Goal: Task Accomplishment & Management: Complete application form

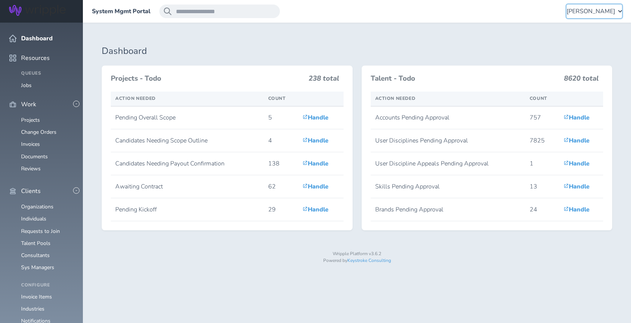
click at [584, 12] on span "[PERSON_NAME]" at bounding box center [591, 11] width 49 height 7
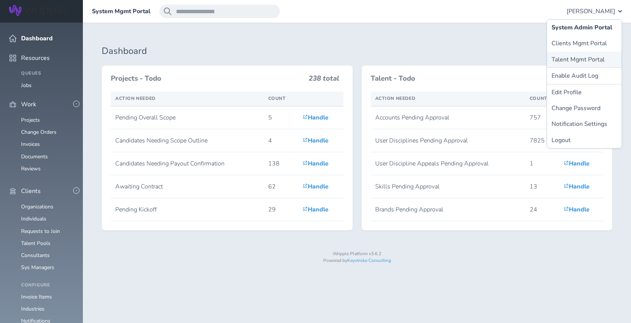
click at [572, 57] on link "Talent Mgmt Portal" at bounding box center [584, 60] width 75 height 16
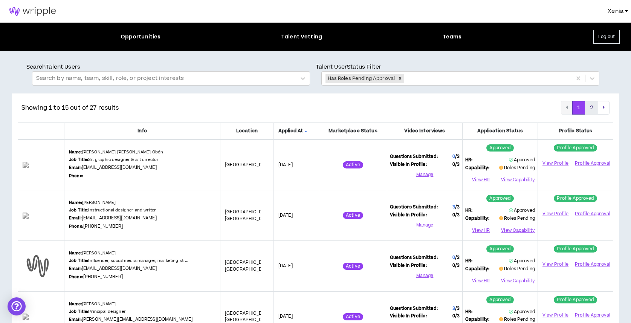
click at [590, 107] on button "2" at bounding box center [591, 108] width 13 height 14
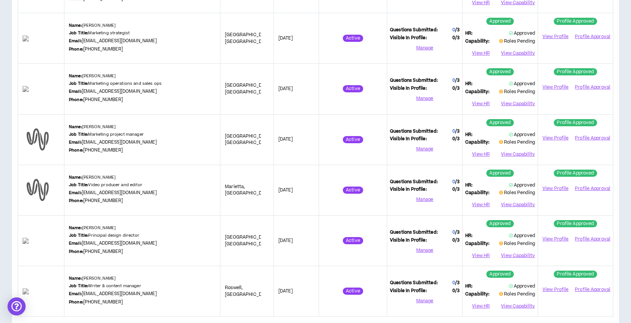
scroll to position [465, 0]
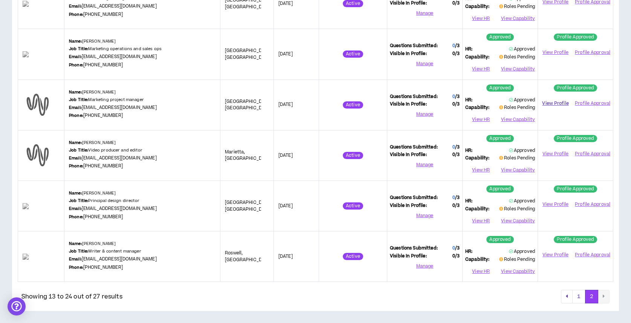
click at [558, 104] on link "View Profile" at bounding box center [556, 103] width 30 height 13
click at [524, 121] on button "View Capability" at bounding box center [517, 119] width 35 height 11
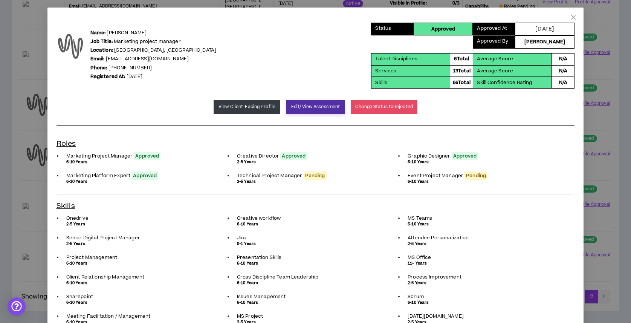
click at [312, 101] on button "Edit/View Assessment" at bounding box center [315, 107] width 58 height 14
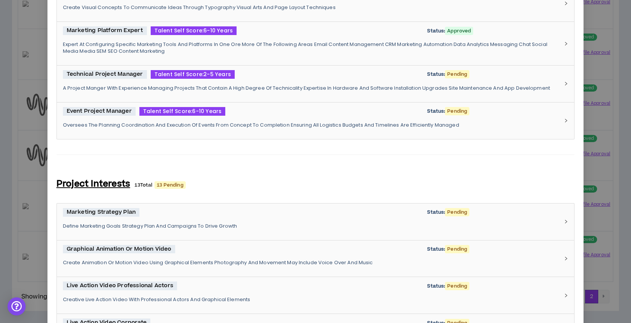
scroll to position [414, 0]
click at [285, 88] on p "A Project Manger With Experience Managing Projects That Contain A High Degree O…" at bounding box center [311, 87] width 497 height 7
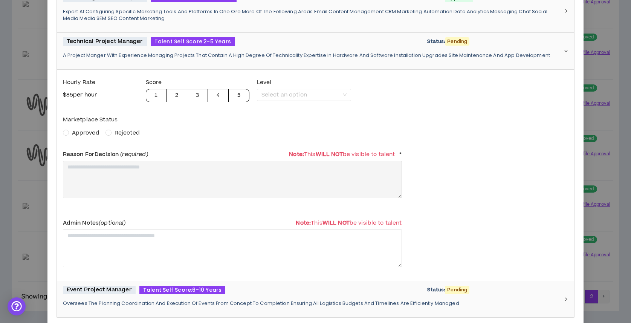
scroll to position [456, 0]
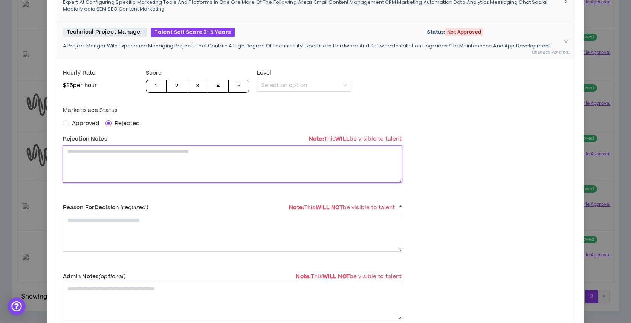
click at [120, 175] on textarea at bounding box center [232, 163] width 339 height 37
click at [122, 165] on textarea "**********" at bounding box center [232, 163] width 339 height 37
type textarea "**********"
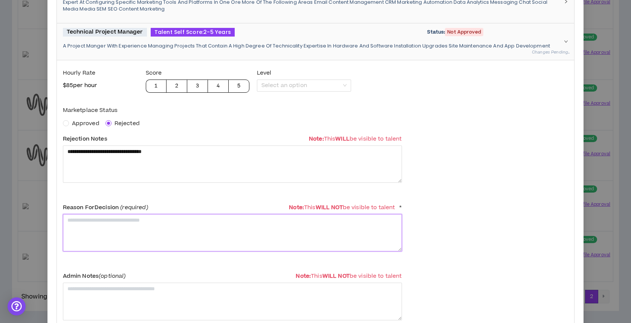
click at [136, 235] on textarea at bounding box center [232, 232] width 339 height 37
paste textarea "**********"
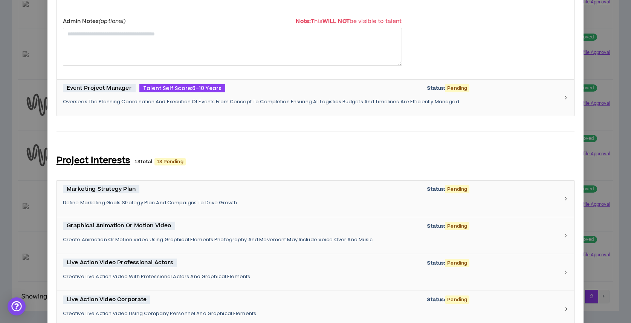
scroll to position [731, 0]
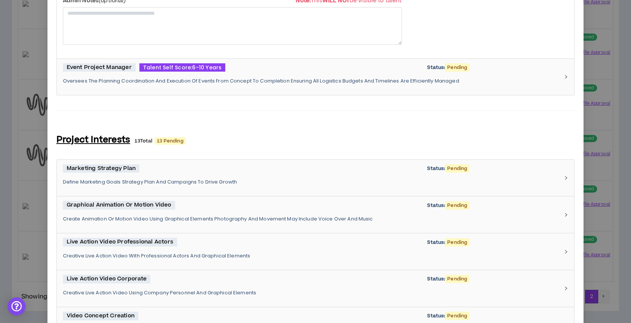
type textarea "**********"
click at [252, 83] on p "Oversees The Planning Coordination And Execution Of Events From Concept To Comp…" at bounding box center [311, 81] width 497 height 7
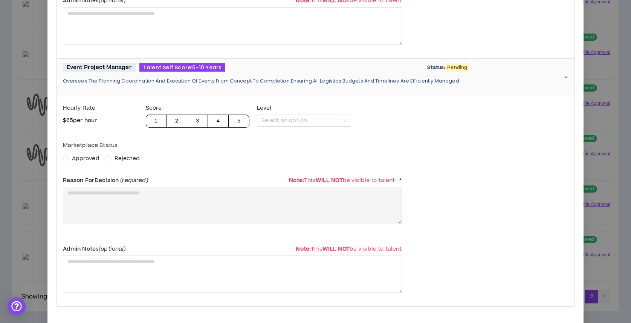
click at [84, 158] on span "Approved" at bounding box center [86, 158] width 28 height 8
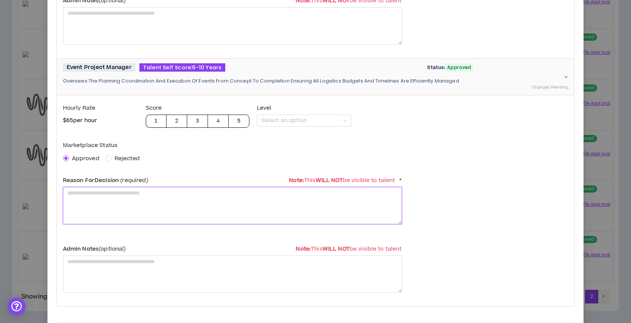
click at [89, 204] on textarea at bounding box center [232, 205] width 339 height 37
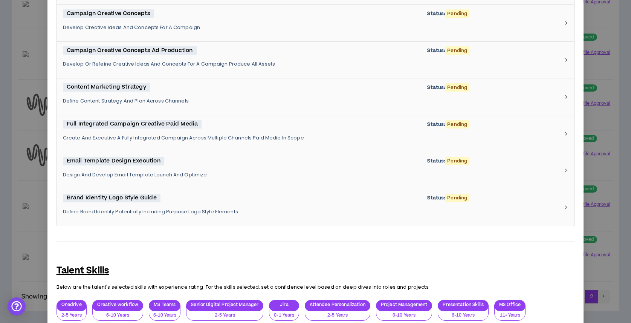
scroll to position [1643, 0]
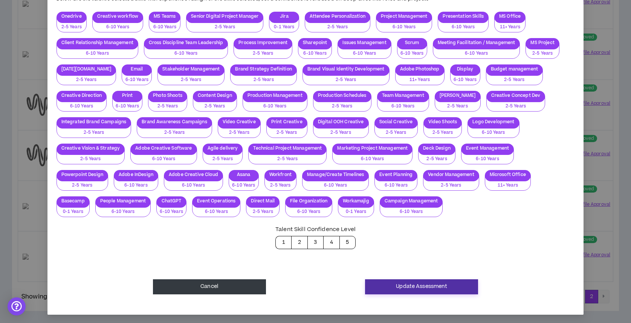
type textarea "**********"
click at [417, 287] on button "Update Assessment" at bounding box center [421, 286] width 113 height 15
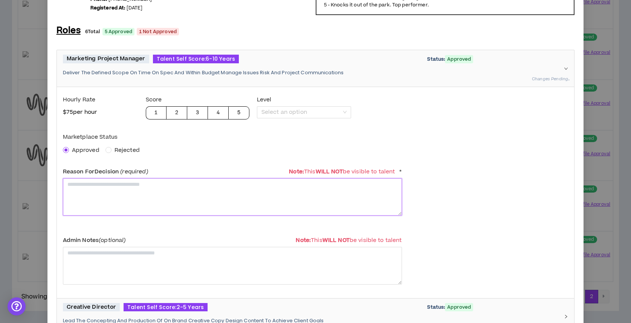
scroll to position [63, 0]
click at [200, 191] on textarea "**********" at bounding box center [232, 197] width 339 height 37
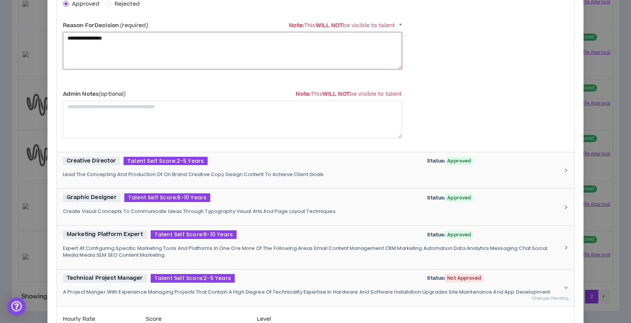
type textarea "**********"
click at [261, 175] on p "Lead The Concepting And Production Of On Brand Creative Copy Design Content To …" at bounding box center [311, 174] width 497 height 7
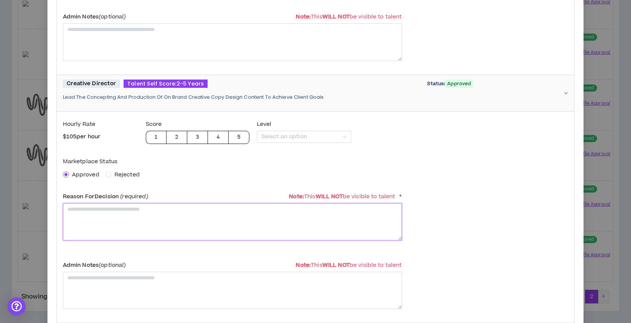
click at [226, 214] on textarea at bounding box center [232, 221] width 339 height 37
paste textarea "**********"
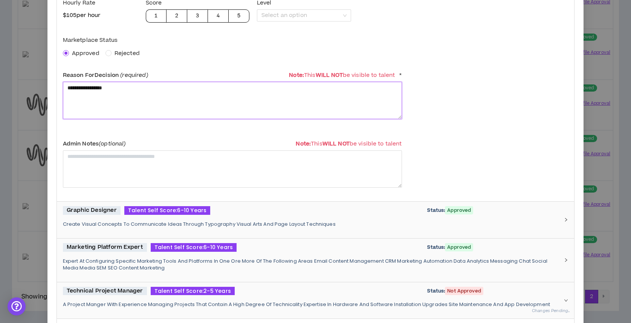
scroll to position [409, 0]
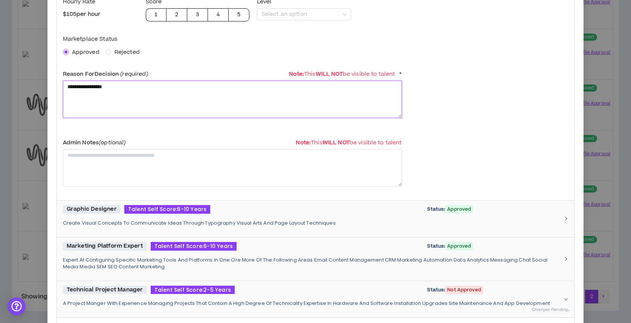
type textarea "**********"
click at [258, 220] on p "Create Visual Concepts To Communicate Ideas Through Typography Visual Arts And …" at bounding box center [311, 223] width 497 height 7
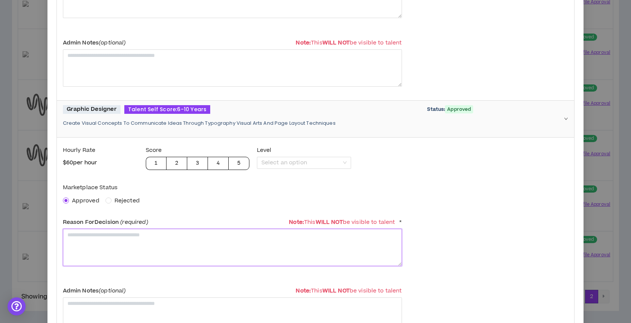
click at [217, 240] on textarea at bounding box center [232, 247] width 339 height 37
paste textarea "**********"
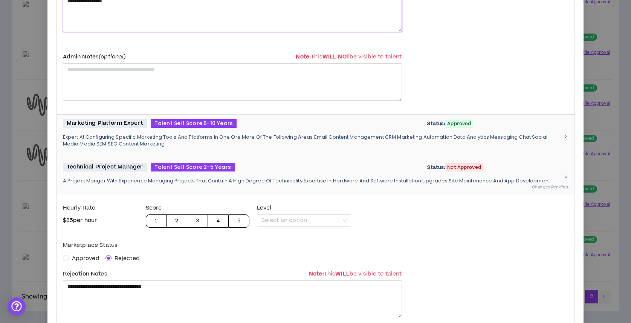
type textarea "**********"
click at [266, 140] on p "Expert At Configuring Specific Marketing Tools And Platforms In One Ore More Of…" at bounding box center [311, 141] width 497 height 14
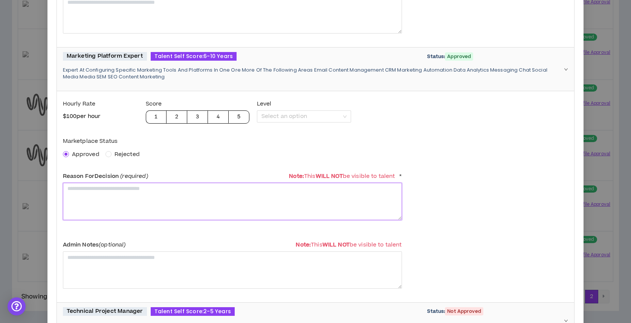
click at [206, 203] on textarea at bounding box center [232, 201] width 339 height 37
paste textarea "**********"
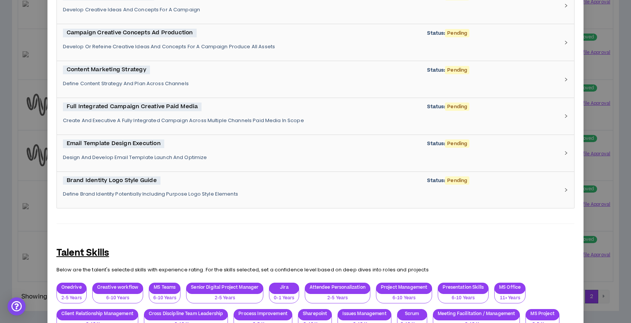
scroll to position [2277, 0]
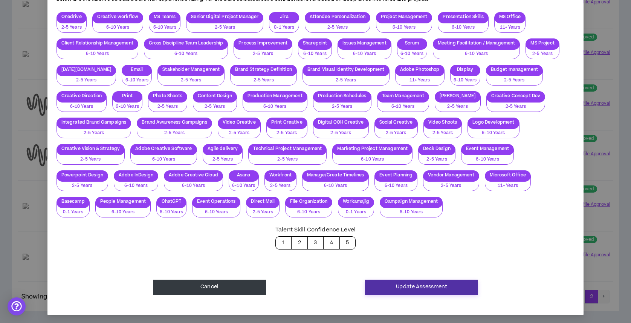
type textarea "**********"
click at [410, 286] on button "Update Assessment" at bounding box center [421, 287] width 113 height 15
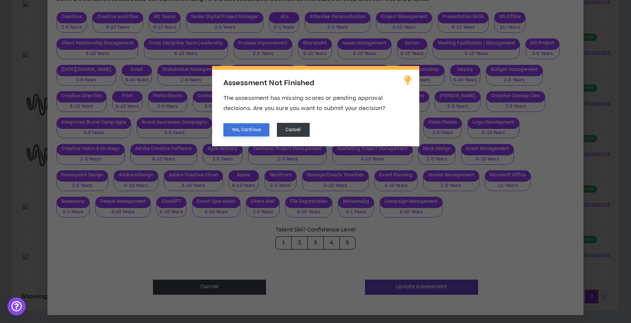
click at [248, 136] on button "Yes, Continue" at bounding box center [246, 129] width 46 height 13
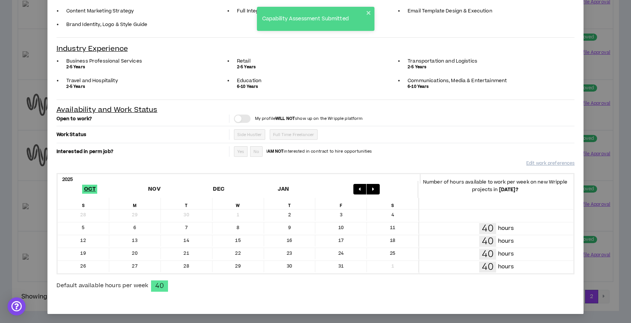
scroll to position [0, 0]
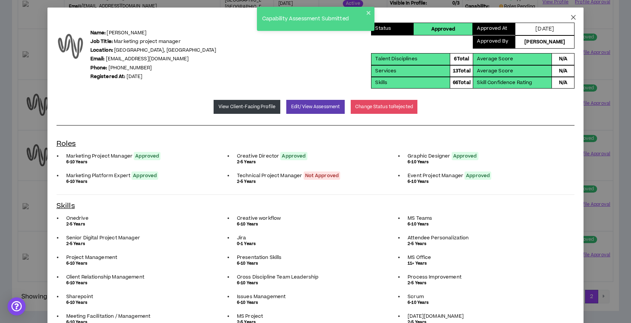
click at [573, 15] on icon "close" at bounding box center [573, 17] width 6 height 6
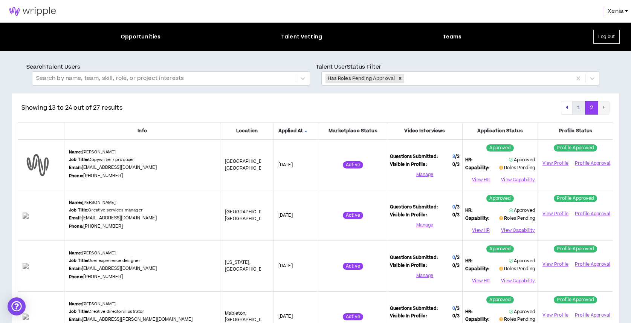
click at [578, 108] on button "1" at bounding box center [578, 108] width 13 height 14
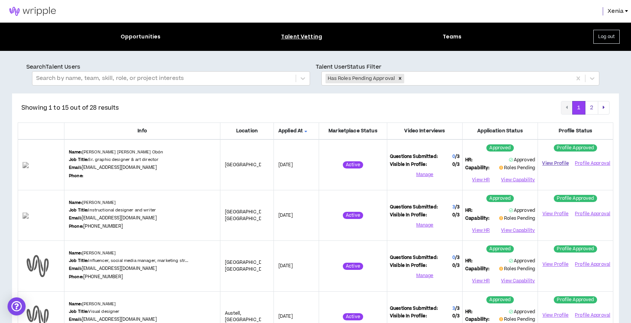
click at [561, 164] on link "View Profile" at bounding box center [556, 163] width 30 height 13
click at [516, 179] on button "View Capability" at bounding box center [517, 179] width 35 height 11
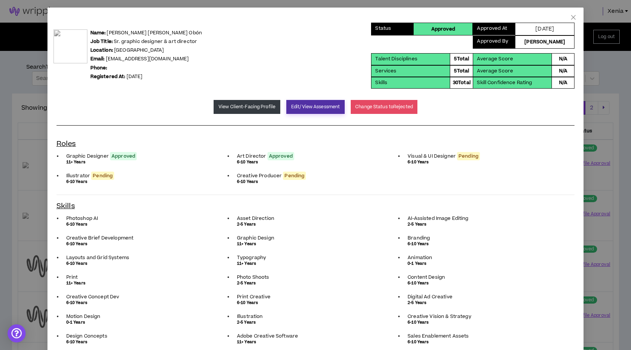
click at [312, 106] on button "Edit/View Assessment" at bounding box center [315, 107] width 58 height 14
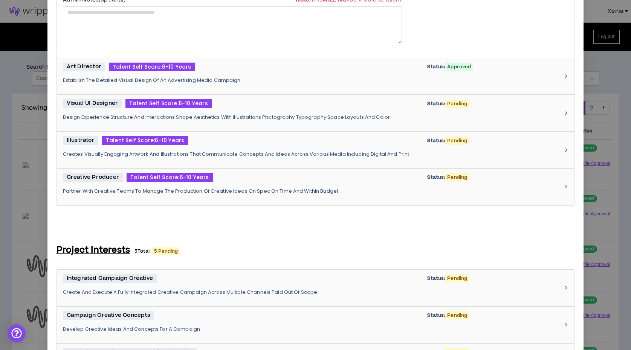
scroll to position [309, 0]
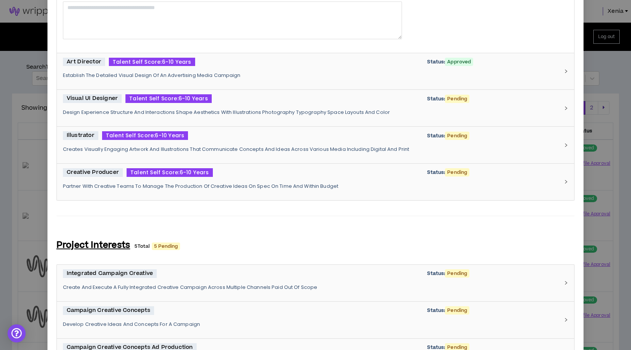
click at [260, 141] on div "Illustrator Talent Self Score: 6-10 Years Status: Pending Creates Visually Enga…" at bounding box center [311, 145] width 497 height 28
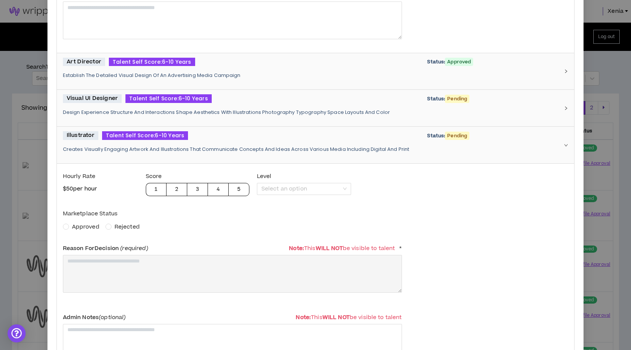
click at [113, 227] on span "Rejected" at bounding box center [127, 227] width 31 height 8
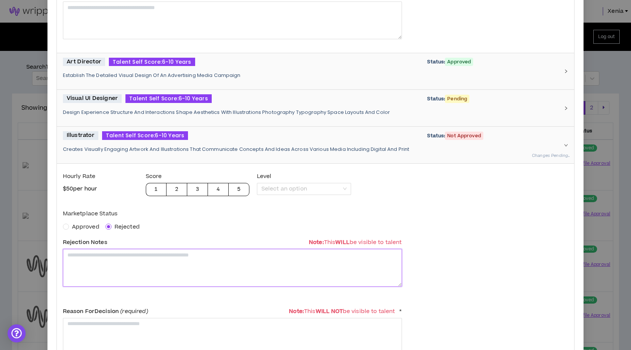
click at [136, 261] on textarea at bounding box center [232, 267] width 339 height 37
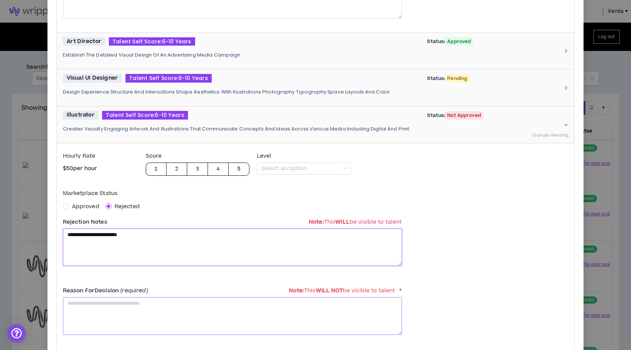
type textarea "**********"
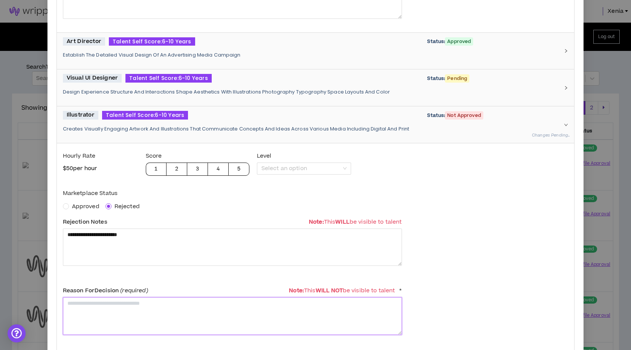
click at [114, 309] on textarea at bounding box center [232, 315] width 339 height 37
type textarea "**********"
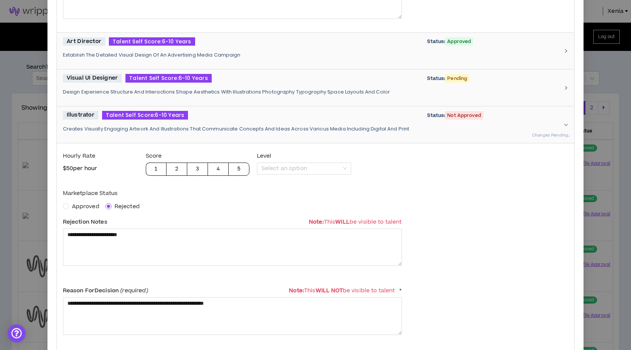
click at [254, 116] on div "Illustrator Talent Self Score: 6-10 Years Status: Not Approved" at bounding box center [311, 115] width 497 height 9
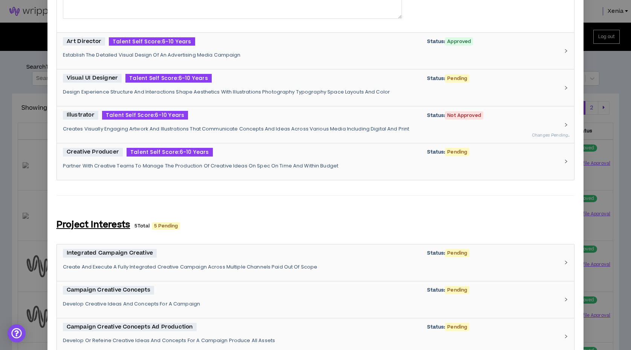
click at [352, 165] on p "Partner With Creative Teams To Manage The Production Of Creative Ideas On Spec …" at bounding box center [311, 165] width 497 height 7
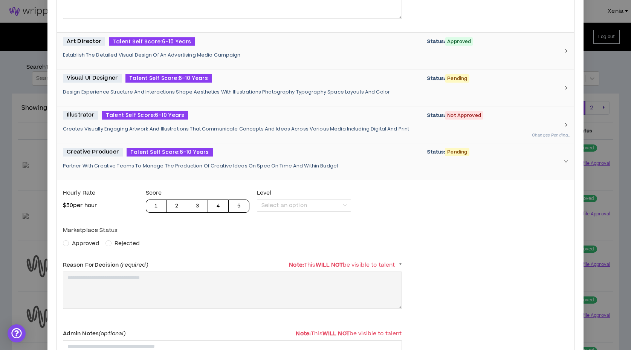
click at [266, 147] on div "Creative Producer Talent Self Score: 6-10 Years Status: Pending Partner With Cr…" at bounding box center [316, 161] width 518 height 37
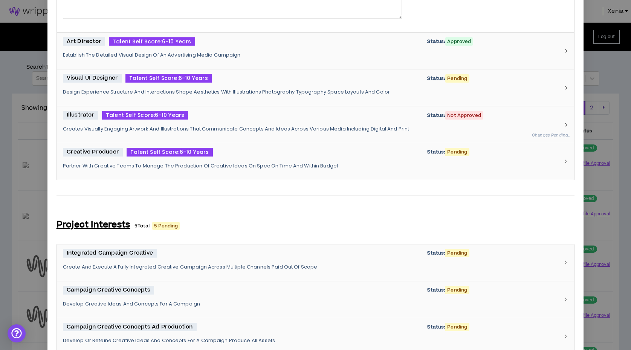
scroll to position [295, 0]
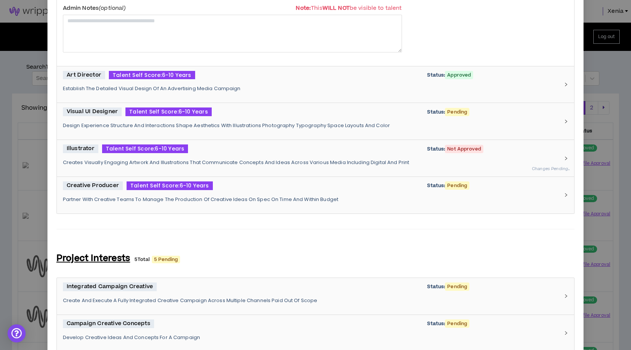
click at [260, 190] on div "Creative Producer Talent Self Score: 6-10 Years Status: Pending Partner With Cr…" at bounding box center [311, 195] width 497 height 28
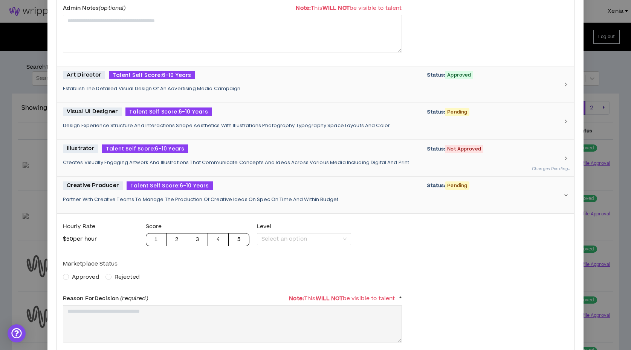
click at [83, 278] on span "Approved" at bounding box center [86, 277] width 28 height 8
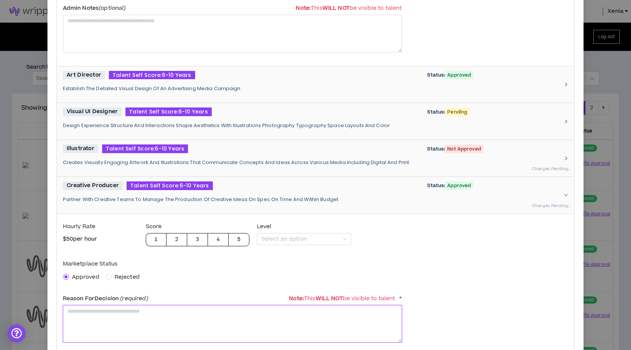
click at [97, 316] on textarea at bounding box center [232, 323] width 339 height 37
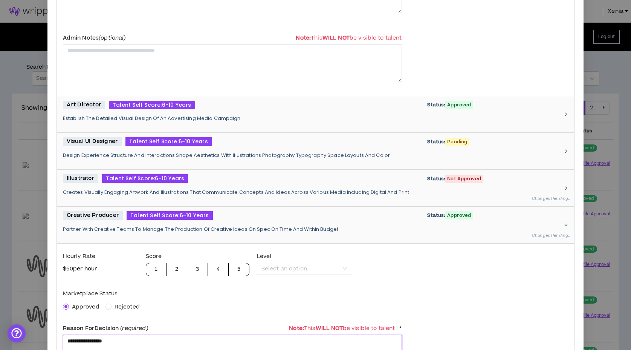
type textarea "**********"
click at [260, 154] on p "Design Experience Structure And Interactions Shape Aesthetics With Illustration…" at bounding box center [311, 155] width 497 height 7
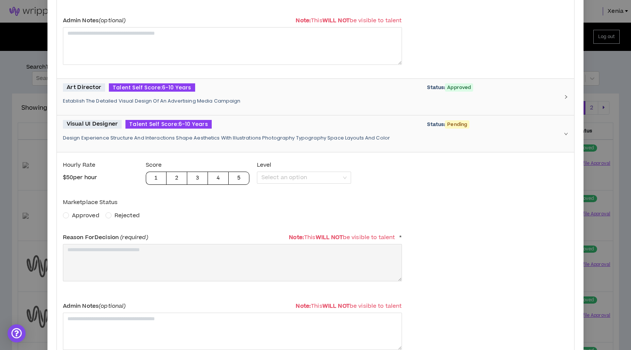
scroll to position [289, 0]
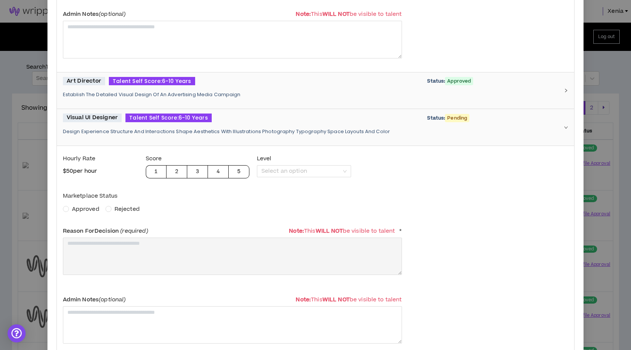
click at [88, 209] on span "Approved" at bounding box center [86, 209] width 28 height 8
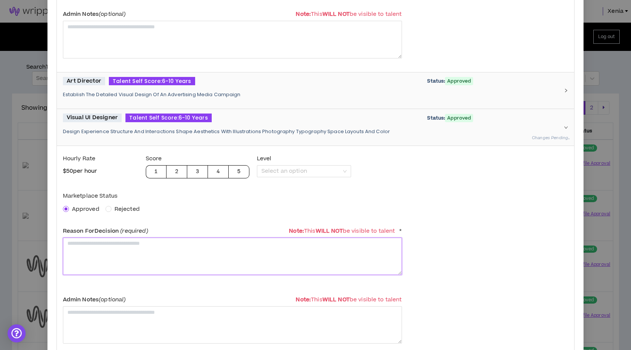
click at [96, 248] on textarea at bounding box center [232, 255] width 339 height 37
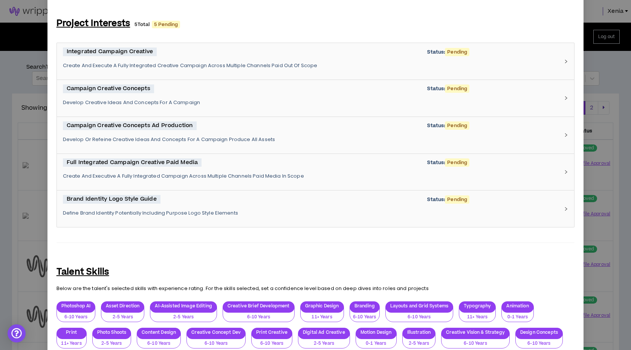
scroll to position [1110, 0]
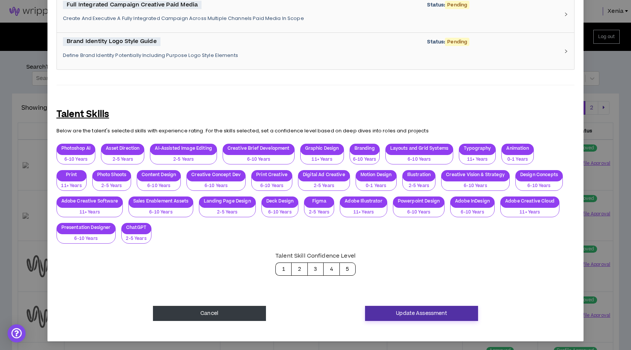
type textarea "**********"
click at [386, 313] on button "Update Assessment" at bounding box center [421, 313] width 113 height 15
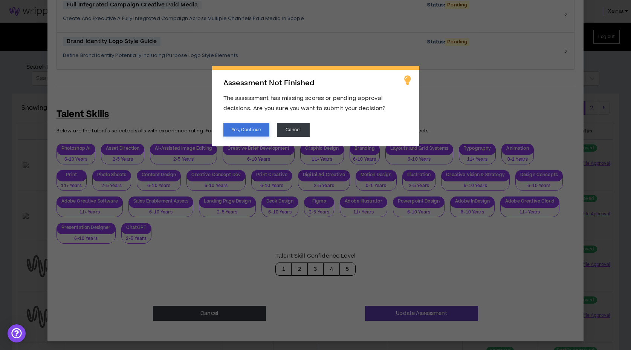
click at [247, 126] on button "Yes, Continue" at bounding box center [246, 129] width 46 height 13
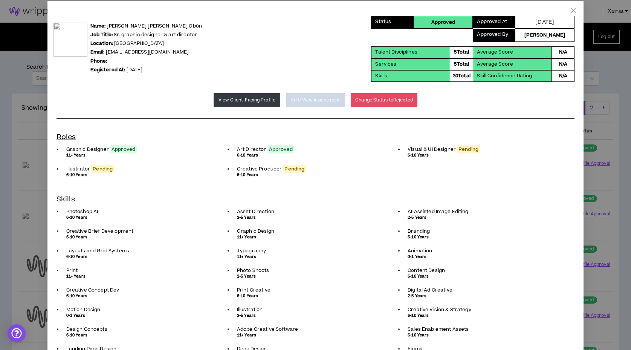
scroll to position [0, 0]
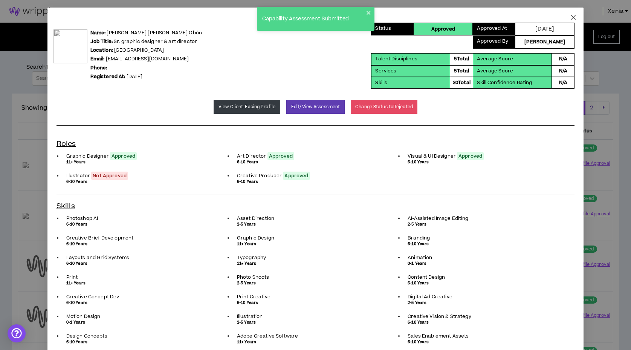
click at [571, 18] on icon "close" at bounding box center [573, 17] width 6 height 6
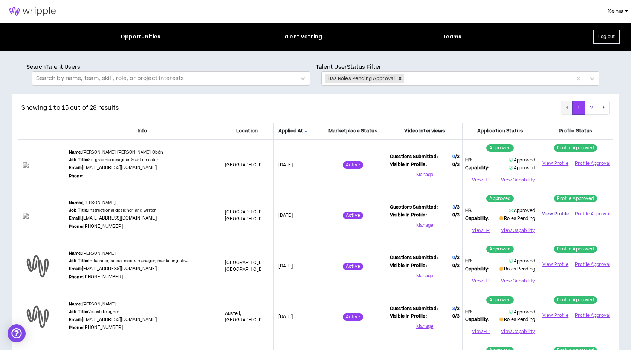
click at [563, 212] on link "View Profile" at bounding box center [556, 213] width 30 height 13
click at [527, 226] on button "View Capability" at bounding box center [517, 230] width 35 height 11
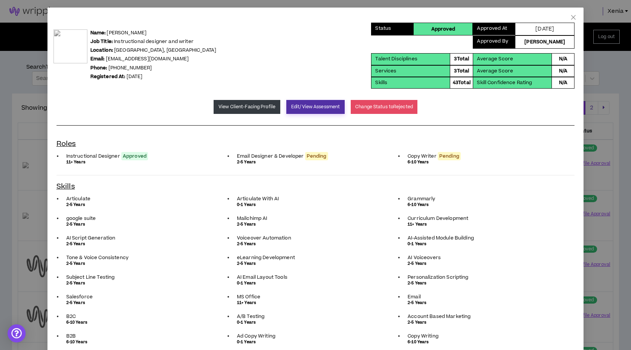
click at [295, 106] on button "Edit/View Assessment" at bounding box center [315, 107] width 58 height 14
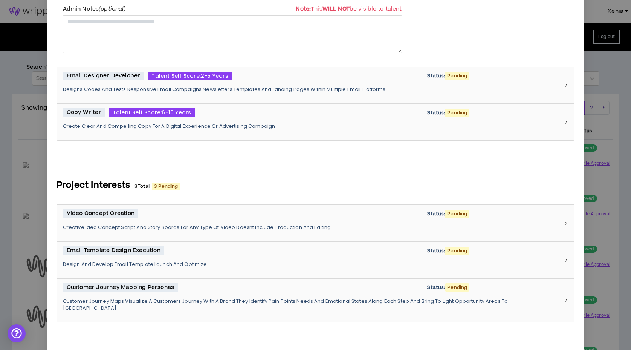
scroll to position [295, 0]
click at [258, 93] on div "Email Designer Developer Talent Self Score: 2-5 Years Status: Pending Designs C…" at bounding box center [311, 85] width 497 height 28
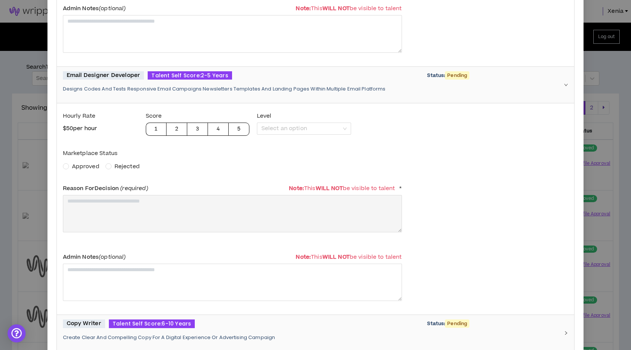
click at [88, 167] on span "Approved" at bounding box center [86, 166] width 28 height 8
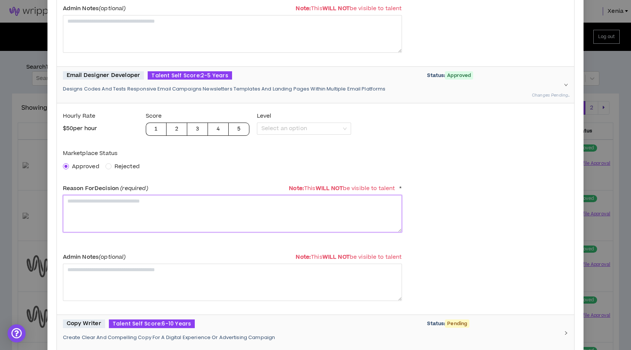
click at [89, 210] on textarea at bounding box center [232, 213] width 339 height 37
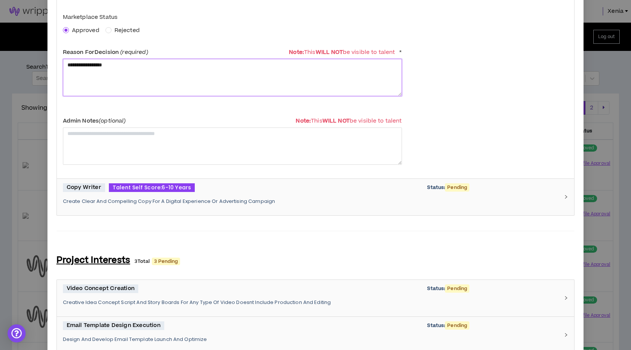
scroll to position [432, 0]
type textarea "**********"
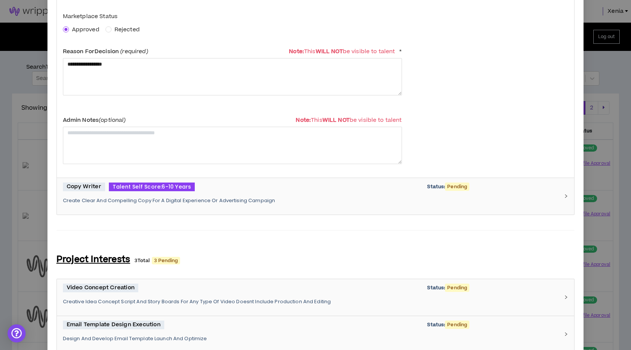
click at [292, 186] on div "Copy Writer Talent Self Score: 6-10 Years Status: Pending" at bounding box center [311, 186] width 497 height 9
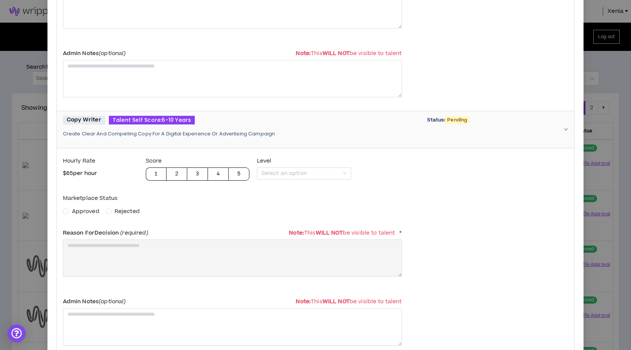
scroll to position [514, 0]
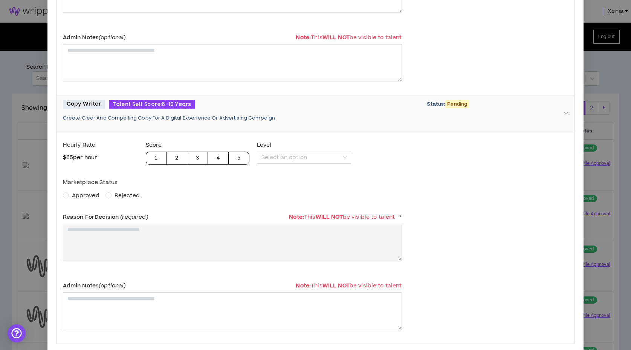
click at [113, 191] on span "Rejected" at bounding box center [127, 195] width 31 height 8
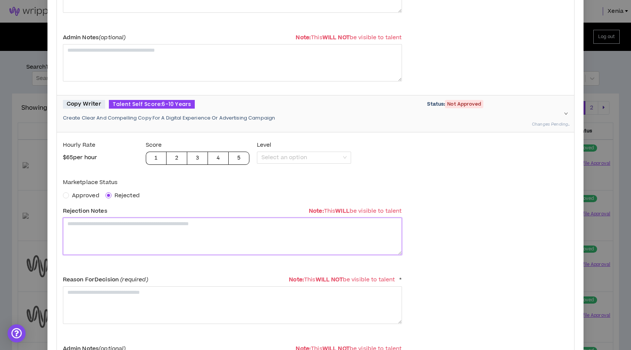
click at [113, 230] on textarea at bounding box center [232, 235] width 339 height 37
click at [158, 221] on textarea "**********" at bounding box center [232, 235] width 339 height 37
click at [201, 225] on textarea "**********" at bounding box center [232, 235] width 339 height 37
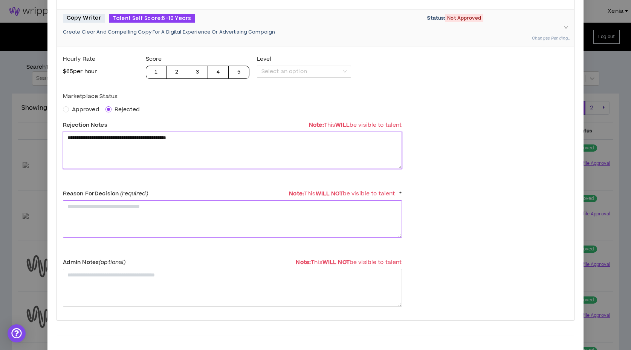
type textarea "**********"
click at [195, 210] on textarea at bounding box center [232, 218] width 339 height 37
paste textarea "**********"
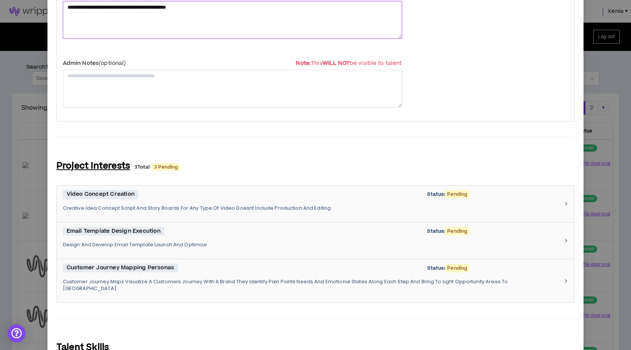
scroll to position [1052, 0]
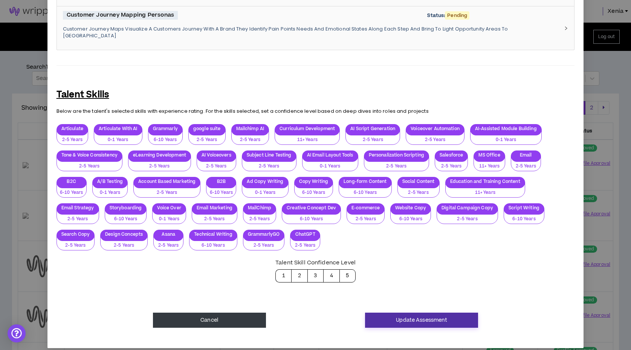
type textarea "**********"
click at [437, 313] on button "Update Assessment" at bounding box center [421, 319] width 113 height 15
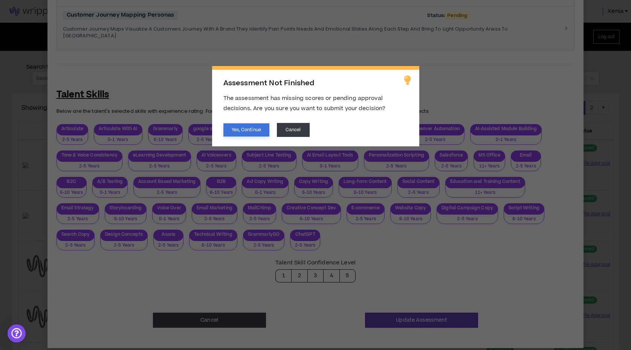
click at [242, 127] on button "Yes, Continue" at bounding box center [246, 129] width 46 height 13
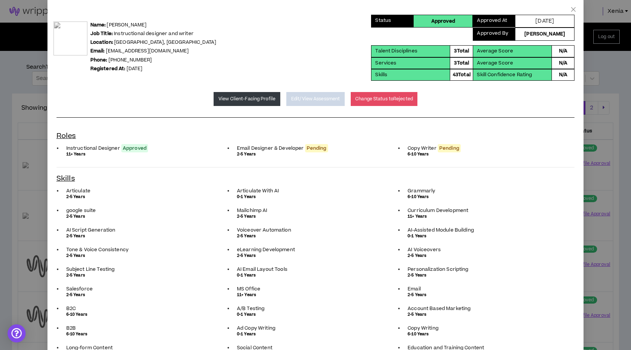
scroll to position [0, 0]
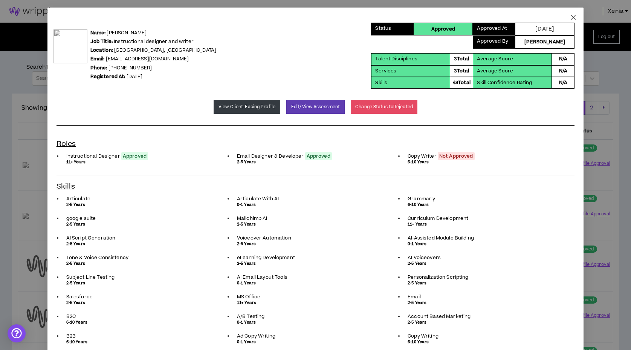
click at [576, 17] on icon "close" at bounding box center [573, 17] width 6 height 6
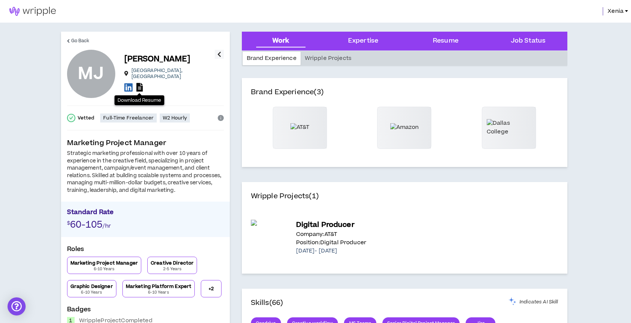
click at [141, 84] on icon at bounding box center [139, 87] width 6 height 9
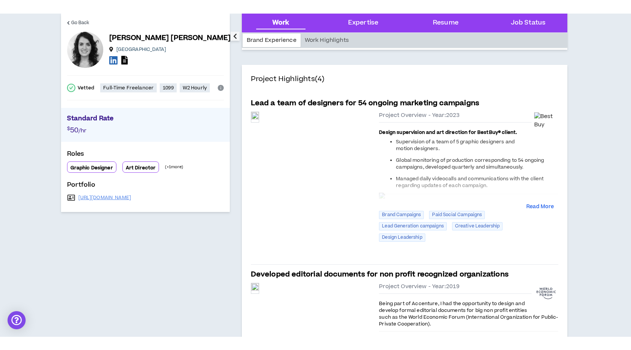
scroll to position [145, 0]
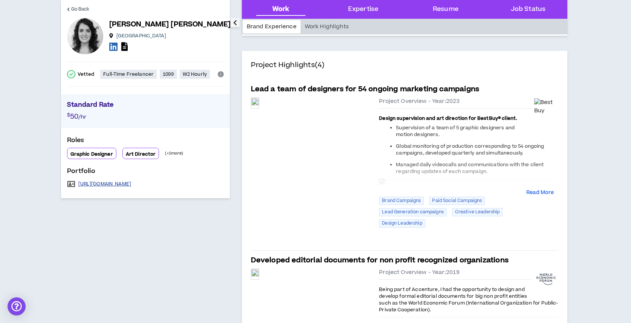
click at [132, 184] on link "https://www.behance.net/marialauraobon" at bounding box center [104, 184] width 53 height 6
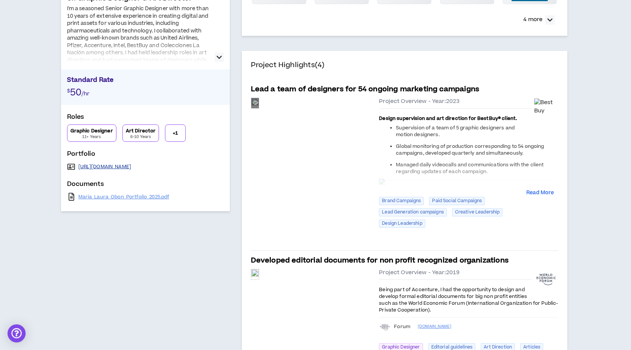
scroll to position [0, 0]
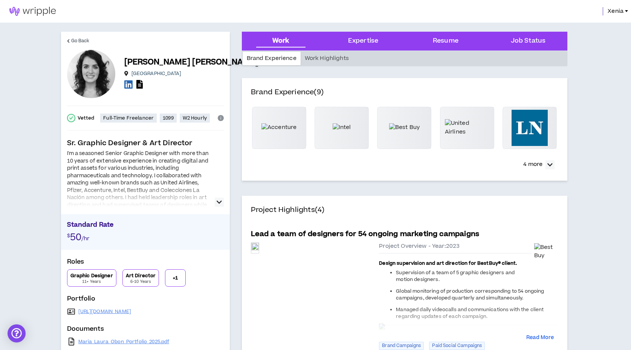
click at [223, 201] on button "button" at bounding box center [219, 201] width 9 height 9
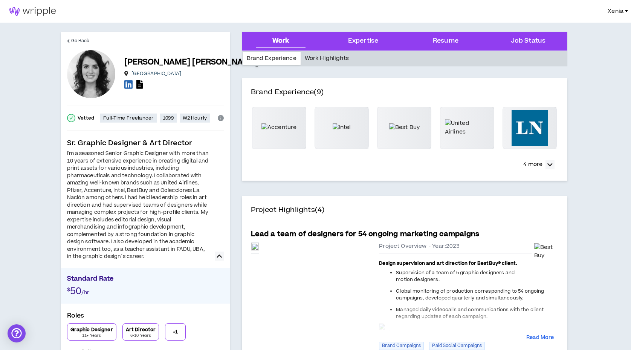
click at [330, 57] on div "Work Highlights" at bounding box center [327, 59] width 52 height 14
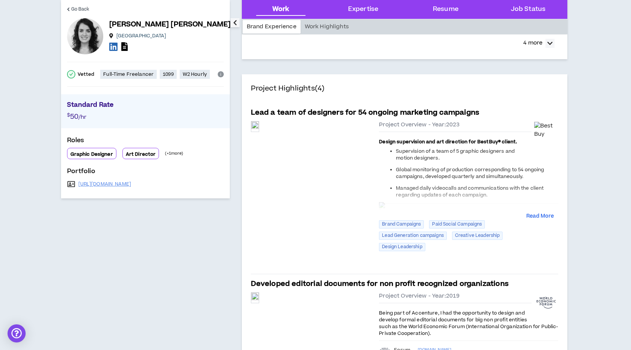
scroll to position [122, 0]
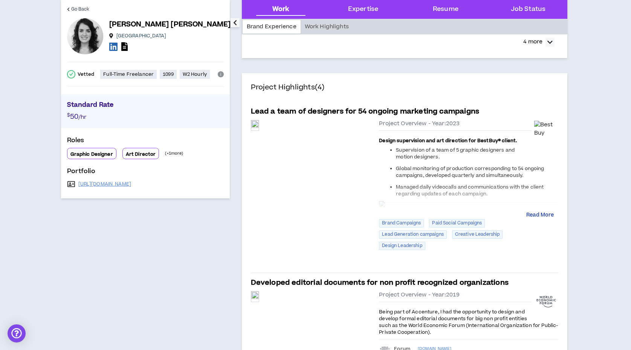
click at [536, 215] on button "Read More" at bounding box center [540, 215] width 28 height 8
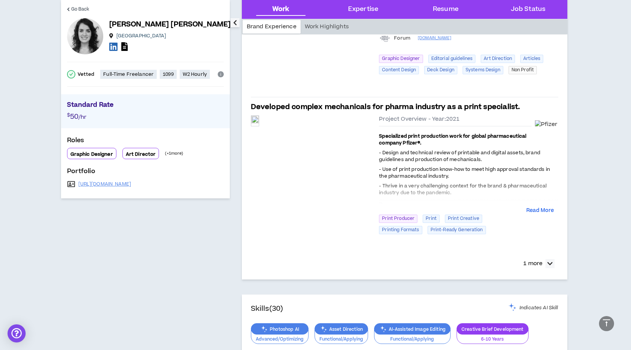
scroll to position [441, 0]
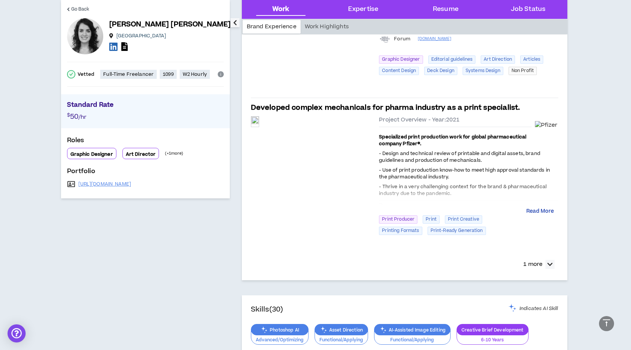
click at [538, 210] on button "Read More" at bounding box center [540, 212] width 28 height 8
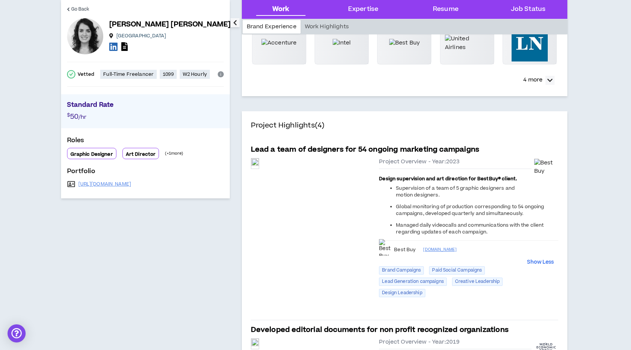
scroll to position [0, 0]
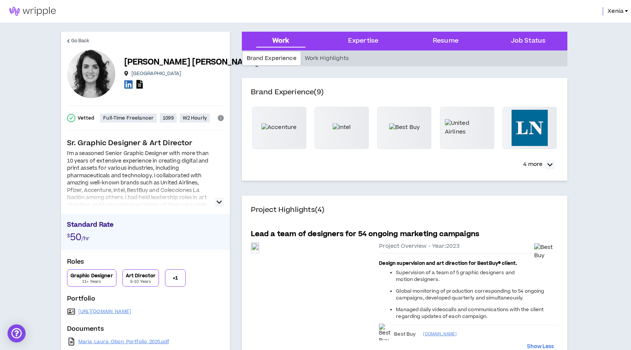
click at [138, 85] on icon at bounding box center [139, 84] width 6 height 9
click at [326, 58] on div "Work Highlights" at bounding box center [327, 59] width 52 height 14
click at [369, 40] on div "Expertise" at bounding box center [363, 41] width 30 height 10
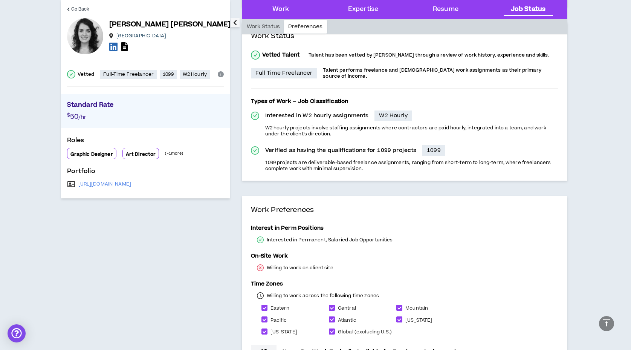
scroll to position [634, 0]
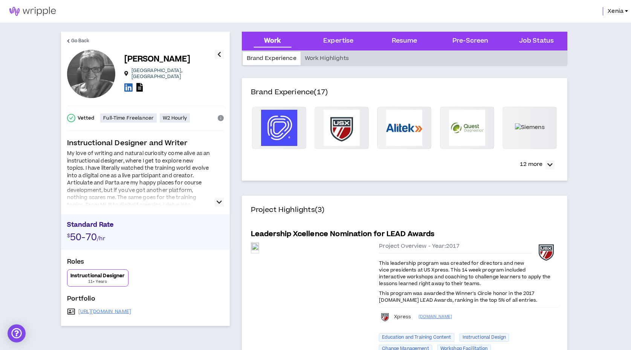
click at [136, 88] on icon at bounding box center [139, 87] width 6 height 9
click at [418, 79] on div "Brand Experience (17) 12 more" at bounding box center [405, 129] width 326 height 102
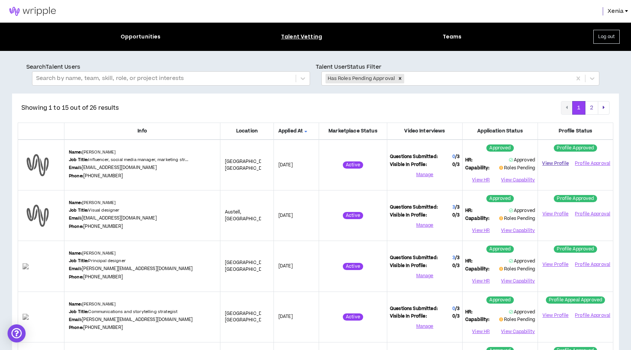
click at [561, 160] on link "View Profile" at bounding box center [556, 163] width 30 height 13
click at [509, 182] on button "View Capability" at bounding box center [517, 179] width 35 height 11
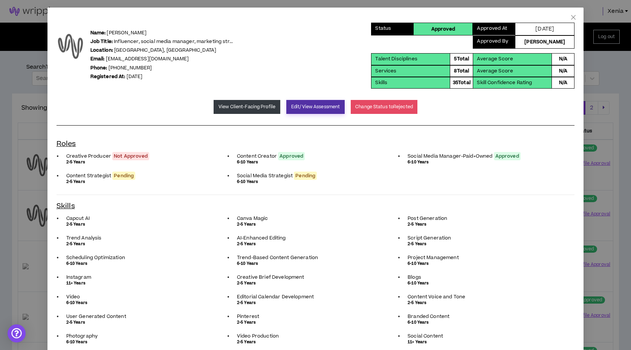
click at [302, 111] on button "Edit/View Assessment" at bounding box center [315, 107] width 58 height 14
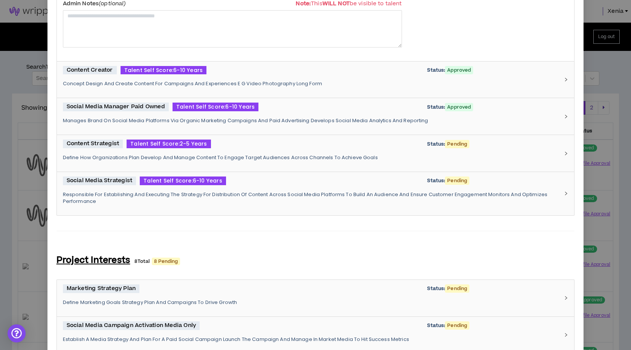
scroll to position [364, 0]
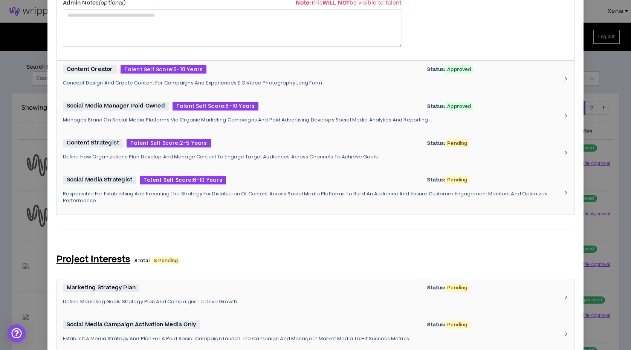
click at [280, 150] on div "Content Strategist Talent Self Score: 2-5 Years Status: Pending Define How Orga…" at bounding box center [311, 153] width 497 height 28
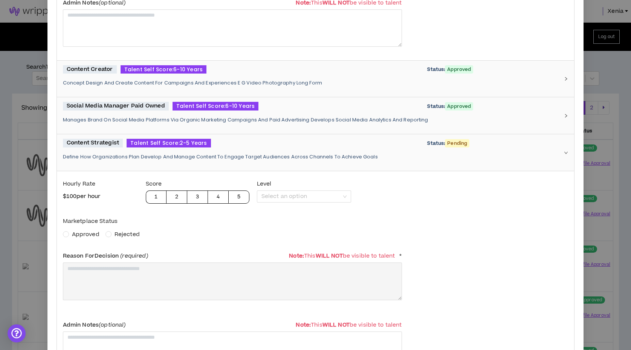
click at [91, 235] on span "Approved" at bounding box center [86, 234] width 28 height 8
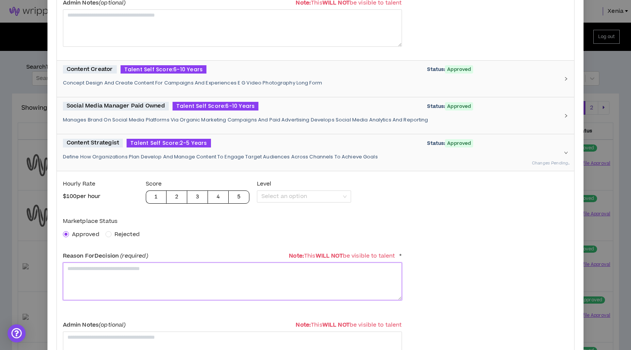
click at [93, 271] on textarea at bounding box center [232, 280] width 339 height 37
click at [101, 273] on textarea "**********" at bounding box center [232, 280] width 339 height 37
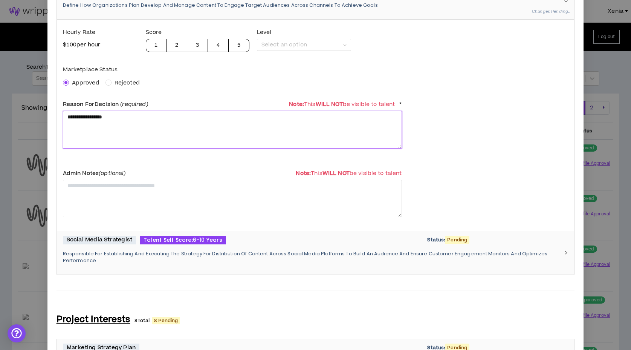
scroll to position [524, 0]
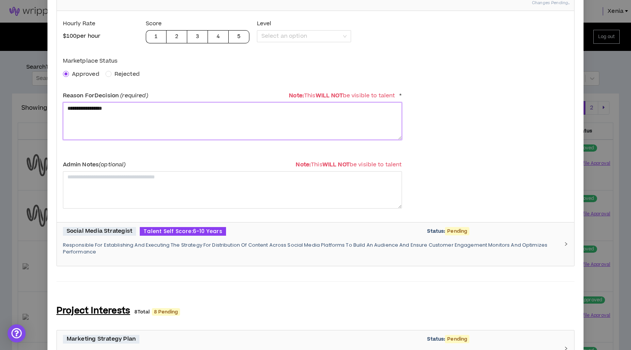
type textarea "**********"
click at [234, 252] on p "Responsible For Establishing And Executing The Strategy For Distribution Of Con…" at bounding box center [311, 249] width 497 height 14
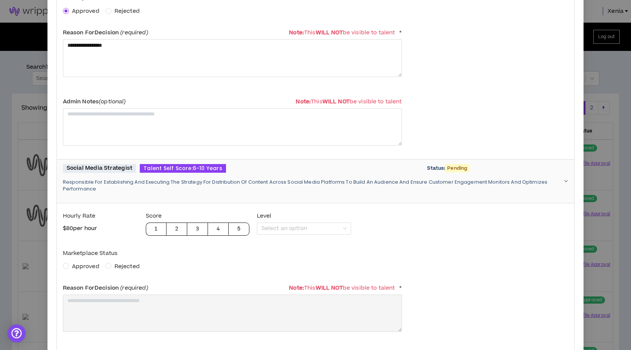
scroll to position [616, 0]
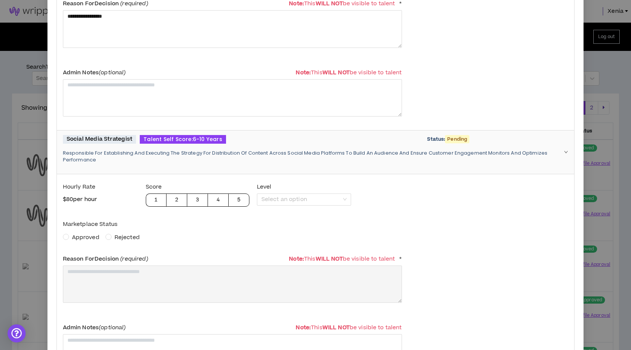
click at [93, 235] on span "Approved" at bounding box center [86, 237] width 28 height 8
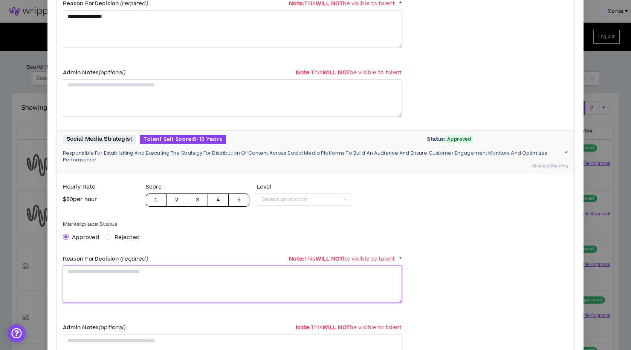
click at [107, 283] on textarea at bounding box center [232, 283] width 339 height 37
paste textarea "**********"
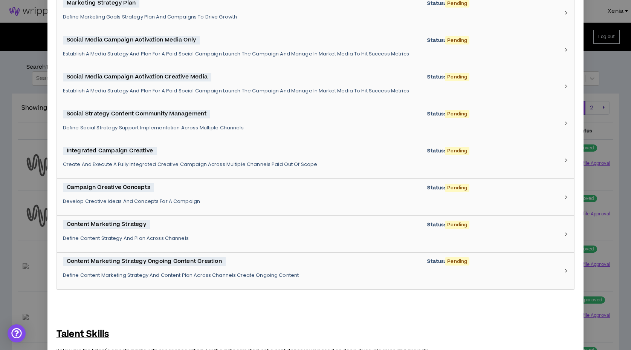
scroll to position [1290, 0]
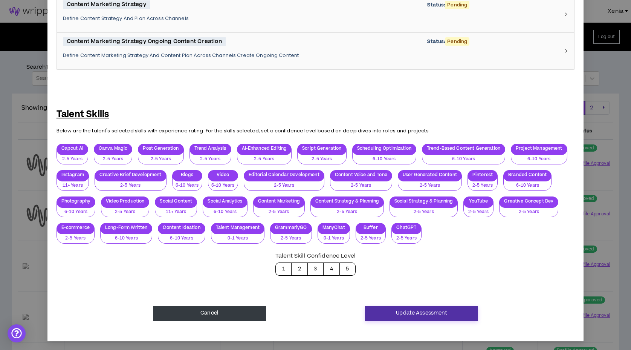
type textarea "**********"
click at [395, 310] on button "Update Assessment" at bounding box center [421, 313] width 113 height 15
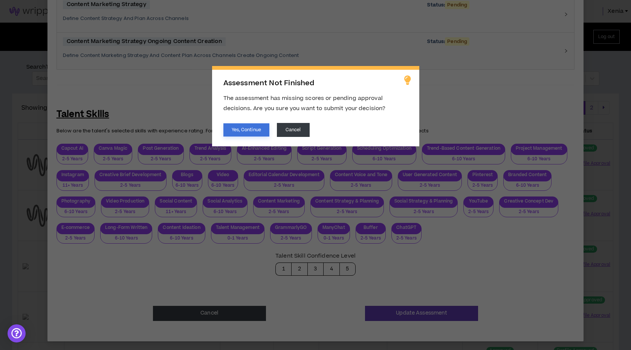
click at [257, 133] on button "Yes, Continue" at bounding box center [246, 129] width 46 height 13
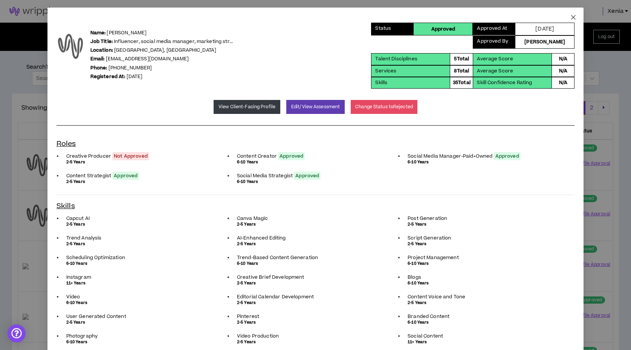
scroll to position [0, 0]
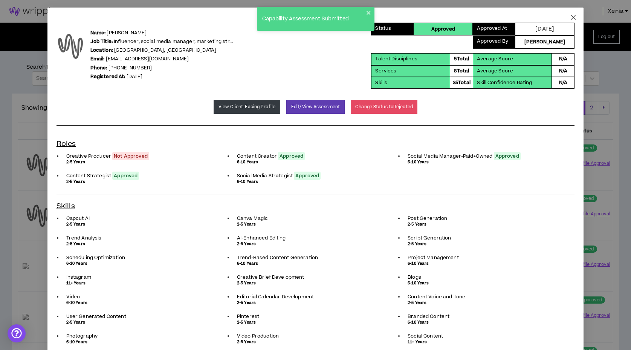
click at [571, 16] on icon "close" at bounding box center [573, 17] width 6 height 6
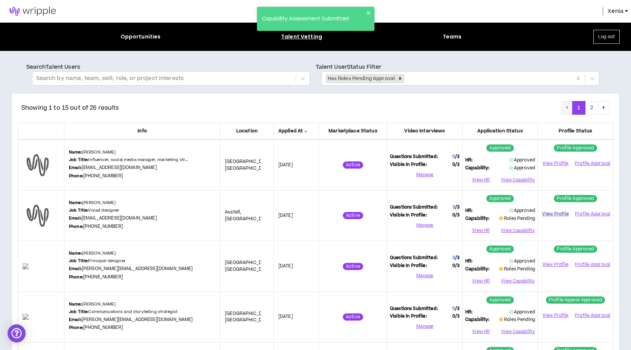
click at [549, 212] on link "View Profile" at bounding box center [556, 213] width 30 height 13
click at [507, 230] on button "View Capability" at bounding box center [517, 230] width 35 height 11
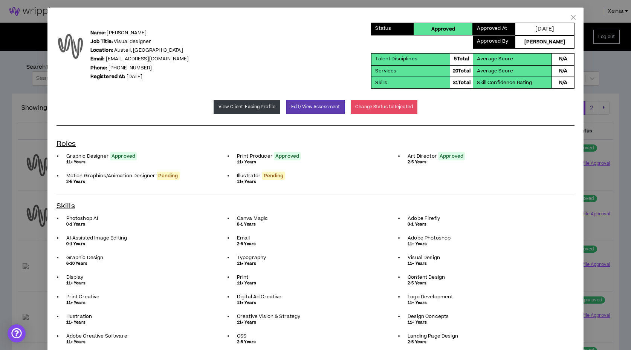
click at [296, 173] on p "Illustrator Pending" at bounding box center [316, 176] width 158 height 6
click at [293, 107] on button "Edit/View Assessment" at bounding box center [315, 107] width 58 height 14
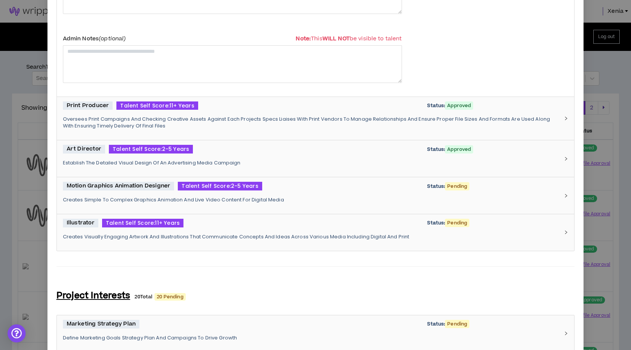
scroll to position [266, 0]
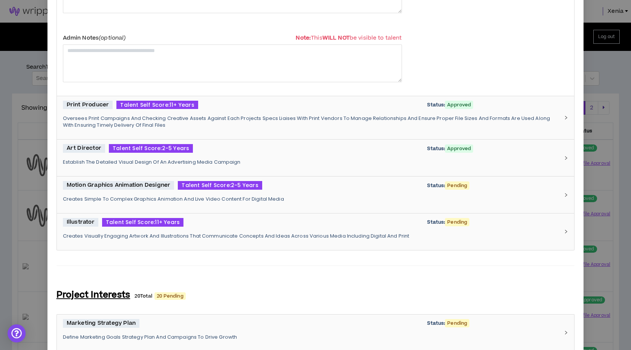
click at [285, 200] on p "Creates Simple To Complex Graphics Animation And Live Video Content For Digital…" at bounding box center [311, 199] width 497 height 7
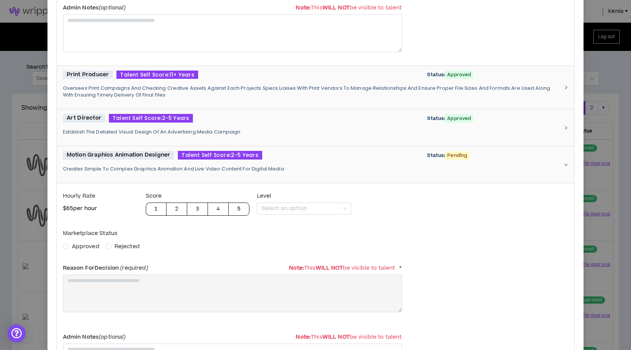
scroll to position [297, 0]
click at [83, 246] on span "Approved" at bounding box center [86, 246] width 28 height 8
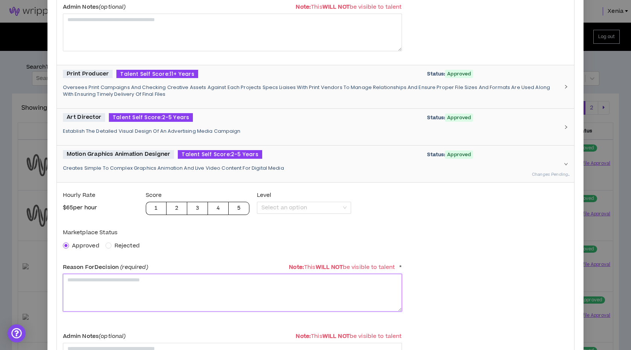
click at [87, 281] on textarea at bounding box center [232, 292] width 339 height 37
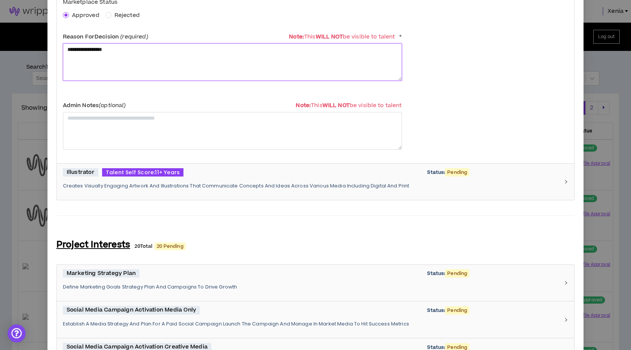
scroll to position [531, 0]
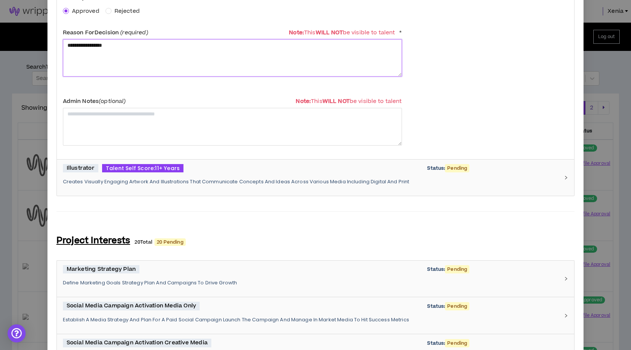
type textarea "**********"
click at [220, 185] on div "Illustrator Talent Self Score: 11+ Years Status: Pending Creates Visually Engag…" at bounding box center [311, 178] width 497 height 28
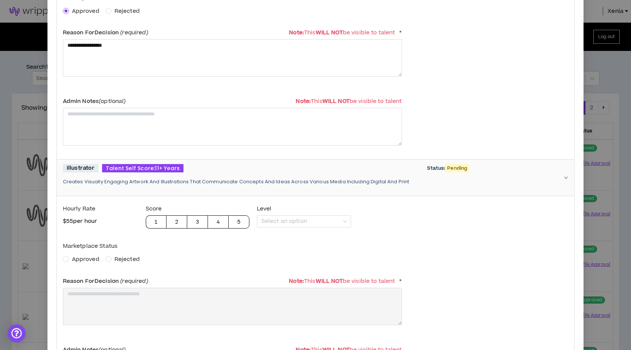
click at [124, 258] on span "Rejected" at bounding box center [127, 259] width 25 height 8
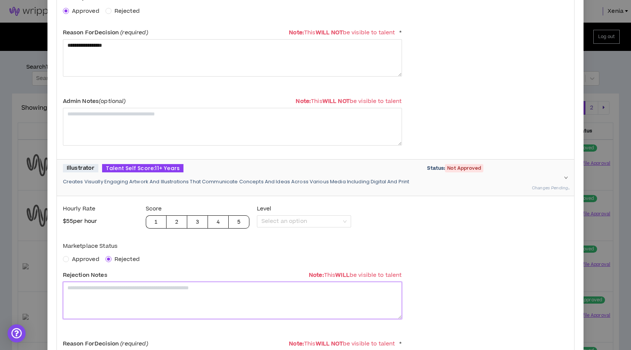
click at [124, 306] on textarea at bounding box center [232, 299] width 339 height 37
paste textarea "**********"
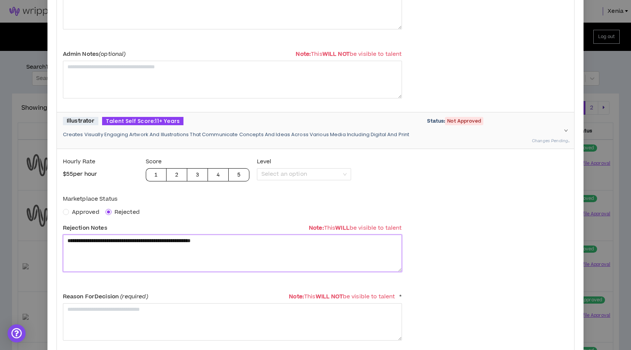
scroll to position [579, 0]
click at [68, 238] on textarea "**********" at bounding box center [232, 252] width 339 height 37
click at [338, 236] on textarea "**********" at bounding box center [232, 252] width 339 height 37
click at [196, 249] on textarea "**********" at bounding box center [232, 252] width 339 height 37
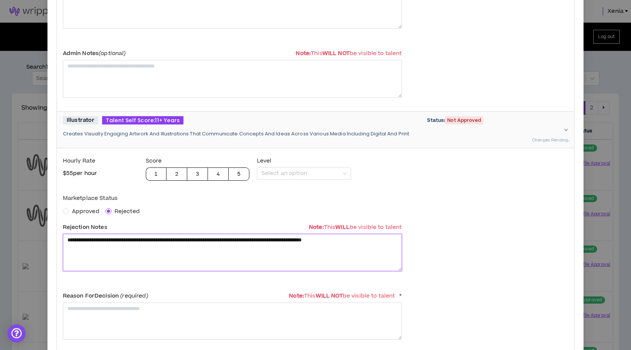
click at [196, 249] on textarea "**********" at bounding box center [232, 252] width 339 height 37
type textarea "**********"
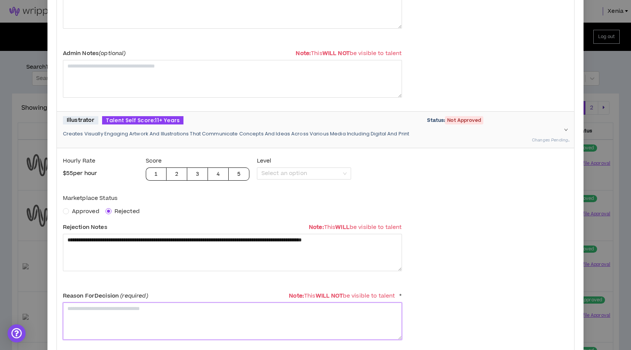
click at [191, 317] on textarea at bounding box center [232, 320] width 339 height 37
paste textarea "**********"
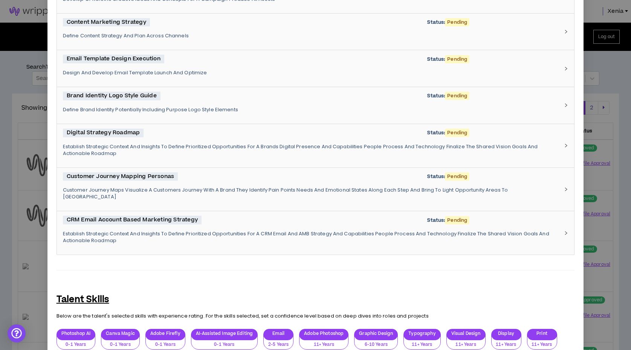
scroll to position [1746, 0]
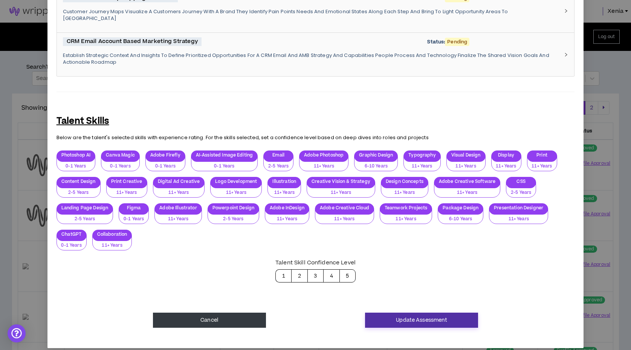
type textarea "**********"
click at [404, 318] on button "Update Assessment" at bounding box center [421, 319] width 113 height 15
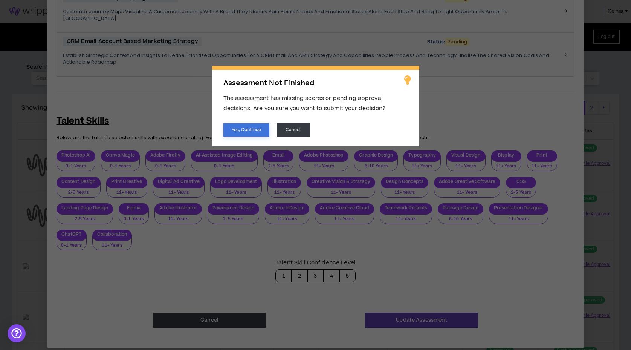
click at [252, 130] on button "Yes, Continue" at bounding box center [246, 129] width 46 height 13
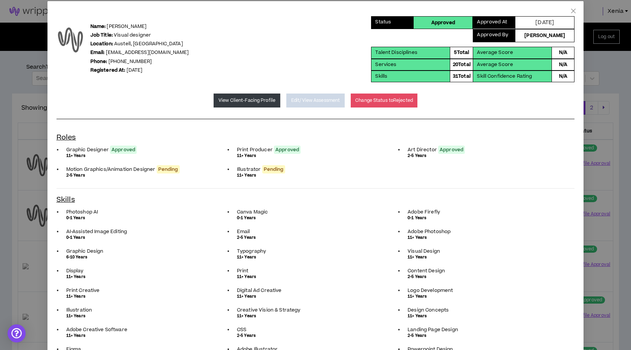
scroll to position [0, 0]
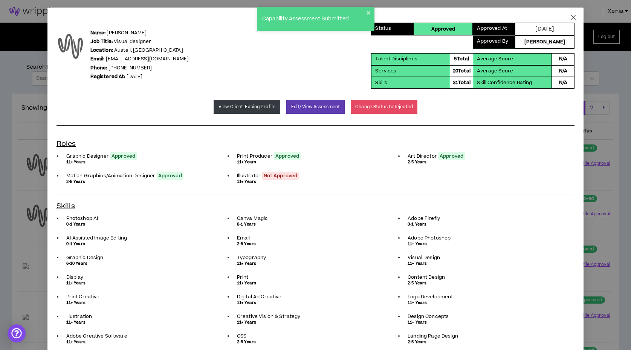
click at [575, 17] on icon "close" at bounding box center [573, 17] width 6 height 6
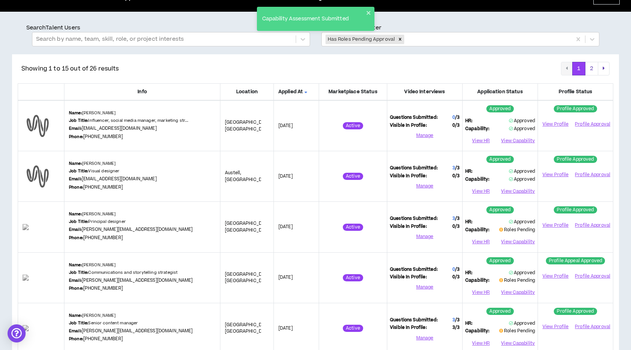
scroll to position [48, 0]
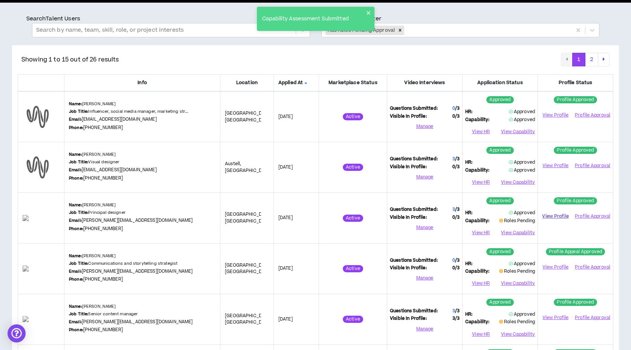
click at [557, 214] on link "View Profile" at bounding box center [556, 215] width 30 height 13
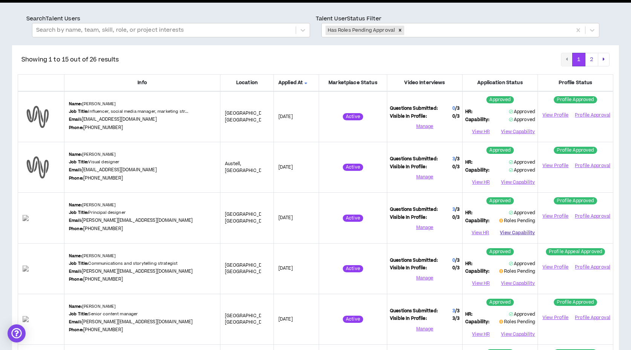
click at [511, 234] on button "View Capability" at bounding box center [517, 232] width 35 height 11
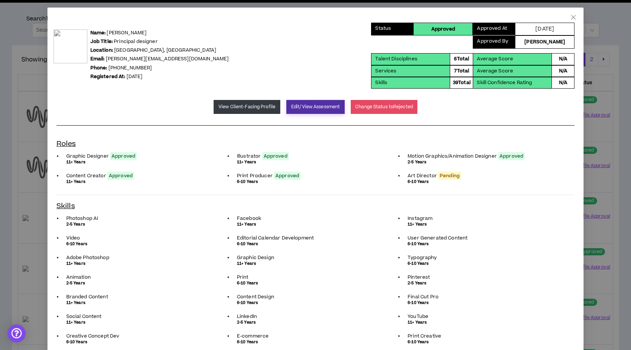
click at [297, 103] on button "Edit/View Assessment" at bounding box center [315, 107] width 58 height 14
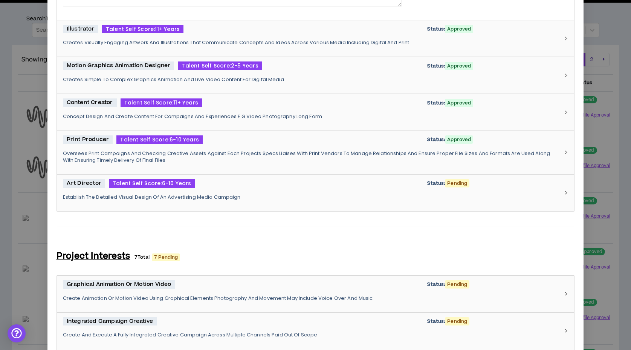
scroll to position [356, 0]
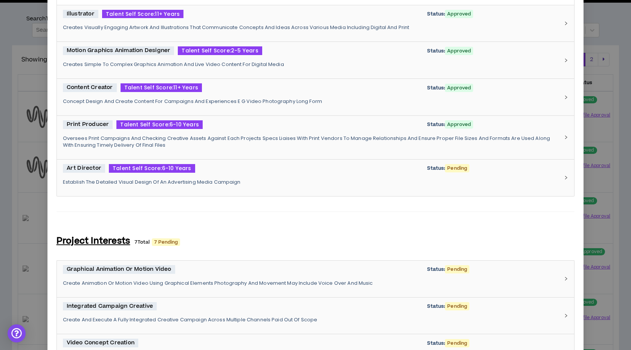
click at [294, 171] on div "Art Director Talent Self Score: 6-10 Years Status: Pending" at bounding box center [311, 168] width 497 height 9
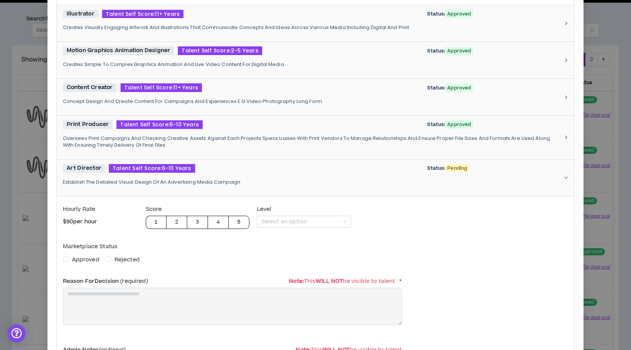
click at [83, 258] on span "Approved" at bounding box center [86, 259] width 28 height 8
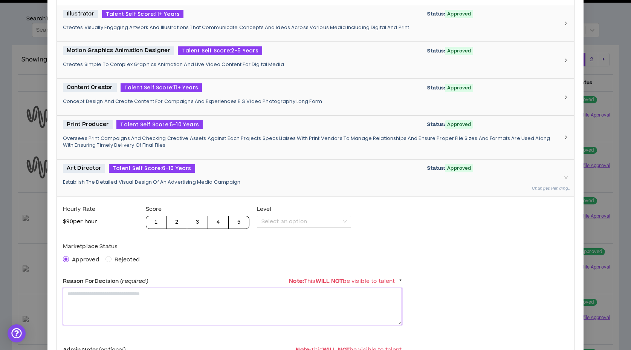
click at [102, 309] on textarea at bounding box center [232, 305] width 339 height 37
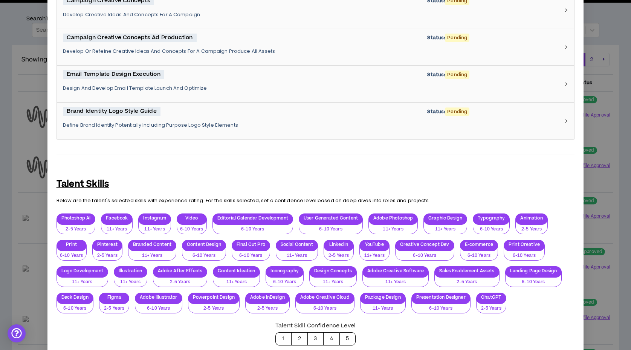
scroll to position [1016, 0]
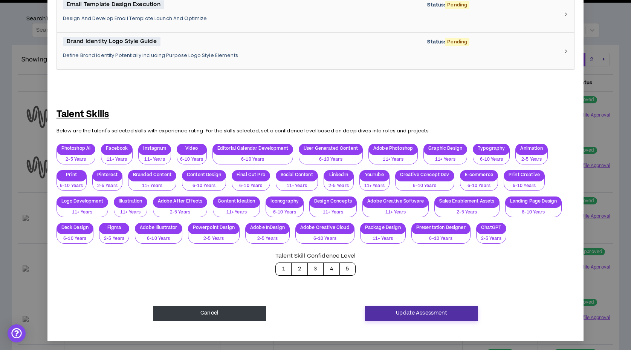
type textarea "**********"
click at [442, 312] on button "Update Assessment" at bounding box center [421, 313] width 113 height 15
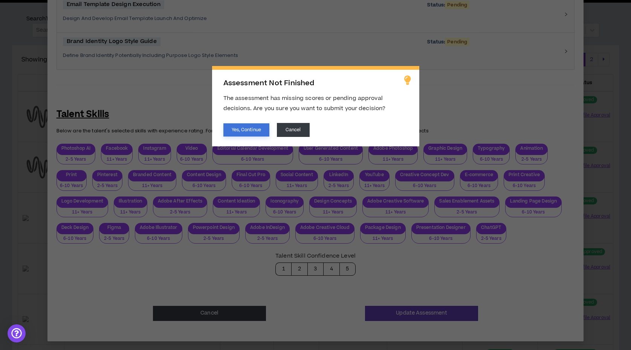
click at [251, 130] on button "Yes, Continue" at bounding box center [246, 129] width 46 height 13
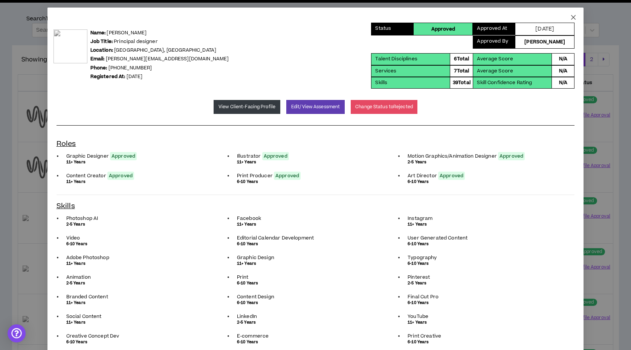
scroll to position [0, 0]
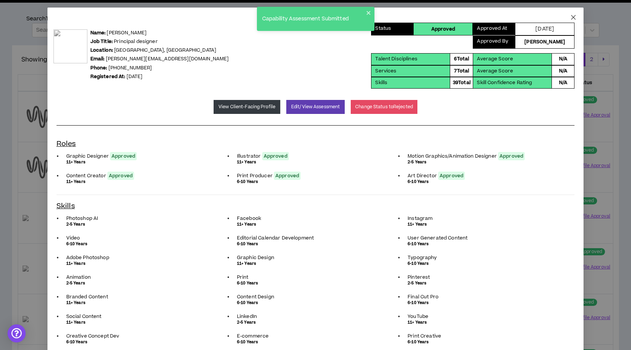
click at [572, 17] on icon "close" at bounding box center [573, 17] width 6 height 6
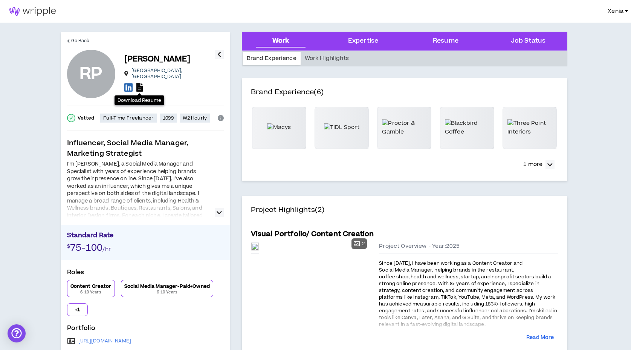
click at [139, 85] on icon at bounding box center [139, 87] width 6 height 9
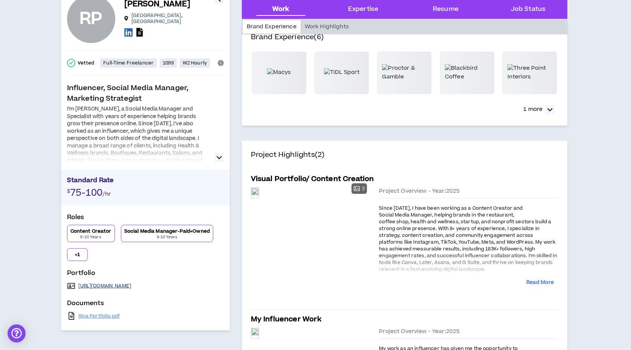
click at [132, 283] on link "https://chicksandsalsa.com/mvp-media/" at bounding box center [104, 286] width 53 height 6
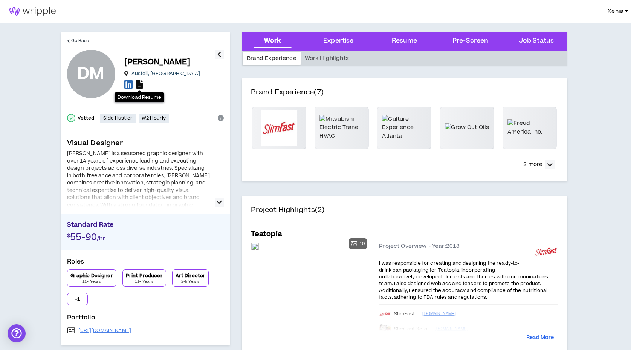
click at [139, 84] on icon at bounding box center [139, 84] width 6 height 9
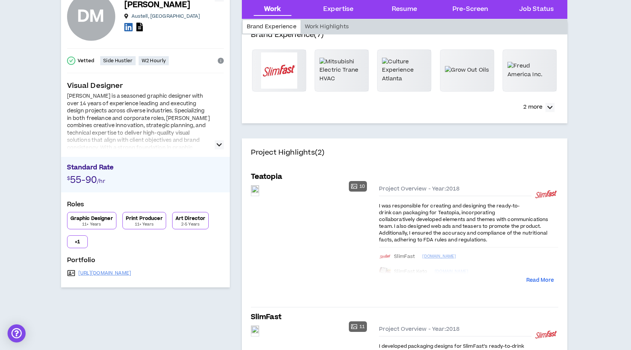
scroll to position [66, 0]
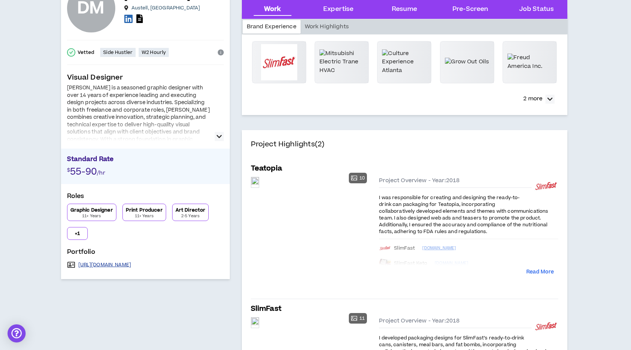
click at [132, 263] on link "[URL][DOMAIN_NAME]" at bounding box center [104, 264] width 53 height 6
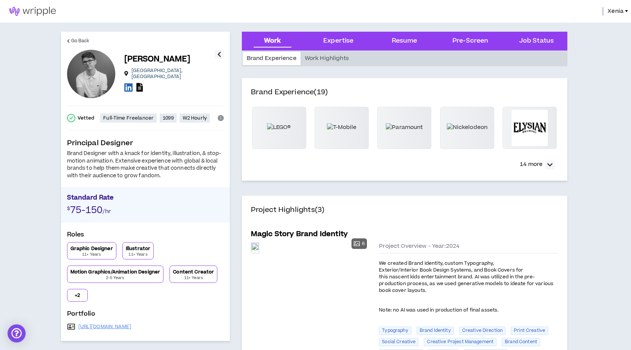
click at [141, 85] on icon at bounding box center [139, 87] width 6 height 9
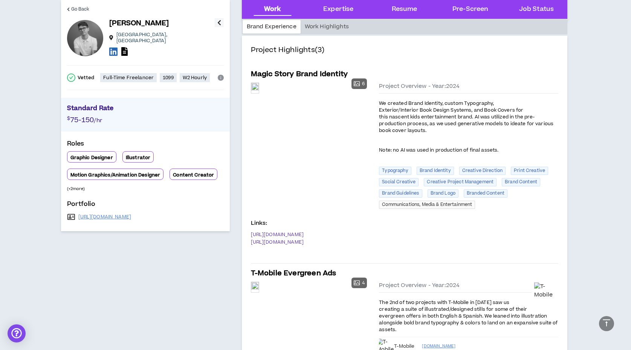
scroll to position [165, 0]
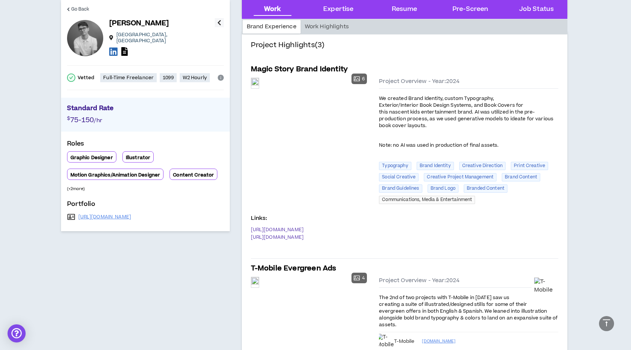
click at [97, 211] on div "http://expo86.co" at bounding box center [145, 216] width 157 height 11
click at [96, 214] on link "http://expo86.co" at bounding box center [104, 217] width 53 height 6
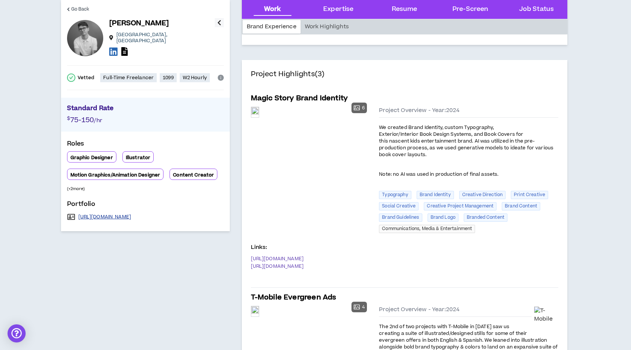
scroll to position [134, 0]
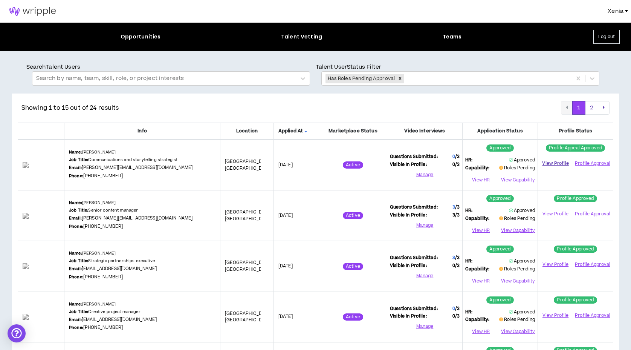
click at [554, 160] on link "View Profile" at bounding box center [556, 163] width 30 height 13
click at [520, 178] on button "View Capability" at bounding box center [517, 179] width 35 height 11
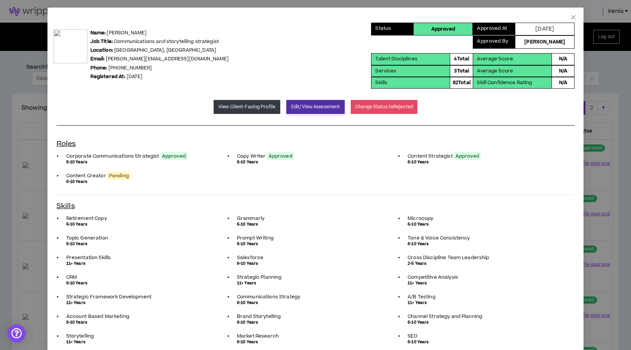
click at [305, 102] on button "Edit/View Assessment" at bounding box center [315, 107] width 58 height 14
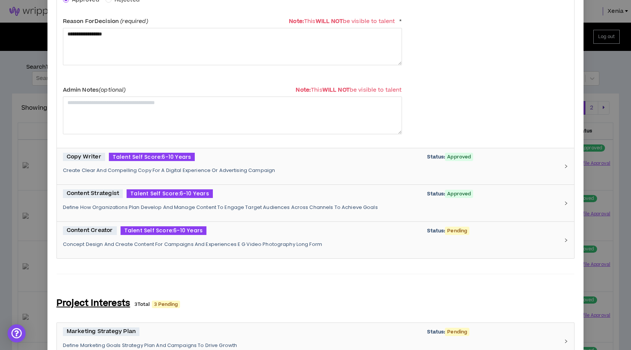
scroll to position [257, 0]
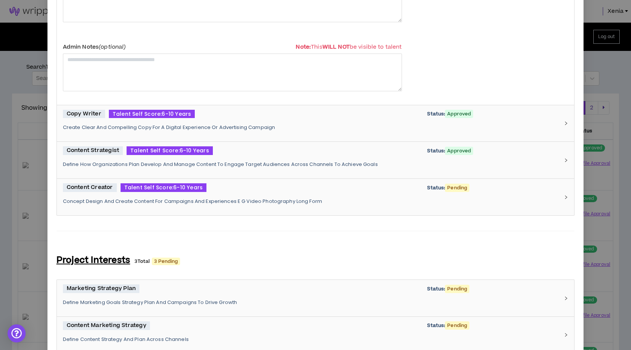
click at [279, 201] on p "Concept Design And Create Content For Campaigns And Experiences E G Video Photo…" at bounding box center [311, 201] width 497 height 7
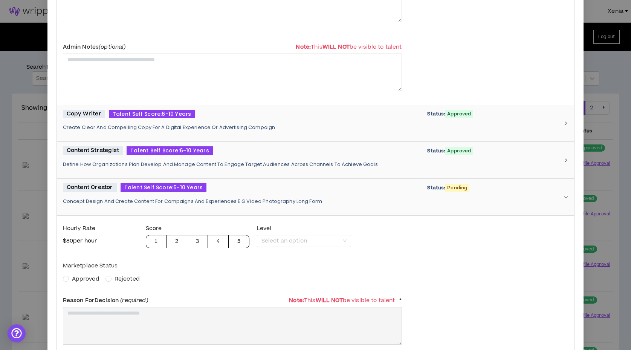
click at [80, 280] on span "Approved" at bounding box center [86, 279] width 28 height 8
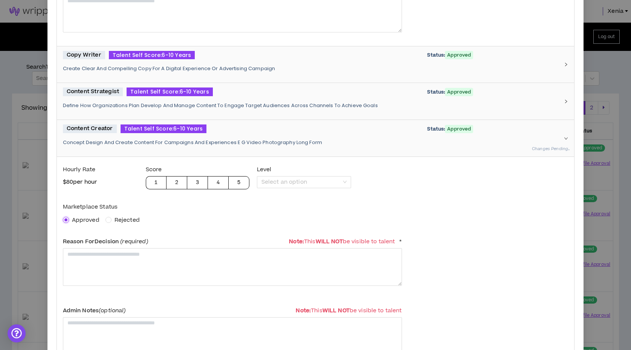
scroll to position [318, 0]
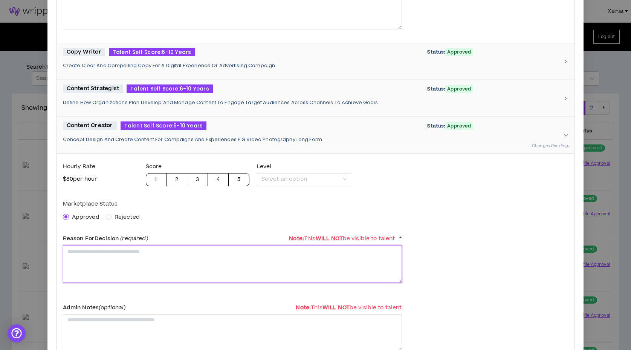
click at [132, 270] on textarea at bounding box center [232, 263] width 339 height 37
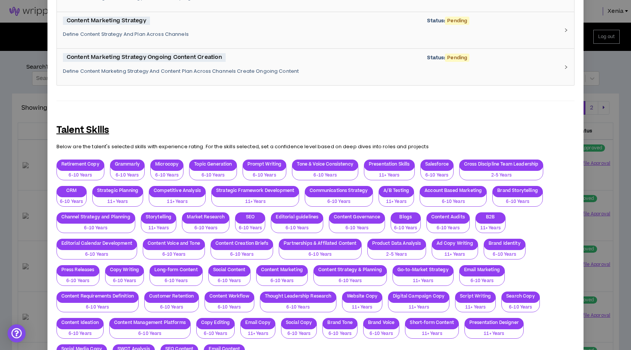
scroll to position [894, 0]
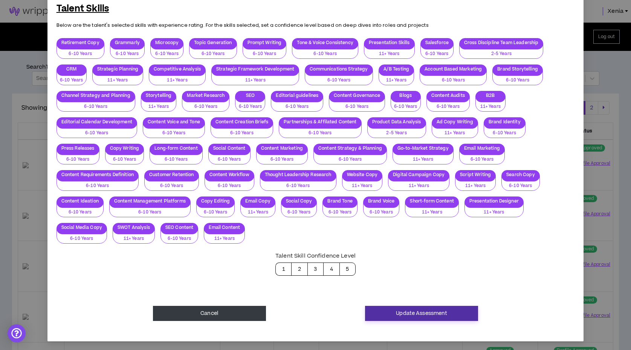
type textarea "**********"
click at [436, 310] on button "Update Assessment" at bounding box center [421, 313] width 113 height 15
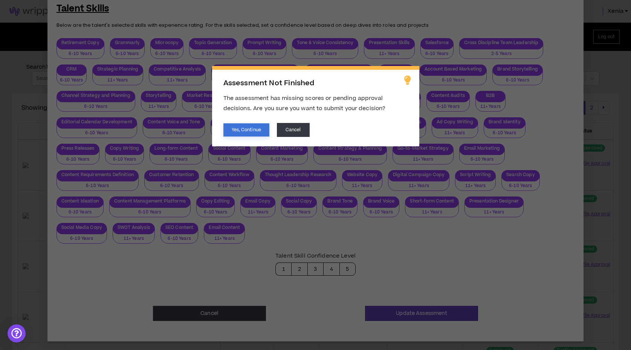
click at [252, 126] on button "Yes, Continue" at bounding box center [246, 129] width 46 height 13
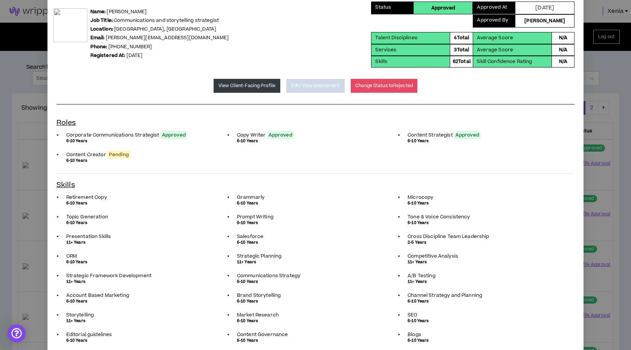
scroll to position [0, 0]
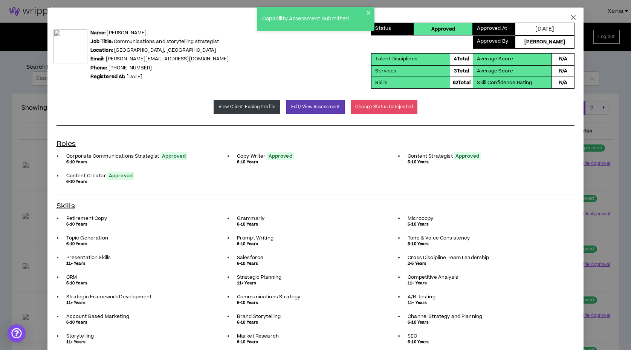
click at [573, 18] on icon "close" at bounding box center [573, 17] width 6 height 6
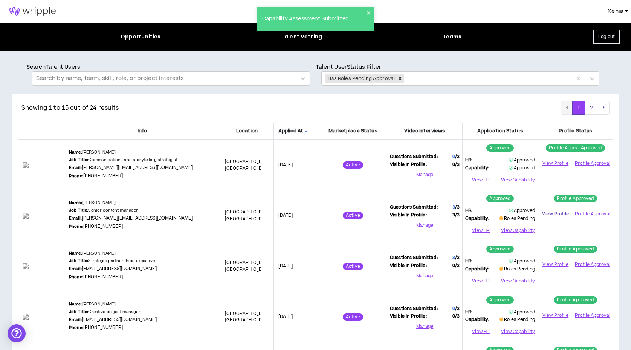
click at [545, 214] on link "View Profile" at bounding box center [556, 213] width 30 height 13
click at [512, 232] on button "View Capability" at bounding box center [517, 230] width 35 height 11
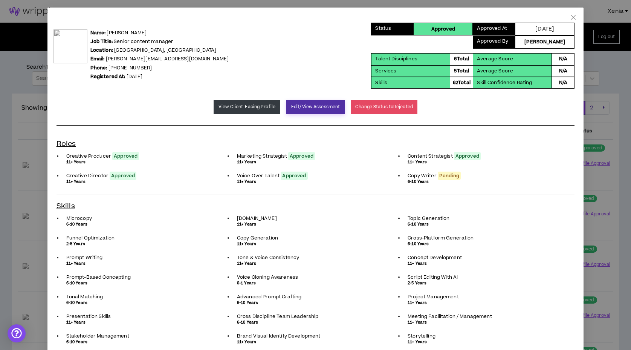
click at [325, 108] on button "Edit/View Assessment" at bounding box center [315, 107] width 58 height 14
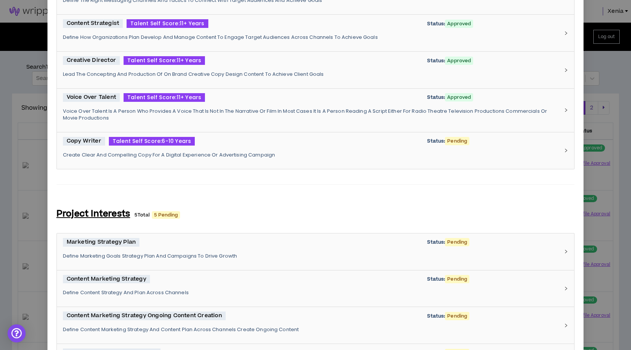
scroll to position [394, 0]
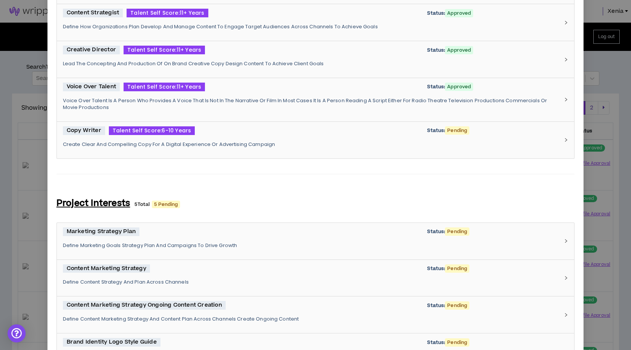
click at [298, 154] on div "Copy Writer Talent Self Score: 6-10 Years Status: Pending Create Clear And Comp…" at bounding box center [316, 140] width 518 height 37
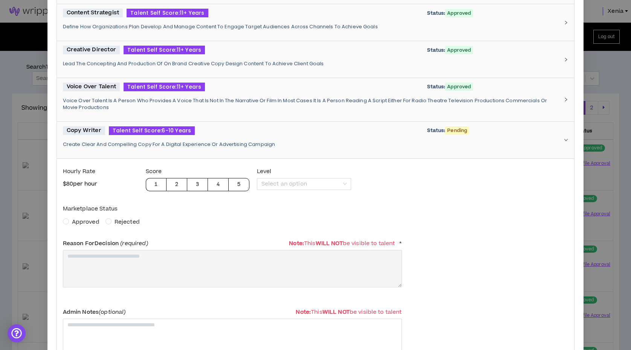
click at [82, 223] on span "Approved" at bounding box center [86, 222] width 28 height 8
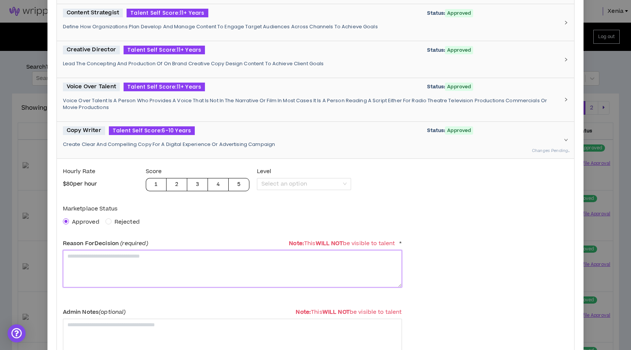
click at [91, 264] on textarea at bounding box center [232, 268] width 339 height 37
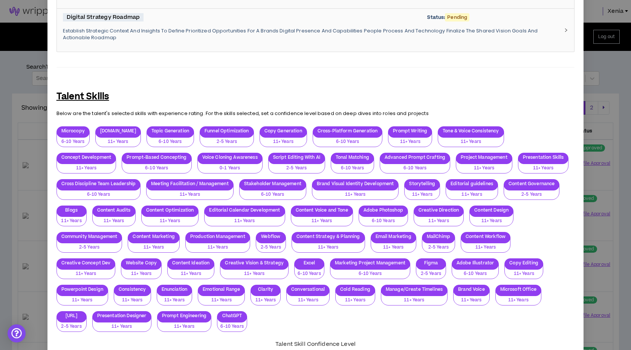
scroll to position [1055, 0]
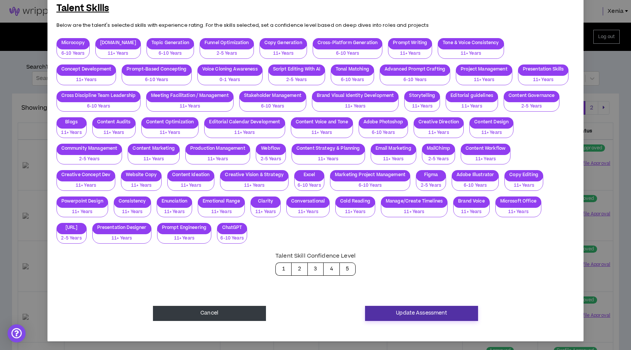
type textarea "**********"
click at [399, 310] on button "Update Assessment" at bounding box center [421, 313] width 113 height 15
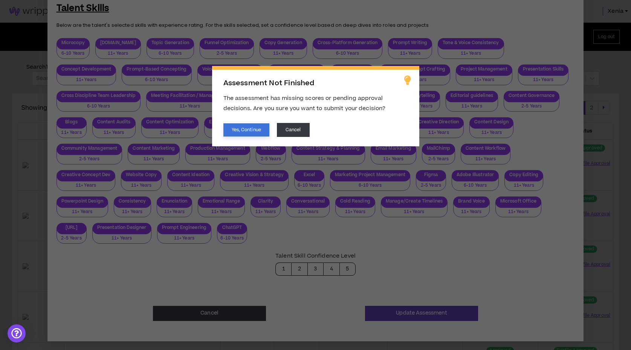
click at [244, 130] on button "Yes, Continue" at bounding box center [246, 129] width 46 height 13
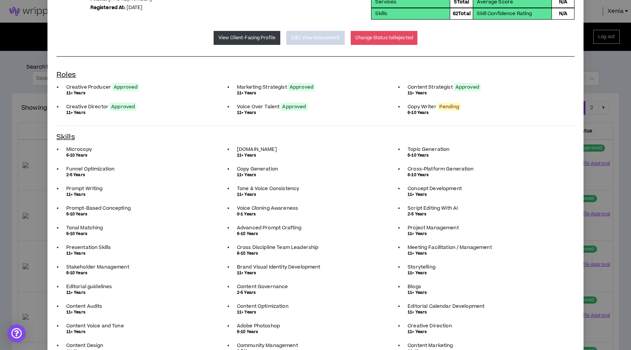
scroll to position [0, 0]
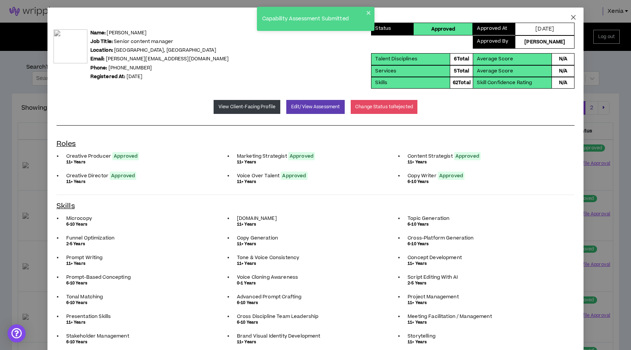
click at [578, 18] on span "Close" at bounding box center [573, 18] width 20 height 20
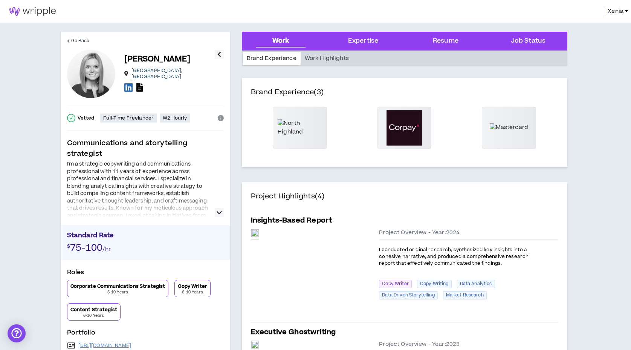
click at [142, 87] on icon at bounding box center [139, 87] width 6 height 9
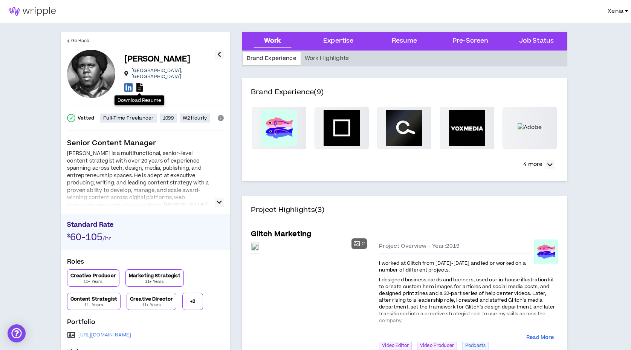
click at [137, 84] on icon at bounding box center [139, 87] width 6 height 9
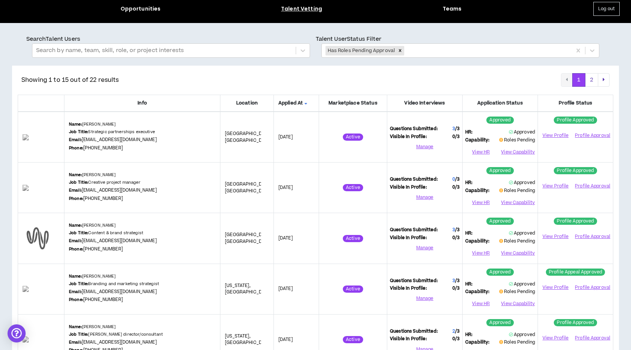
scroll to position [28, 0]
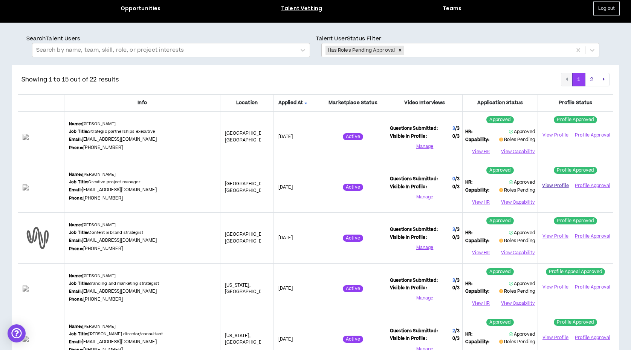
click at [549, 185] on link "View Profile" at bounding box center [556, 185] width 30 height 13
click at [514, 202] on button "View Capability" at bounding box center [517, 201] width 35 height 11
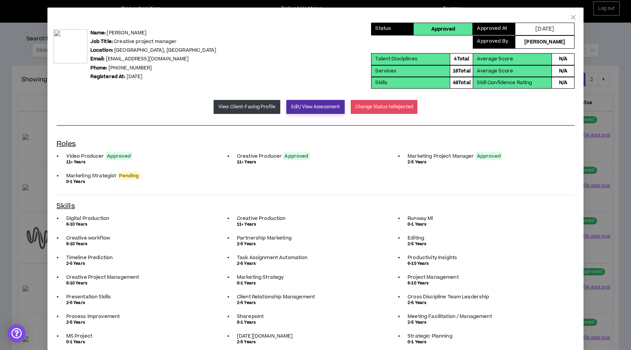
click at [301, 110] on button "Edit/View Assessment" at bounding box center [315, 107] width 58 height 14
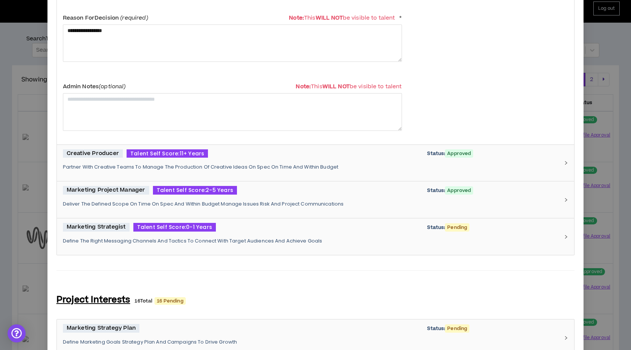
scroll to position [324, 0]
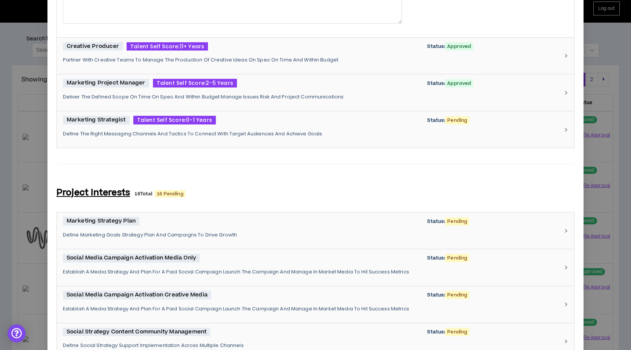
click at [272, 120] on div "Marketing Strategist Talent Self Score: 0-1 Years Status: Pending" at bounding box center [311, 120] width 497 height 9
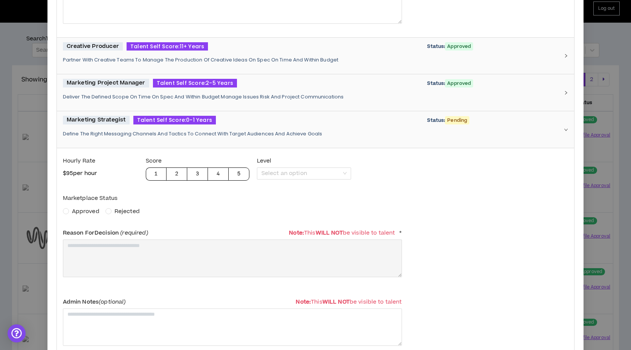
click at [93, 209] on span "Approved" at bounding box center [86, 211] width 28 height 8
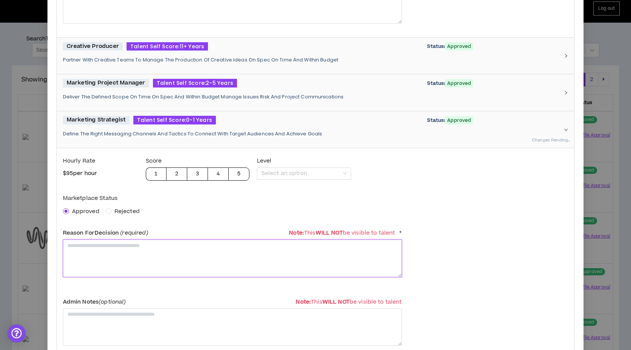
click at [103, 258] on textarea at bounding box center [232, 257] width 339 height 37
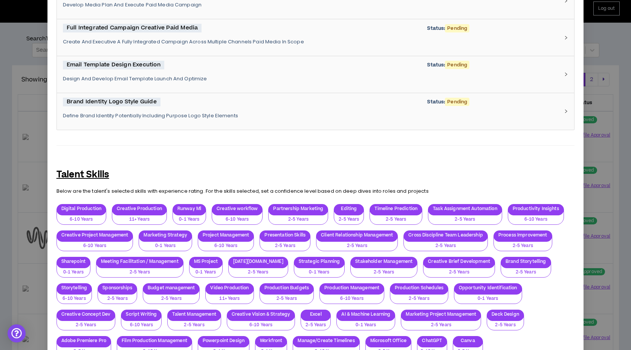
scroll to position [1347, 0]
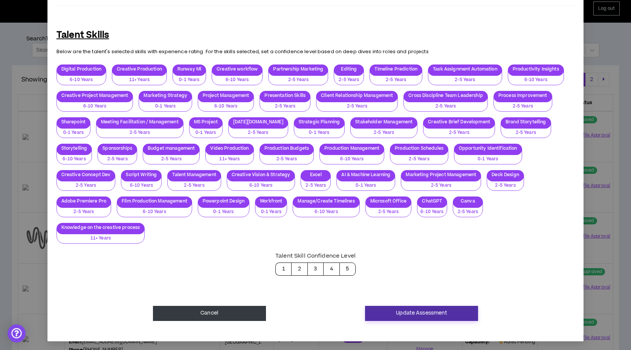
type textarea "**********"
click at [415, 313] on button "Update Assessment" at bounding box center [421, 313] width 113 height 15
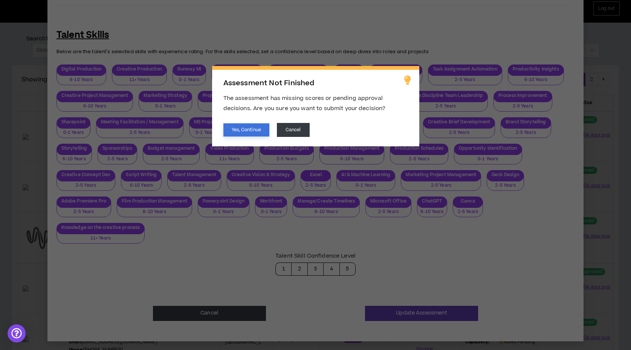
click at [245, 124] on button "Yes, Continue" at bounding box center [246, 129] width 46 height 13
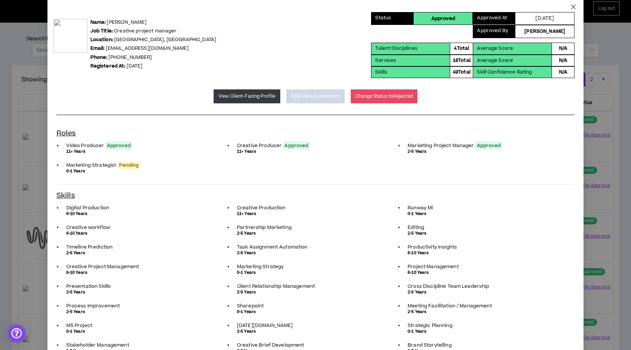
scroll to position [0, 0]
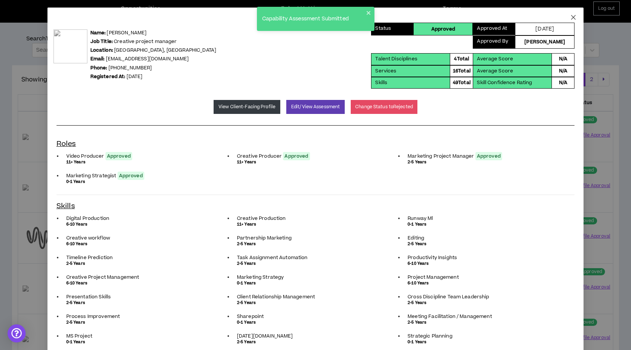
click at [574, 17] on icon "close" at bounding box center [573, 17] width 5 height 5
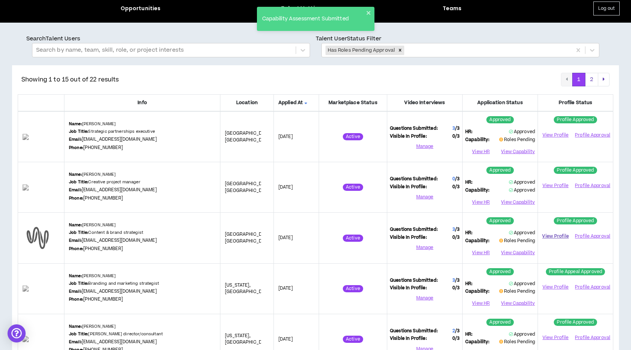
click at [550, 234] on link "View Profile" at bounding box center [556, 235] width 30 height 13
click at [524, 249] on button "View Capability" at bounding box center [517, 252] width 35 height 11
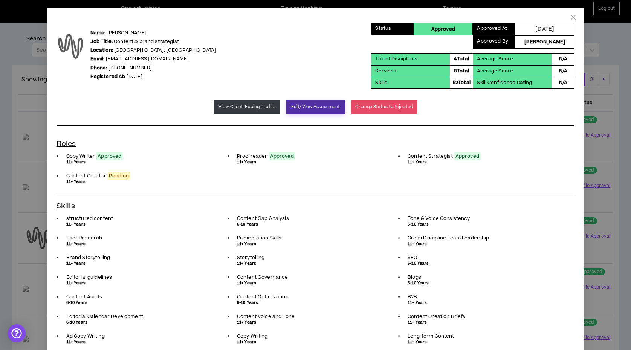
click at [312, 106] on button "Edit/View Assessment" at bounding box center [315, 107] width 58 height 14
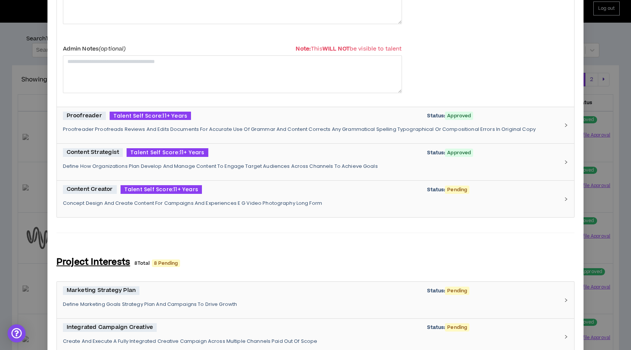
scroll to position [255, 0]
click at [310, 208] on div "Content Creator Talent Self Score: 11+ Years Status: Pending Concept Design And…" at bounding box center [311, 199] width 497 height 28
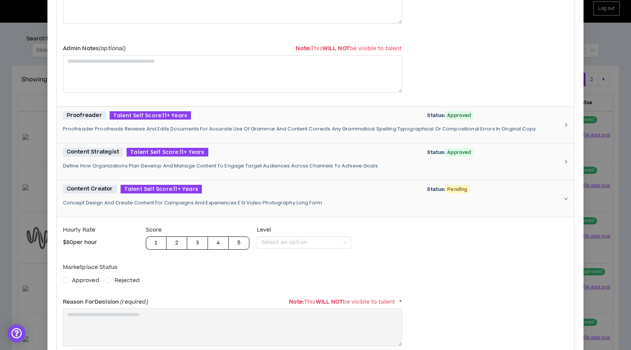
click at [86, 282] on span "Approved" at bounding box center [86, 280] width 28 height 8
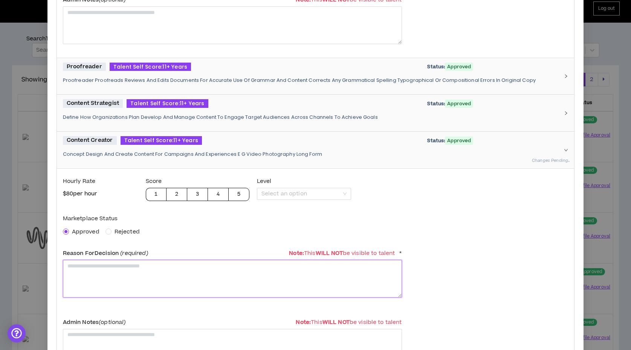
scroll to position [307, 0]
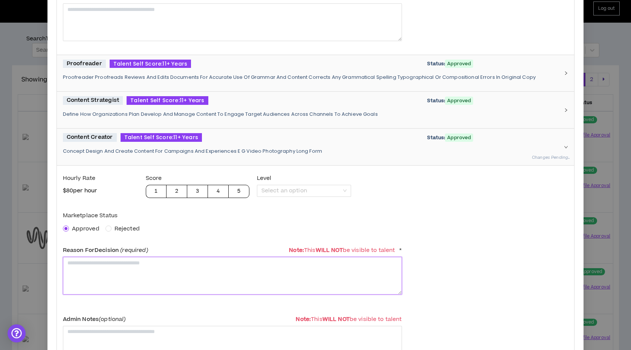
click at [86, 282] on textarea at bounding box center [232, 275] width 339 height 37
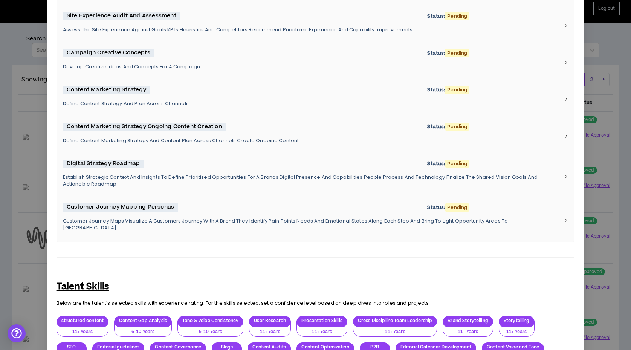
scroll to position [1032, 0]
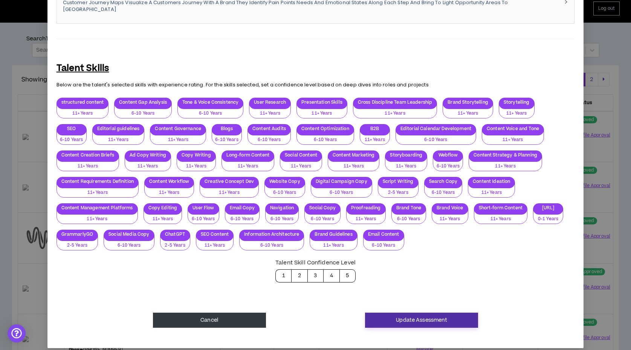
type textarea "**********"
click at [387, 312] on button "Update Assessment" at bounding box center [421, 319] width 113 height 15
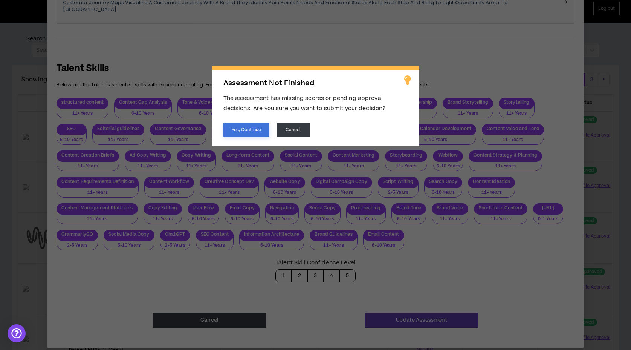
click at [252, 126] on button "Yes, Continue" at bounding box center [246, 129] width 46 height 13
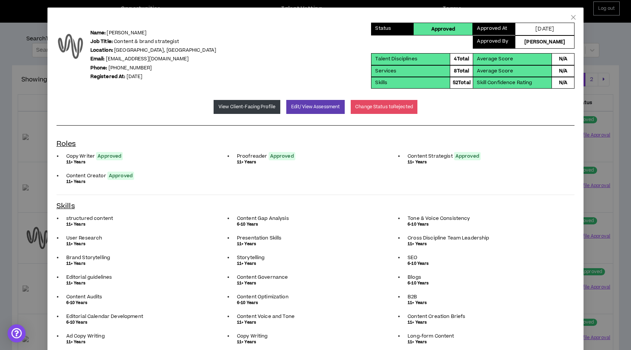
scroll to position [0, 0]
click at [312, 178] on ul "Copy Writer Approved 11+ Years Proofreader Approved 11+ Years Content Strategis…" at bounding box center [316, 168] width 518 height 39
click at [571, 18] on icon "close" at bounding box center [573, 17] width 6 height 6
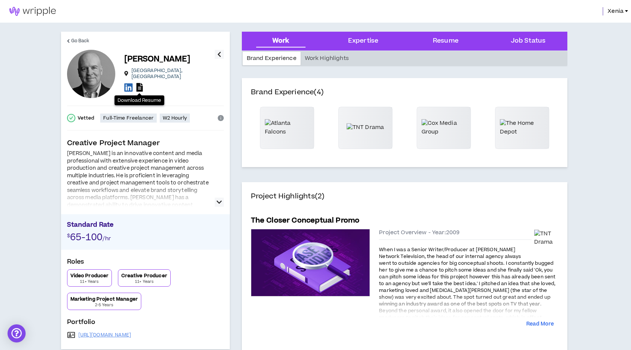
click at [140, 83] on icon at bounding box center [139, 87] width 6 height 9
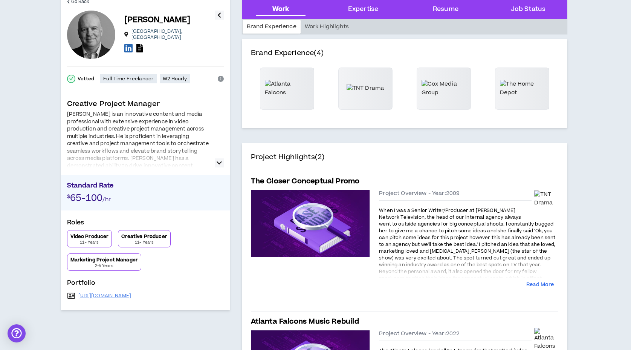
scroll to position [48, 0]
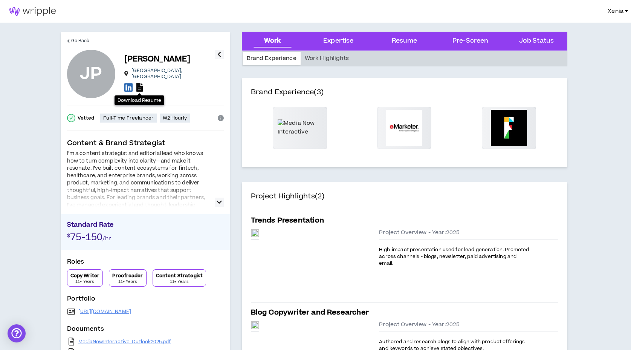
click at [139, 88] on icon at bounding box center [139, 87] width 6 height 9
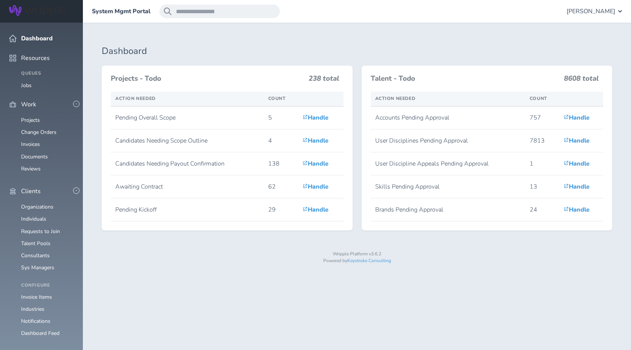
click at [596, 18] on div "System Mgmt Portal [PERSON_NAME]" at bounding box center [357, 11] width 548 height 23
click at [589, 10] on span "[PERSON_NAME]" at bounding box center [591, 11] width 49 height 7
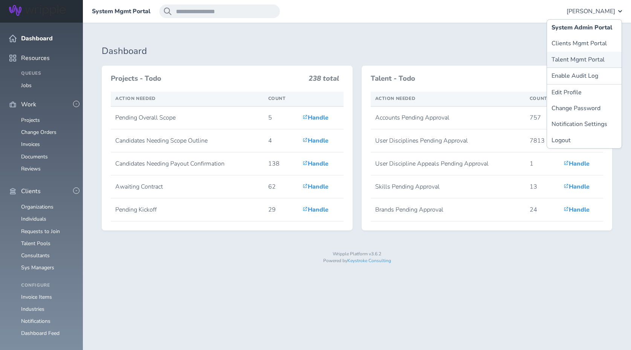
click at [573, 56] on link "Talent Mgmt Portal" at bounding box center [584, 60] width 75 height 16
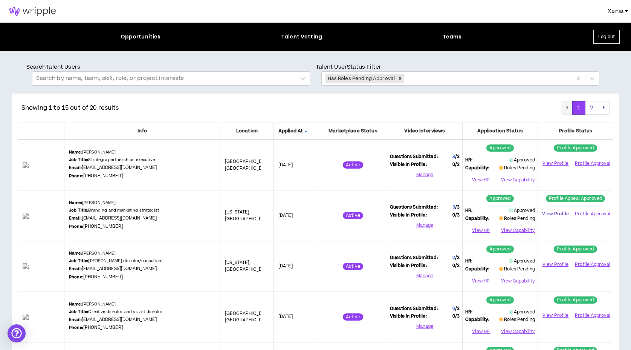
click at [552, 214] on link "View Profile" at bounding box center [556, 213] width 30 height 13
click at [513, 230] on button "View Capability" at bounding box center [517, 230] width 35 height 11
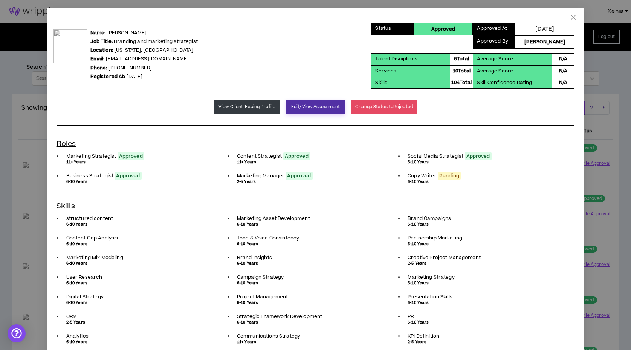
click at [327, 102] on button "Edit/View Assessment" at bounding box center [315, 107] width 58 height 14
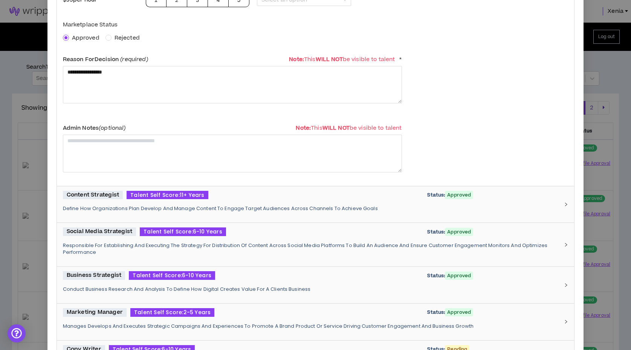
scroll to position [351, 0]
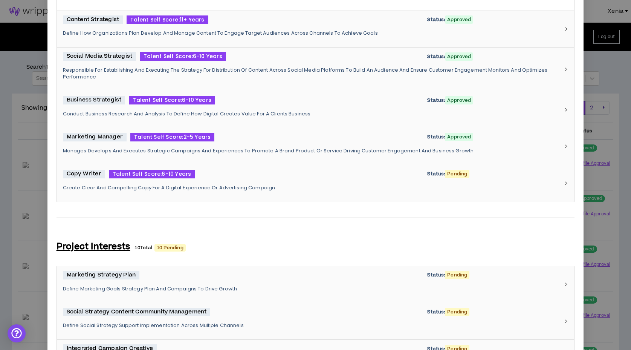
click at [258, 173] on div "Copy Writer Talent Self Score: 6-10 Years Status: Pending" at bounding box center [311, 174] width 497 height 9
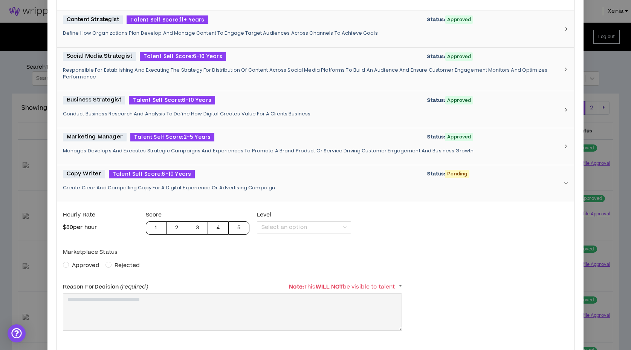
click at [81, 263] on span "Approved" at bounding box center [86, 265] width 28 height 8
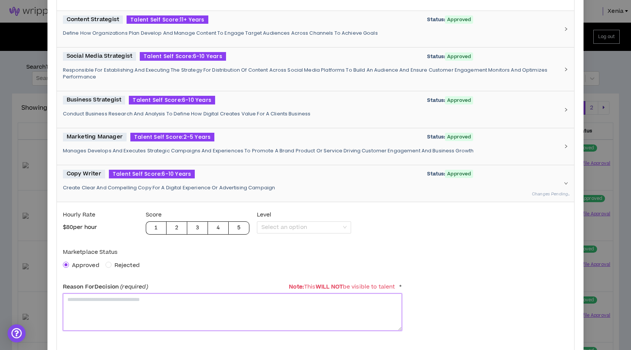
click at [97, 301] on textarea at bounding box center [232, 311] width 339 height 37
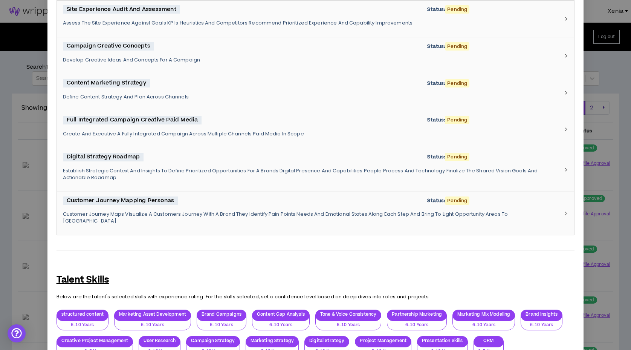
scroll to position [1371, 0]
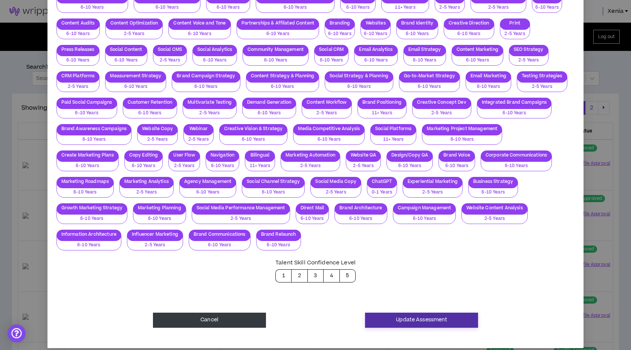
type textarea "**********"
click at [406, 312] on button "Update Assessment" at bounding box center [421, 319] width 113 height 15
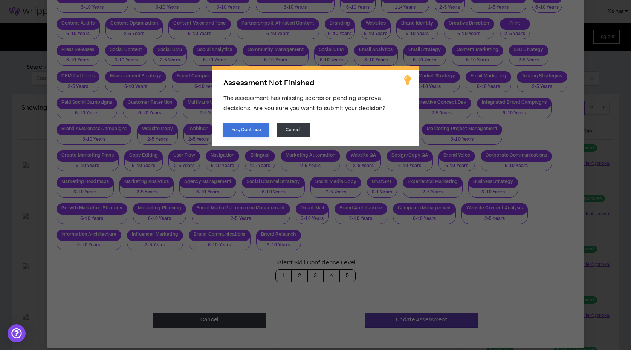
click at [259, 130] on button "Yes, Continue" at bounding box center [246, 129] width 46 height 13
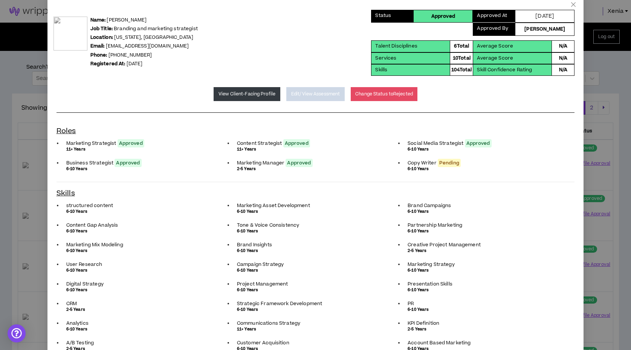
scroll to position [0, 0]
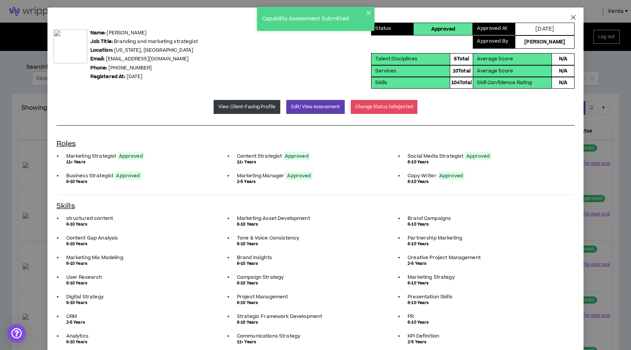
click at [572, 20] on icon "close" at bounding box center [573, 17] width 6 height 6
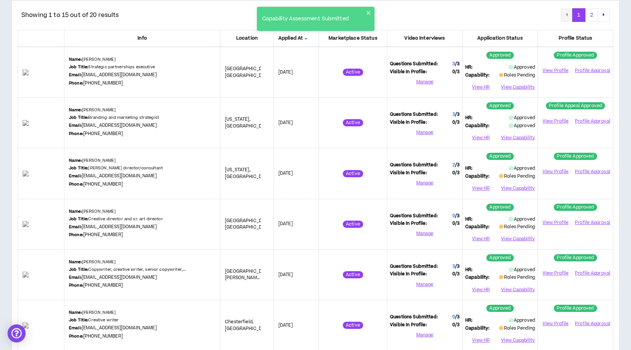
scroll to position [95, 0]
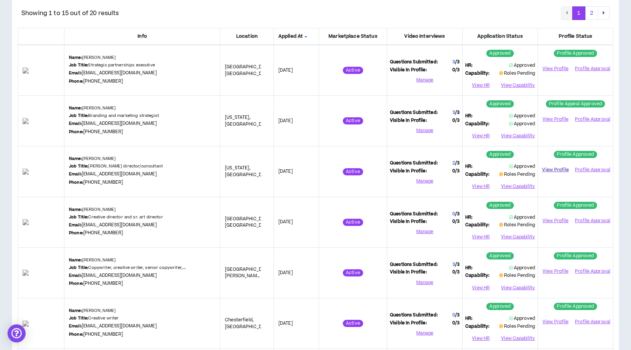
click at [558, 170] on link "View Profile" at bounding box center [556, 169] width 30 height 13
click at [512, 185] on button "View Capability" at bounding box center [517, 186] width 35 height 11
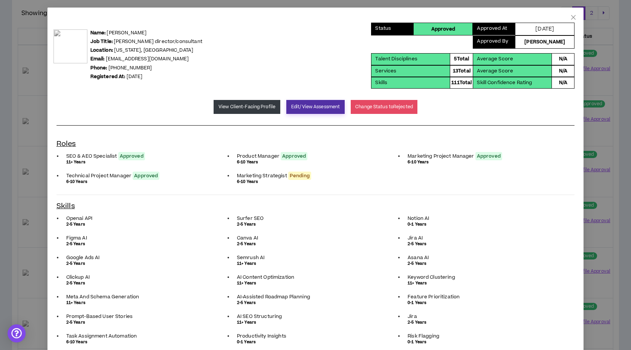
click at [318, 104] on button "Edit/View Assessment" at bounding box center [315, 107] width 58 height 14
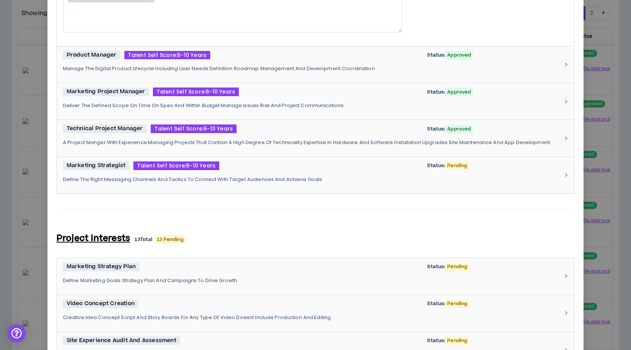
scroll to position [325, 0]
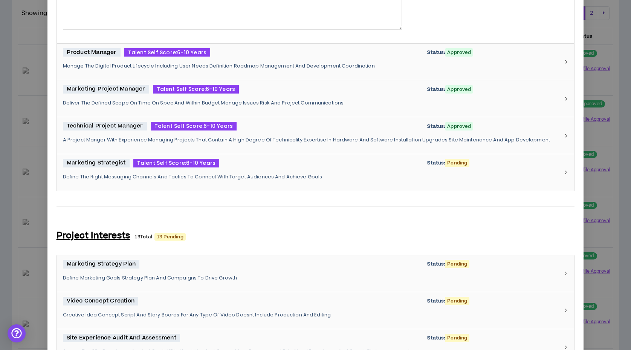
click at [305, 175] on p "Define The Right Messaging Channels And Tactics To Connect With Target Audience…" at bounding box center [311, 176] width 497 height 7
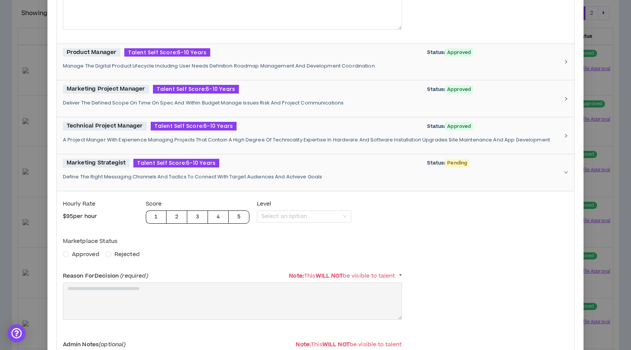
click at [90, 254] on span "Approved" at bounding box center [86, 254] width 28 height 8
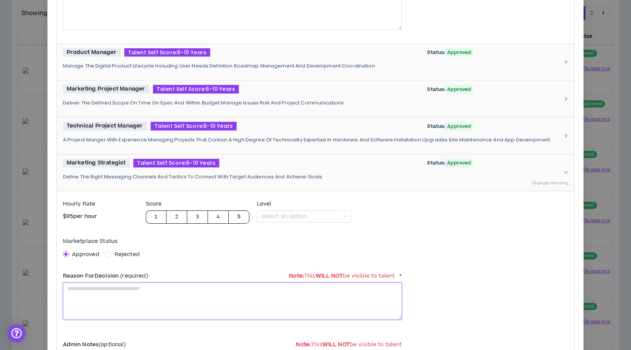
click at [105, 295] on textarea at bounding box center [232, 300] width 339 height 37
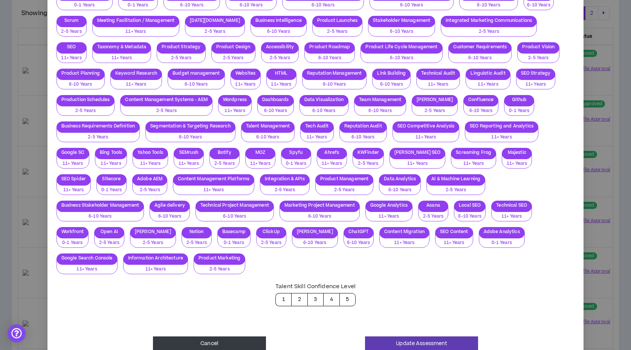
scroll to position [1445, 0]
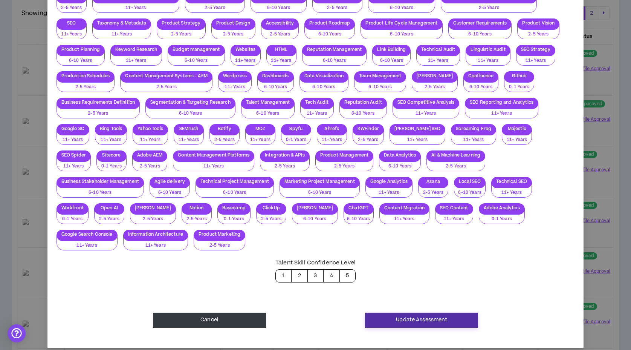
type textarea "**********"
click at [417, 315] on button "Update Assessment" at bounding box center [421, 319] width 113 height 15
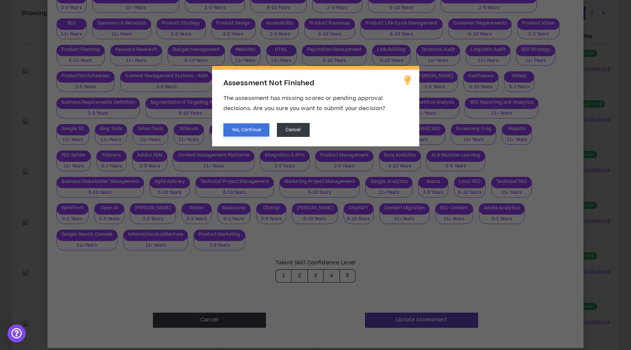
click at [261, 131] on button "Yes, Continue" at bounding box center [246, 129] width 46 height 13
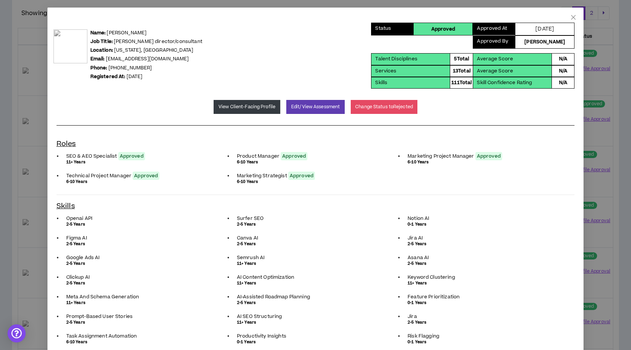
scroll to position [0, 0]
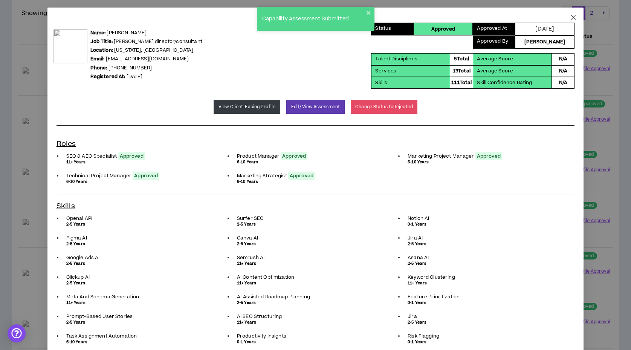
click at [573, 18] on icon "close" at bounding box center [573, 17] width 6 height 6
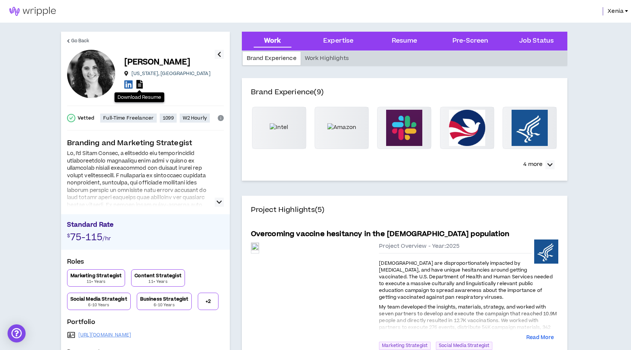
click at [141, 84] on icon at bounding box center [139, 84] width 6 height 9
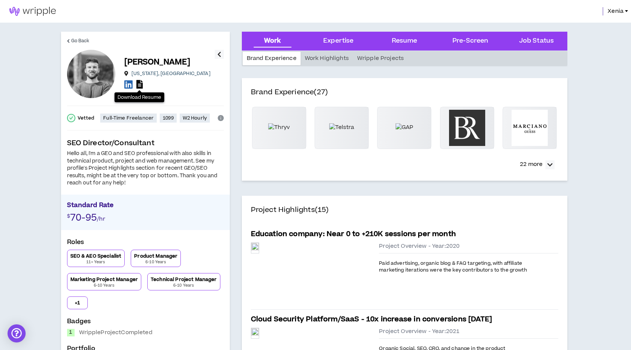
click at [141, 86] on icon at bounding box center [139, 84] width 6 height 9
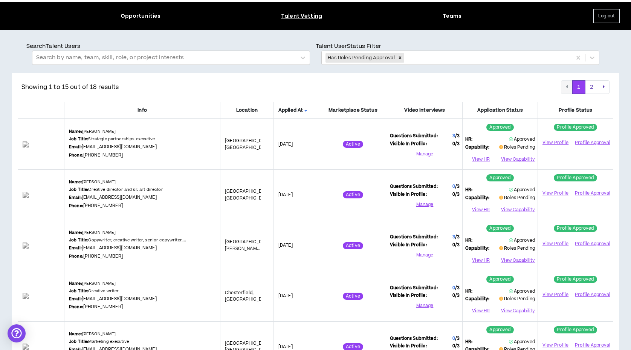
scroll to position [21, 0]
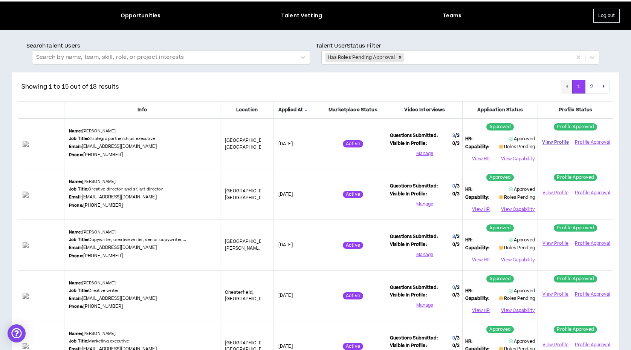
click at [546, 138] on link "View Profile" at bounding box center [556, 142] width 30 height 13
click at [523, 161] on button "View Capability" at bounding box center [517, 158] width 35 height 11
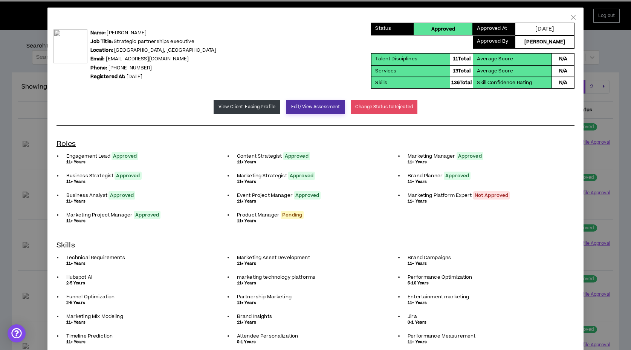
click at [312, 107] on button "Edit/View Assessment" at bounding box center [315, 107] width 58 height 14
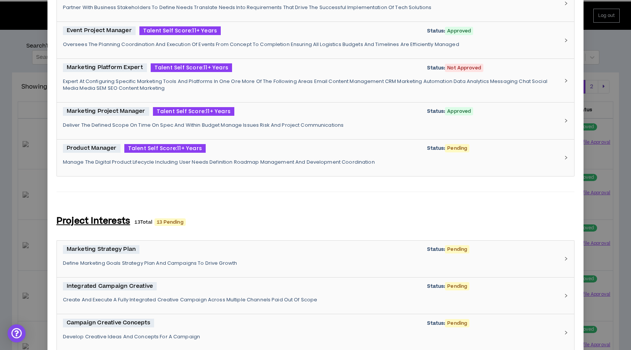
scroll to position [555, 0]
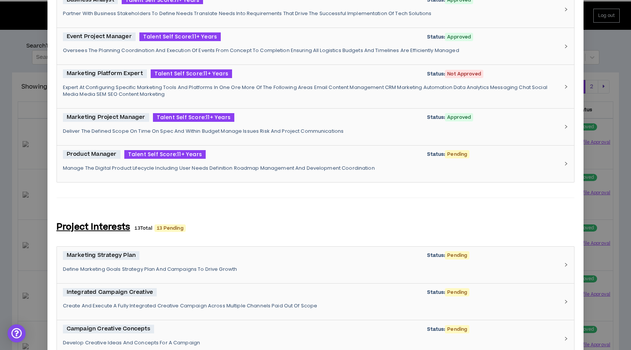
click at [259, 165] on p "Manage The Digital Product Lifecycle Including User Needs Definition Roadmap Ma…" at bounding box center [311, 168] width 497 height 7
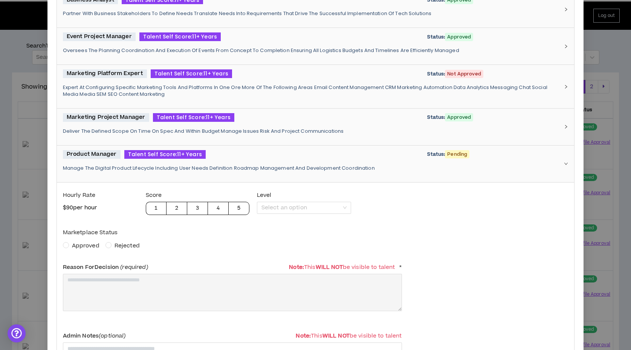
click at [124, 242] on span "Rejected" at bounding box center [127, 246] width 25 height 8
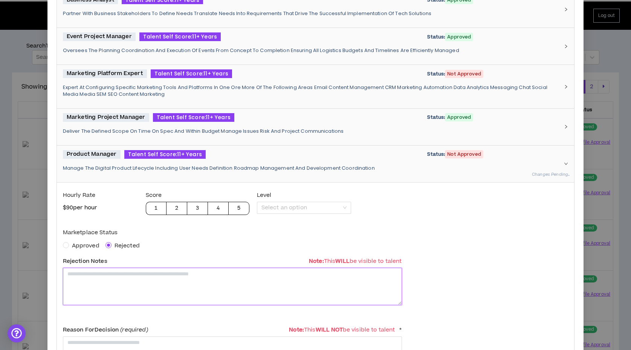
click at [126, 286] on textarea at bounding box center [232, 286] width 339 height 37
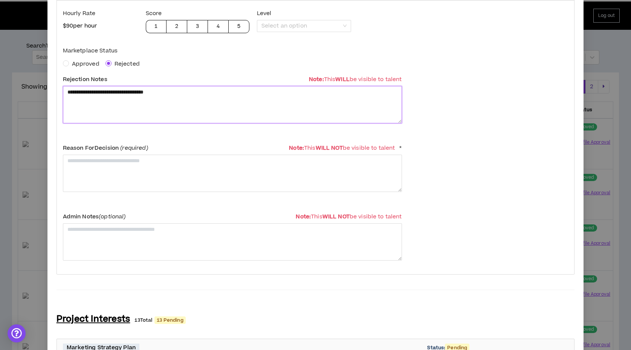
scroll to position [706, 0]
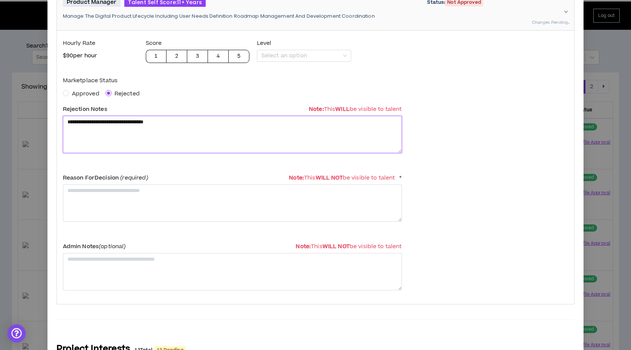
click at [164, 123] on textarea "**********" at bounding box center [232, 134] width 339 height 37
type textarea "**********"
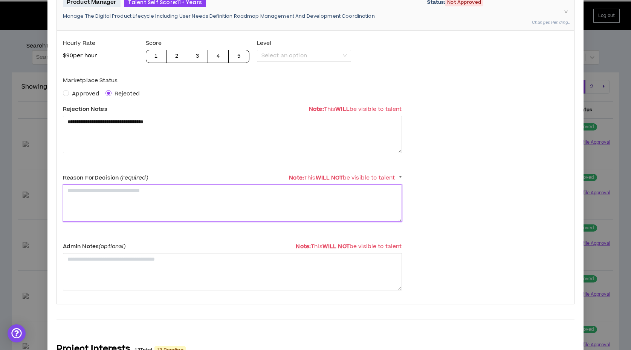
click at [169, 192] on textarea at bounding box center [232, 202] width 339 height 37
paste textarea "**********"
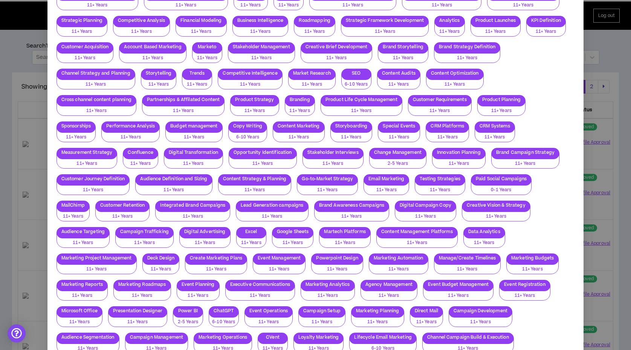
scroll to position [1867, 0]
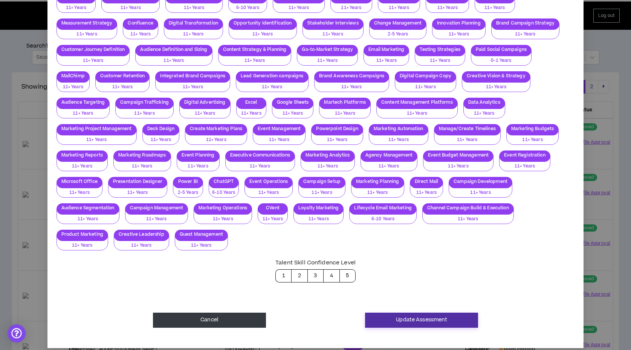
type textarea "**********"
click at [431, 313] on button "Update Assessment" at bounding box center [421, 319] width 113 height 15
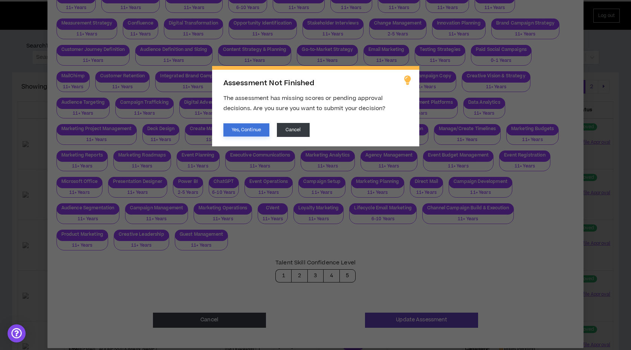
click at [260, 128] on button "Yes, Continue" at bounding box center [246, 129] width 46 height 13
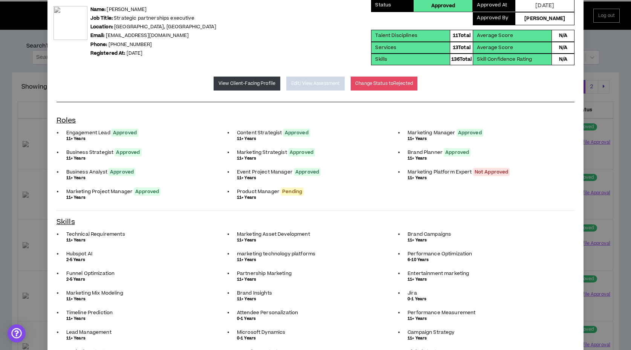
scroll to position [0, 0]
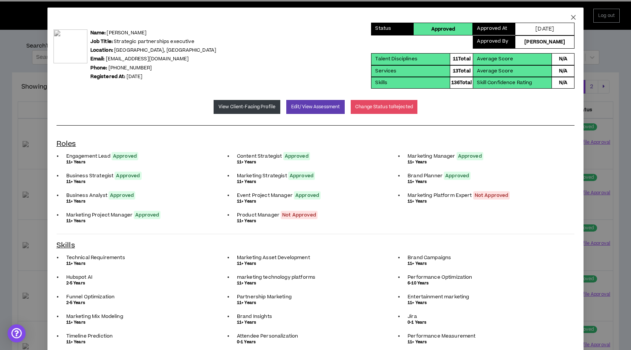
click at [575, 18] on icon "close" at bounding box center [573, 17] width 5 height 5
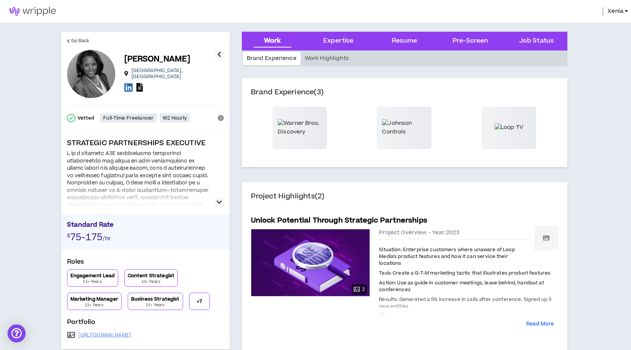
click at [142, 85] on icon at bounding box center [139, 87] width 6 height 9
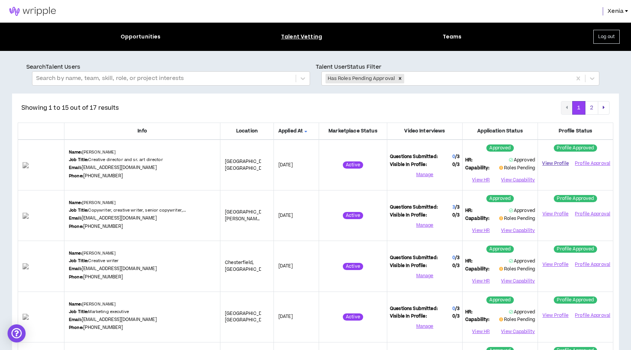
click at [552, 162] on link "View Profile" at bounding box center [556, 163] width 30 height 13
click at [520, 179] on button "View Capability" at bounding box center [517, 179] width 35 height 11
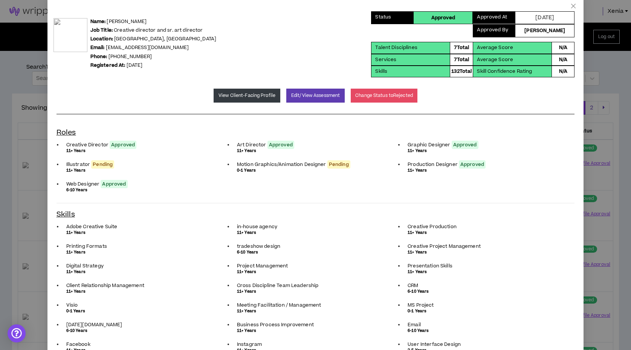
scroll to position [12, 0]
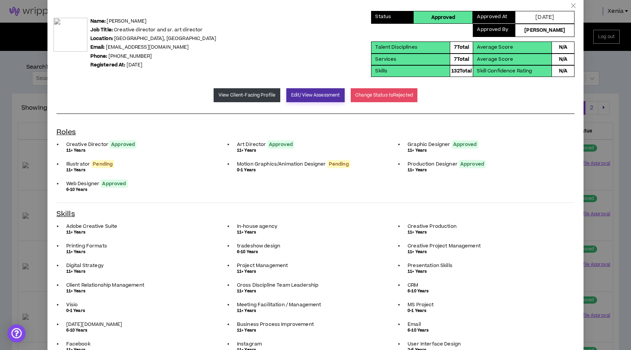
click at [302, 95] on button "Edit/View Assessment" at bounding box center [315, 95] width 58 height 14
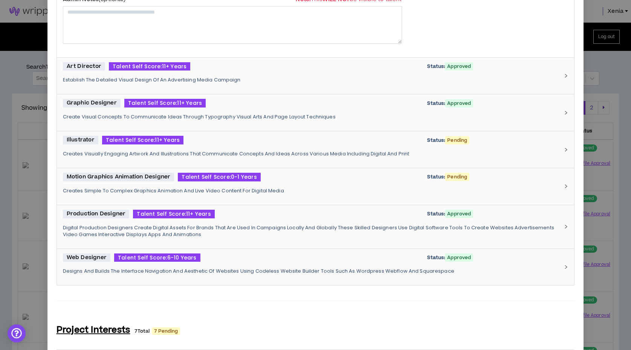
scroll to position [332, 0]
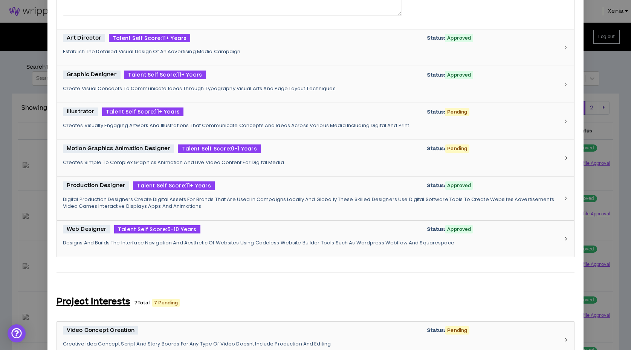
click at [226, 108] on div "Illustrator Talent Self Score: 11+ Years Status: Pending" at bounding box center [311, 111] width 497 height 9
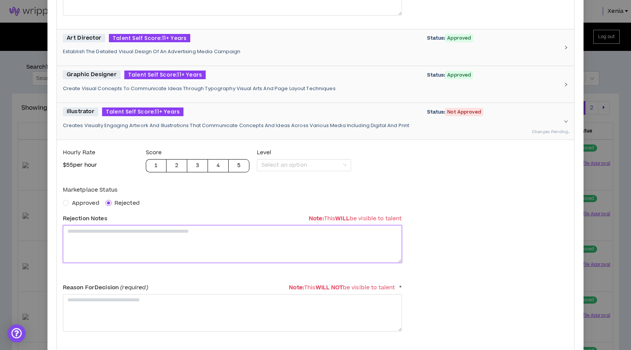
click at [118, 239] on textarea at bounding box center [232, 243] width 339 height 37
click at [138, 231] on textarea "**********" at bounding box center [232, 243] width 339 height 37
type textarea "**********"
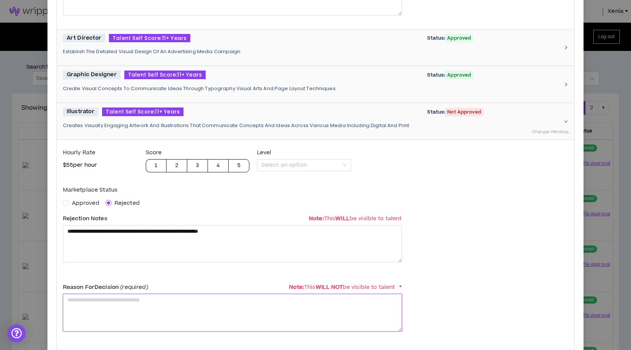
click at [149, 300] on textarea at bounding box center [232, 312] width 339 height 37
paste textarea "**********"
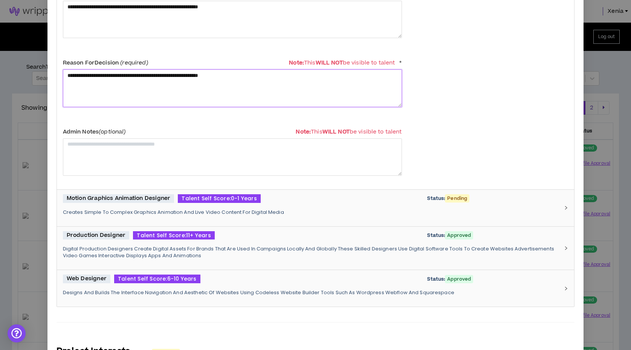
scroll to position [572, 0]
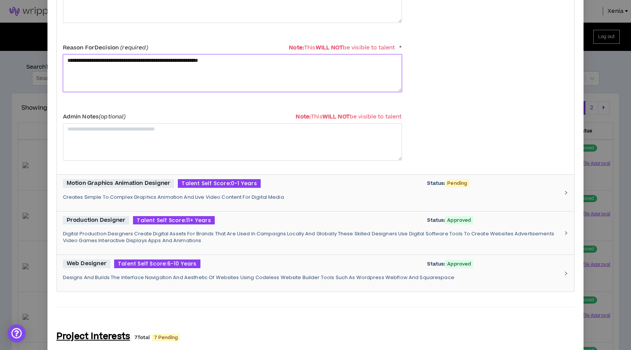
type textarea "**********"
click at [291, 183] on div "Motion Graphics Animation Designer Talent Self Score: 0-1 Years Status: Pending" at bounding box center [311, 183] width 497 height 9
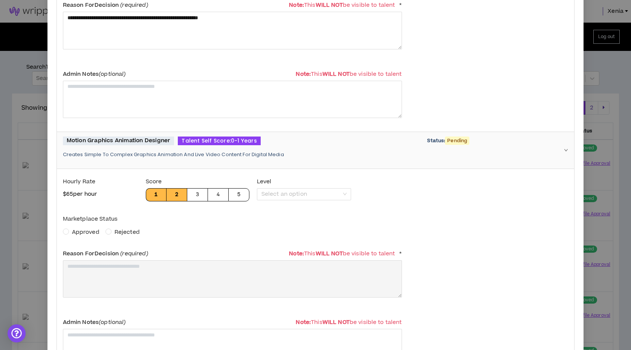
scroll to position [625, 0]
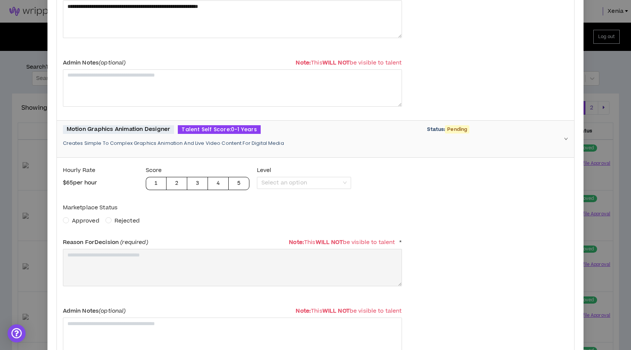
click at [113, 222] on span "Rejected" at bounding box center [127, 221] width 31 height 8
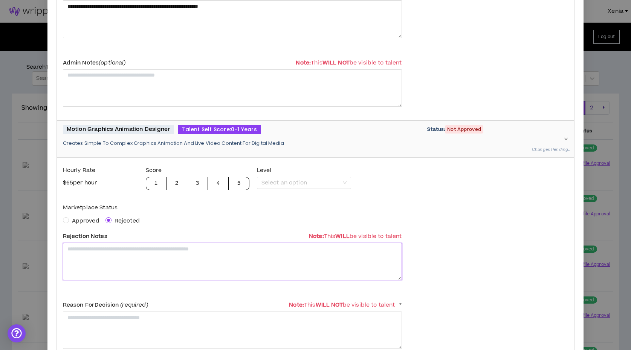
click at [121, 262] on textarea at bounding box center [232, 261] width 339 height 37
type textarea "*"
drag, startPoint x: 113, startPoint y: 251, endPoint x: 31, endPoint y: 245, distance: 82.4
click at [31, 245] on div "**********" at bounding box center [315, 175] width 631 height 350
click at [121, 250] on textarea "**********" at bounding box center [232, 261] width 339 height 37
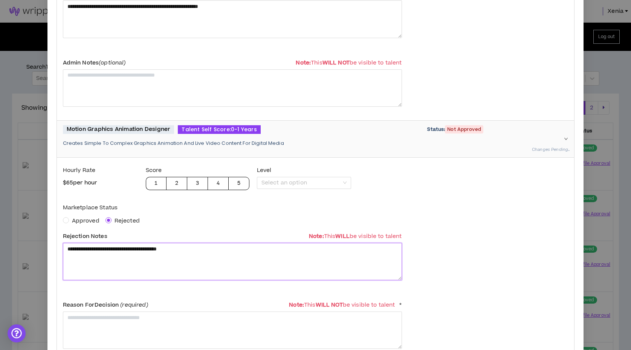
click at [121, 250] on textarea "**********" at bounding box center [232, 261] width 339 height 37
type textarea "**********"
click at [136, 319] on textarea at bounding box center [232, 329] width 339 height 37
paste textarea "**********"
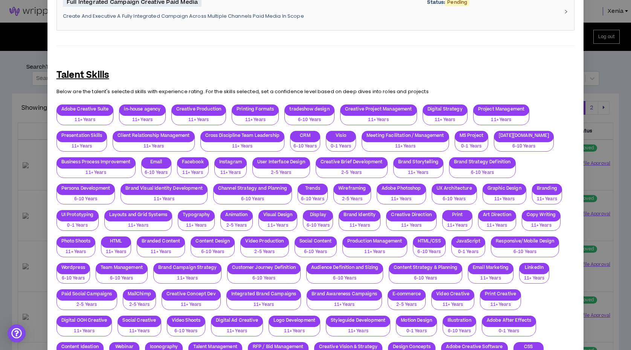
scroll to position [1706, 0]
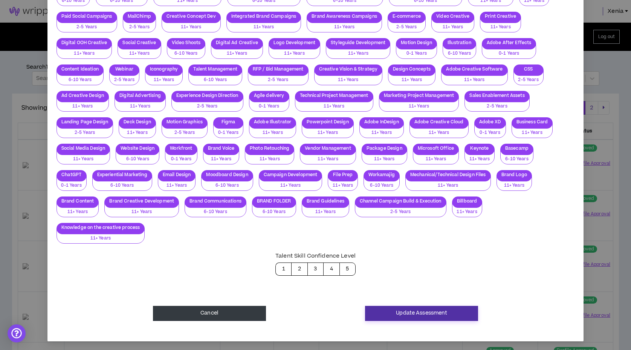
type textarea "**********"
click at [414, 309] on button "Update Assessment" at bounding box center [421, 313] width 113 height 15
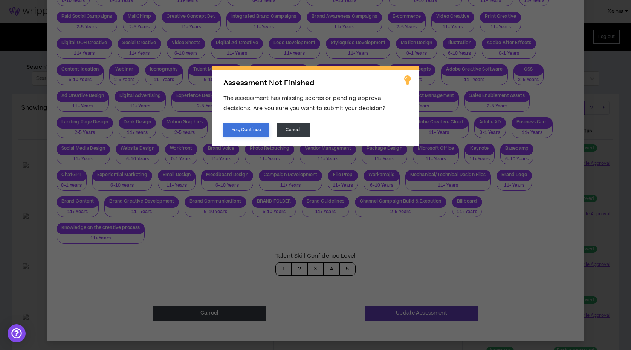
click at [255, 130] on button "Yes, Continue" at bounding box center [246, 129] width 46 height 13
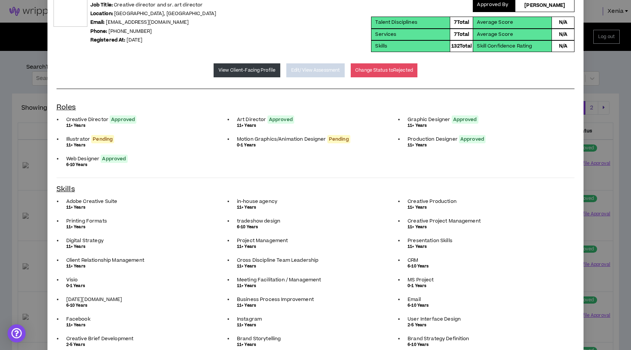
scroll to position [0, 0]
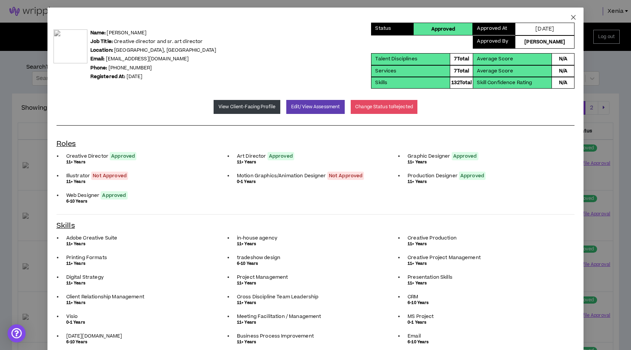
click at [573, 15] on icon "close" at bounding box center [573, 17] width 6 height 6
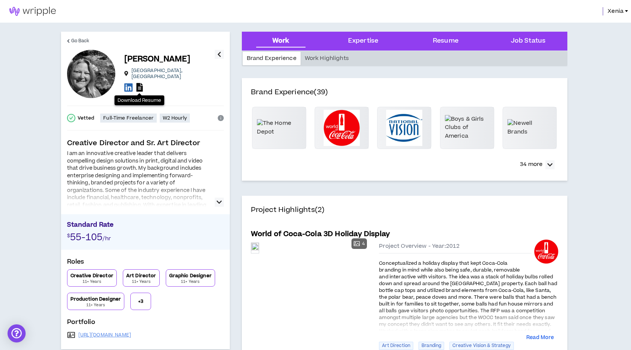
click at [139, 83] on icon at bounding box center [139, 87] width 6 height 9
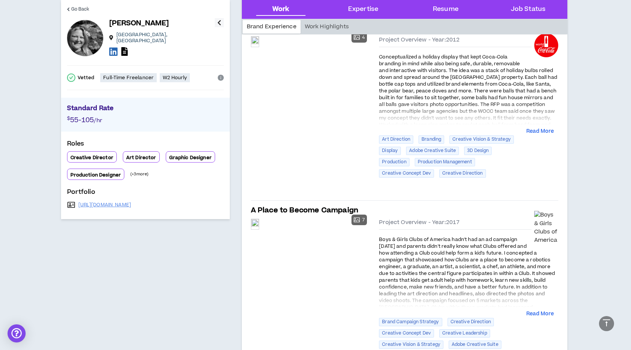
scroll to position [205, 0]
click at [124, 203] on link "https://staceycreates.com/" at bounding box center [104, 205] width 53 height 6
click at [126, 47] on icon at bounding box center [124, 51] width 6 height 9
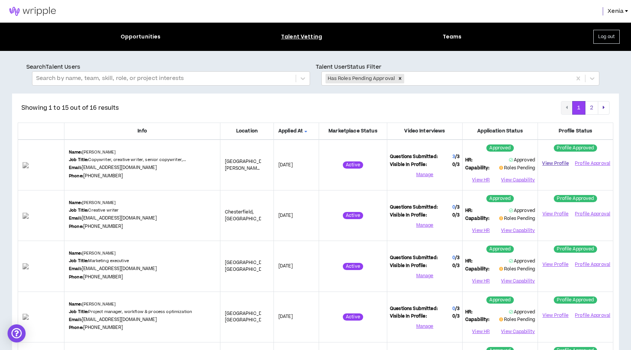
click at [552, 163] on link "View Profile" at bounding box center [556, 163] width 30 height 13
click at [508, 180] on button "View Capability" at bounding box center [517, 179] width 35 height 11
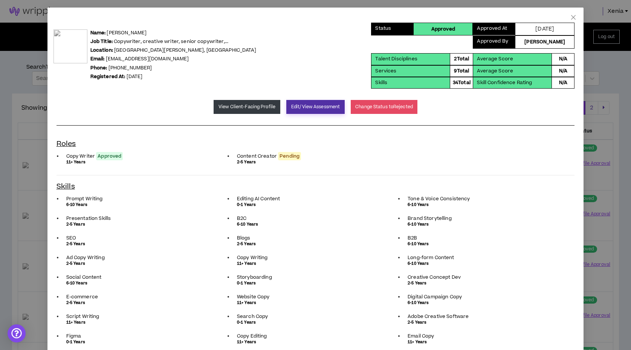
click at [321, 110] on button "Edit/View Assessment" at bounding box center [315, 107] width 58 height 14
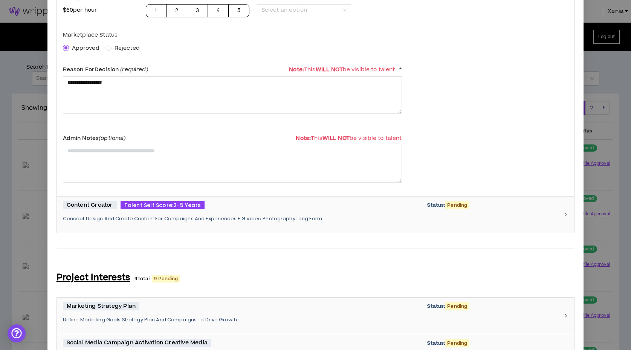
scroll to position [190, 0]
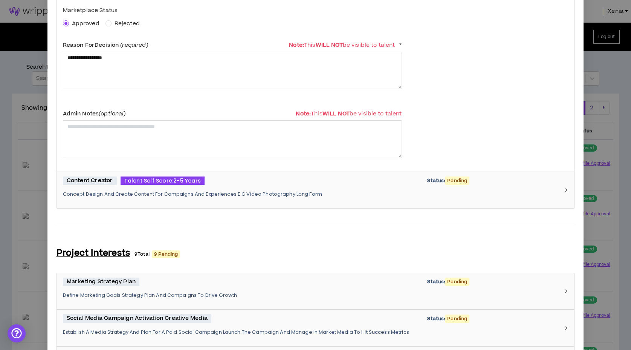
click at [270, 188] on div "Content Creator Talent Self Score: 2-5 Years Status: Pending Concept Design And…" at bounding box center [311, 190] width 497 height 28
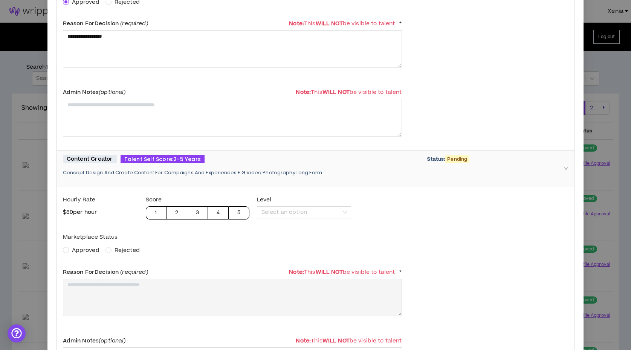
scroll to position [222, 0]
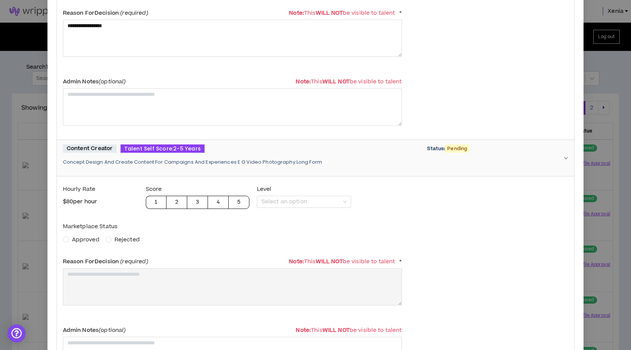
click at [90, 240] on span "Approved" at bounding box center [86, 239] width 28 height 8
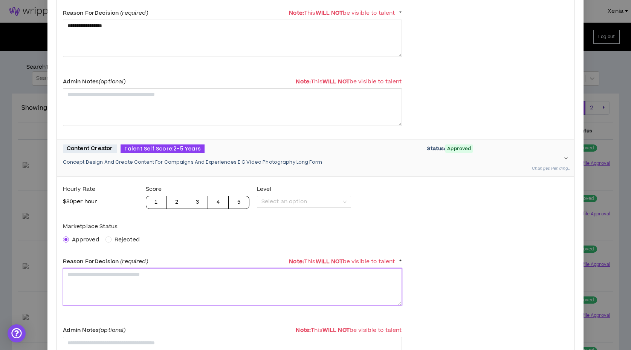
click at [104, 301] on textarea at bounding box center [232, 286] width 339 height 37
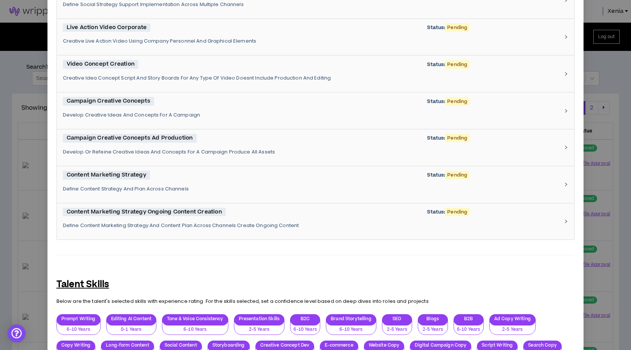
scroll to position [936, 0]
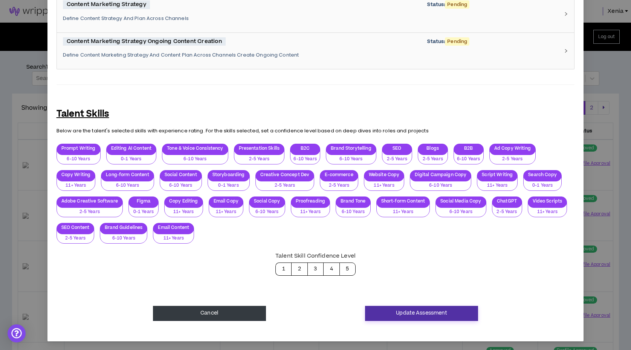
type textarea "**********"
click at [390, 319] on button "Update Assessment" at bounding box center [421, 313] width 113 height 15
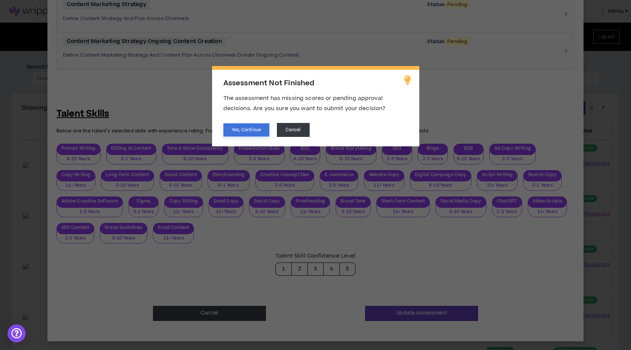
click at [243, 128] on button "Yes, Continue" at bounding box center [246, 129] width 46 height 13
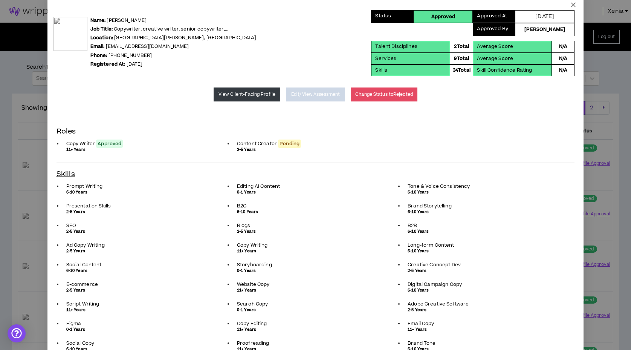
scroll to position [0, 0]
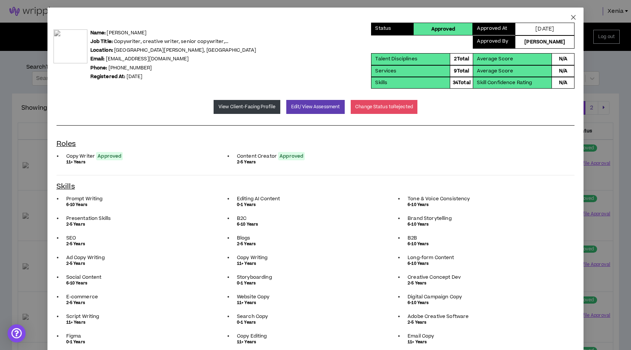
click at [573, 18] on icon "close" at bounding box center [573, 17] width 6 height 6
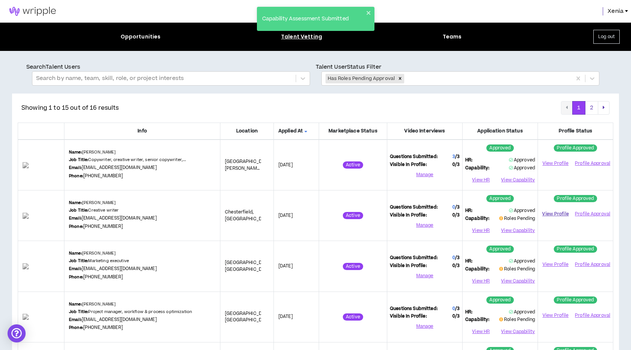
click at [550, 212] on link "View Profile" at bounding box center [556, 213] width 30 height 13
click at [517, 230] on button "View Capability" at bounding box center [517, 230] width 35 height 11
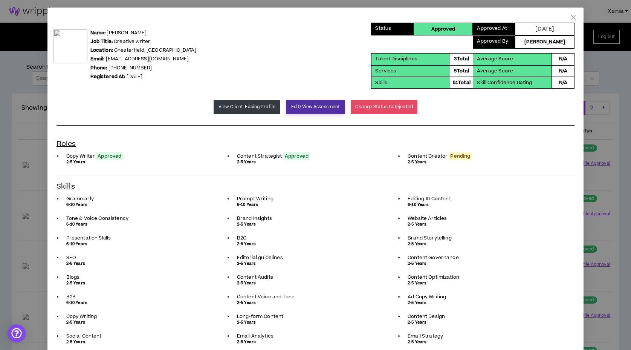
click at [297, 112] on button "Edit/View Assessment" at bounding box center [315, 107] width 58 height 14
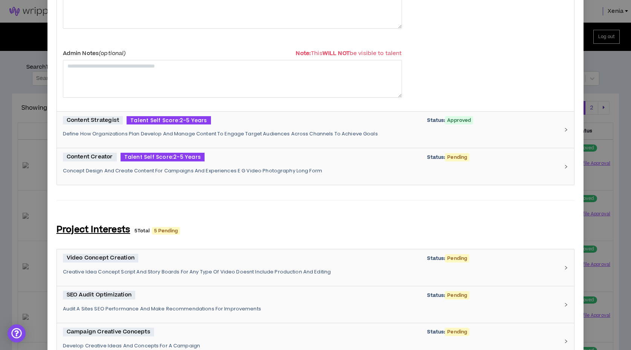
scroll to position [252, 0]
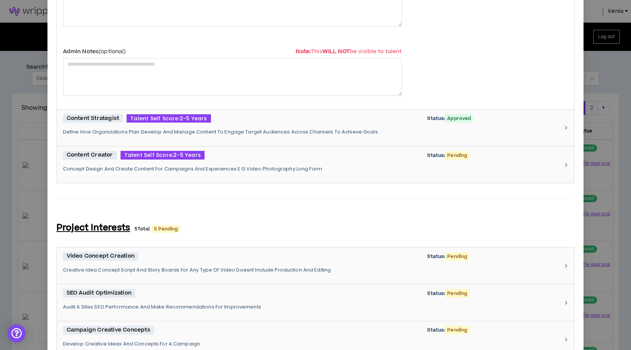
click at [306, 168] on p "Concept Design And Create Content For Campaigns And Experiences E G Video Photo…" at bounding box center [311, 168] width 497 height 7
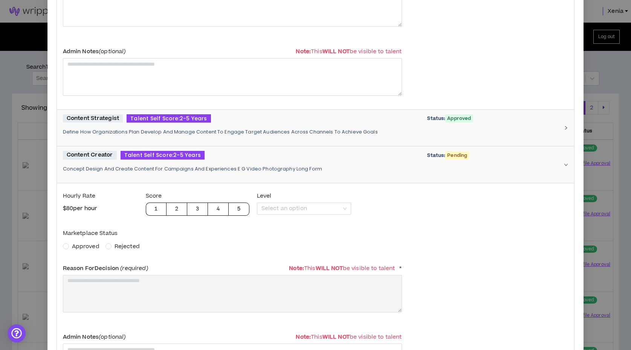
click at [79, 245] on span "Approved" at bounding box center [86, 246] width 28 height 8
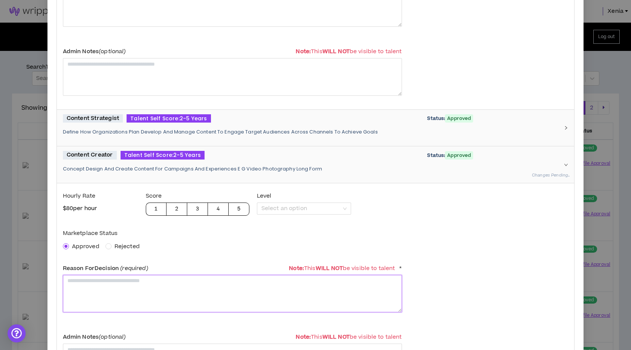
click at [115, 292] on textarea at bounding box center [232, 293] width 339 height 37
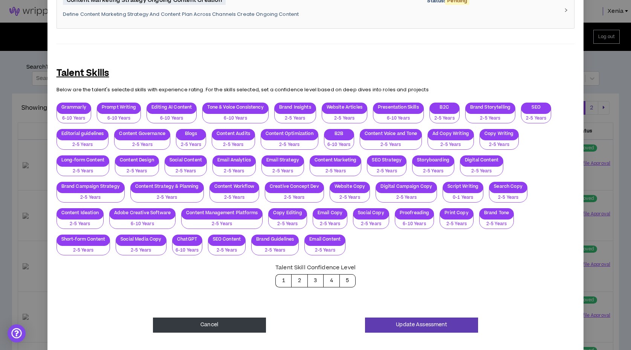
scroll to position [878, 0]
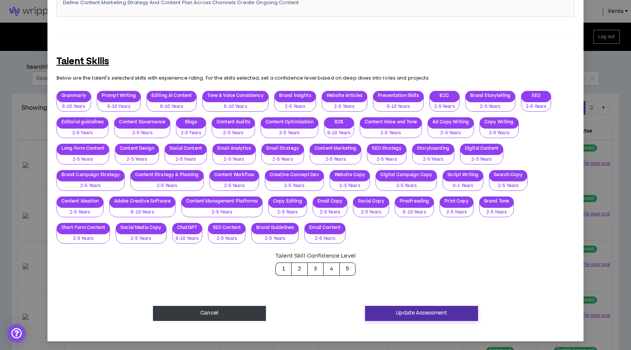
type textarea "**********"
click at [395, 314] on button "Update Assessment" at bounding box center [421, 313] width 113 height 15
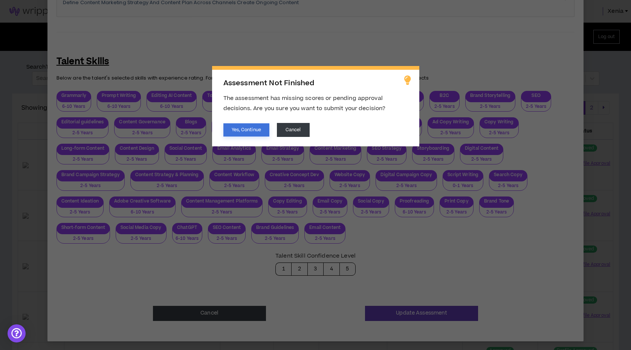
click at [261, 125] on button "Yes, Continue" at bounding box center [246, 129] width 46 height 13
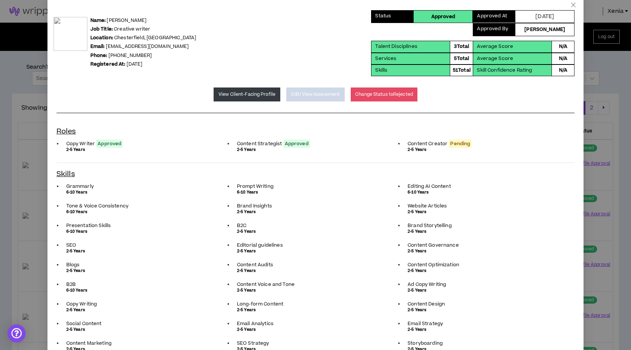
scroll to position [0, 0]
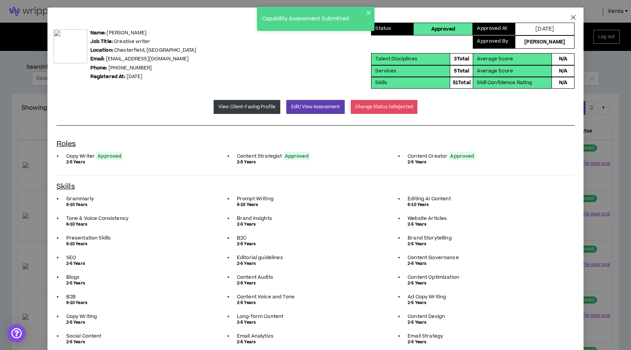
click at [570, 14] on span "Close" at bounding box center [573, 18] width 20 height 20
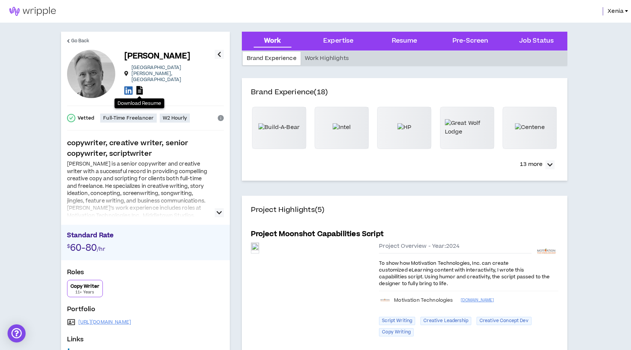
click at [139, 86] on icon at bounding box center [139, 90] width 6 height 9
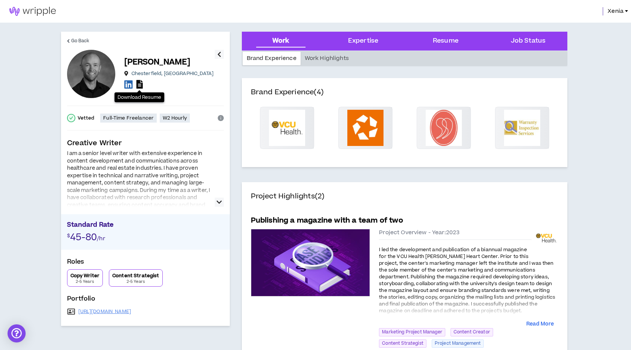
click at [138, 85] on icon at bounding box center [139, 84] width 6 height 9
